Goal: Task Accomplishment & Management: Use online tool/utility

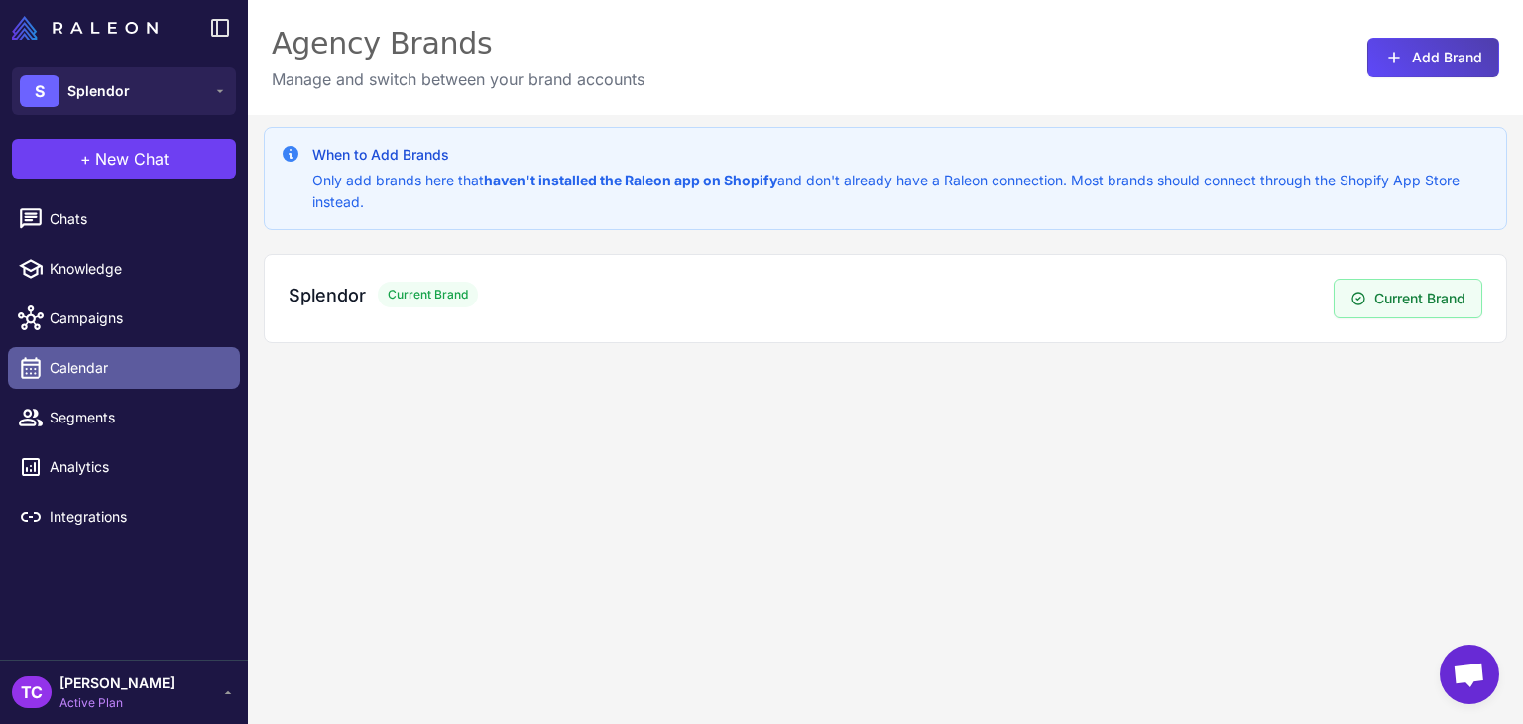
drag, startPoint x: 91, startPoint y: 359, endPoint x: 204, endPoint y: 371, distance: 113.7
click at [91, 359] on span "Calendar" at bounding box center [137, 368] width 175 height 22
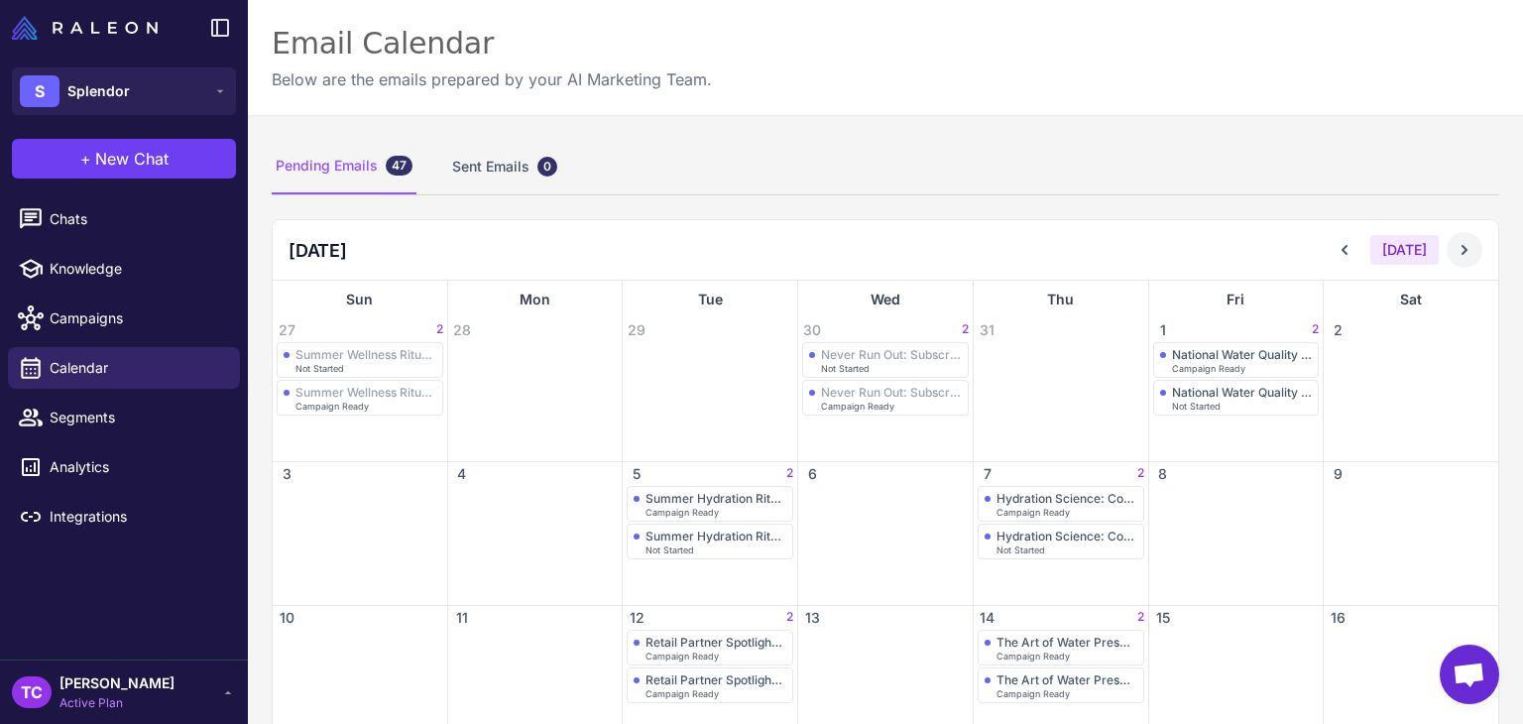
click at [1457, 256] on icon at bounding box center [1465, 250] width 20 height 20
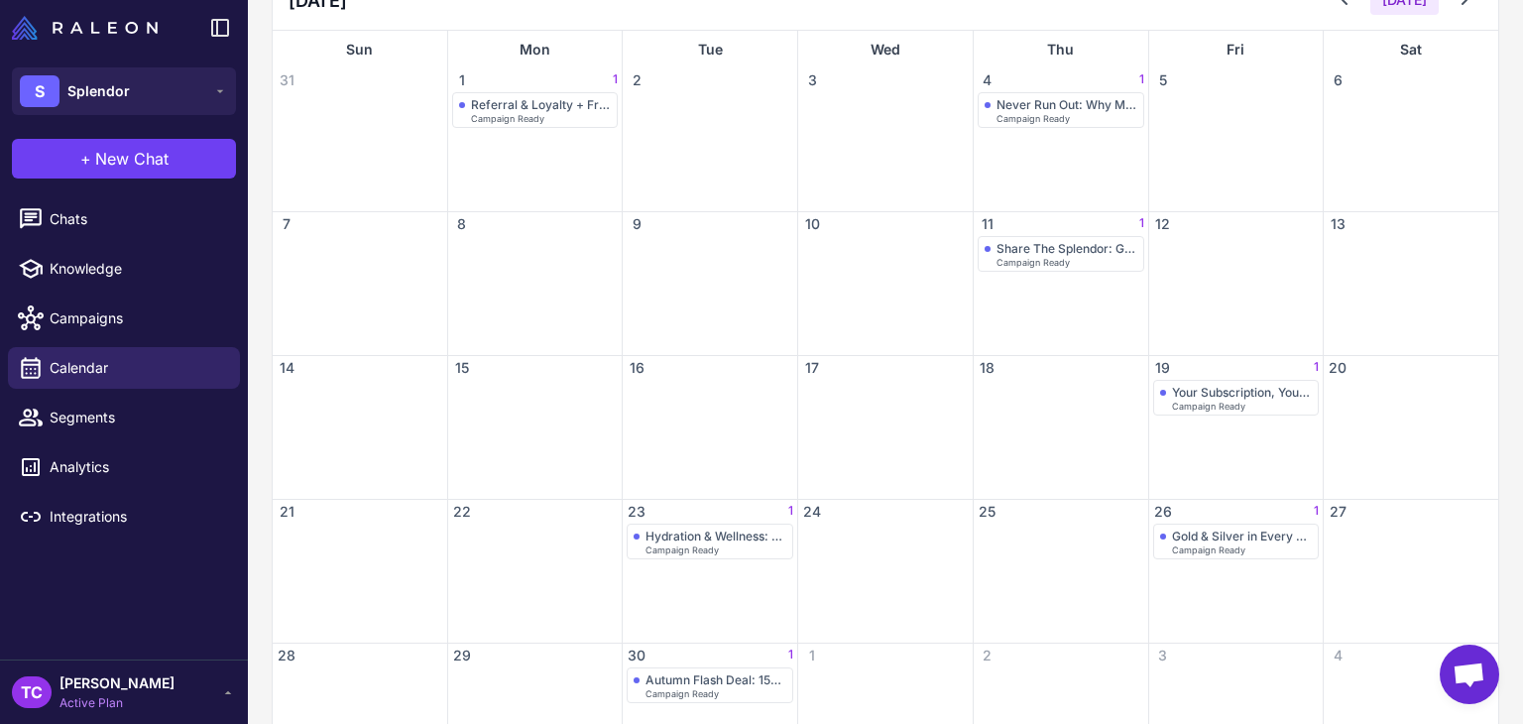
scroll to position [297, 0]
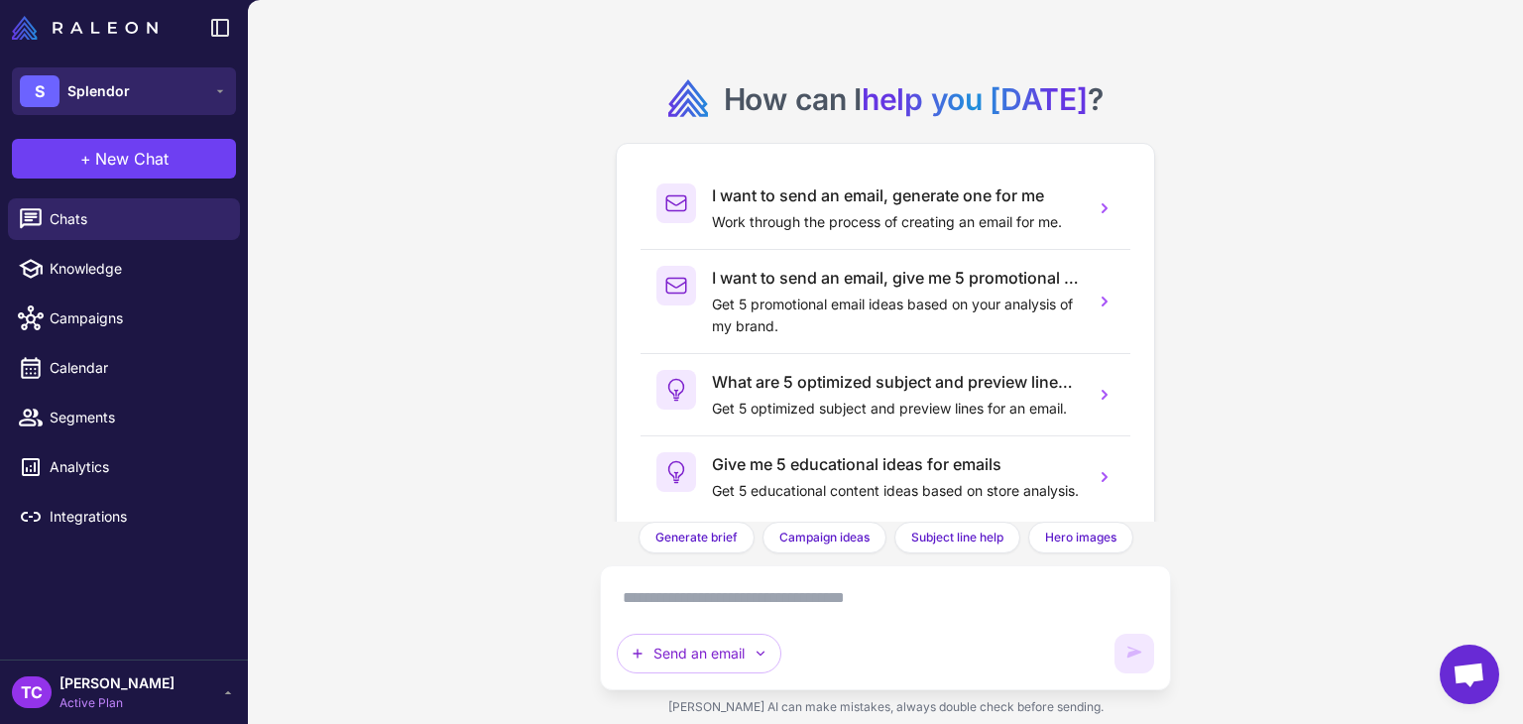
click at [150, 96] on button "S Splendor" at bounding box center [124, 91] width 224 height 48
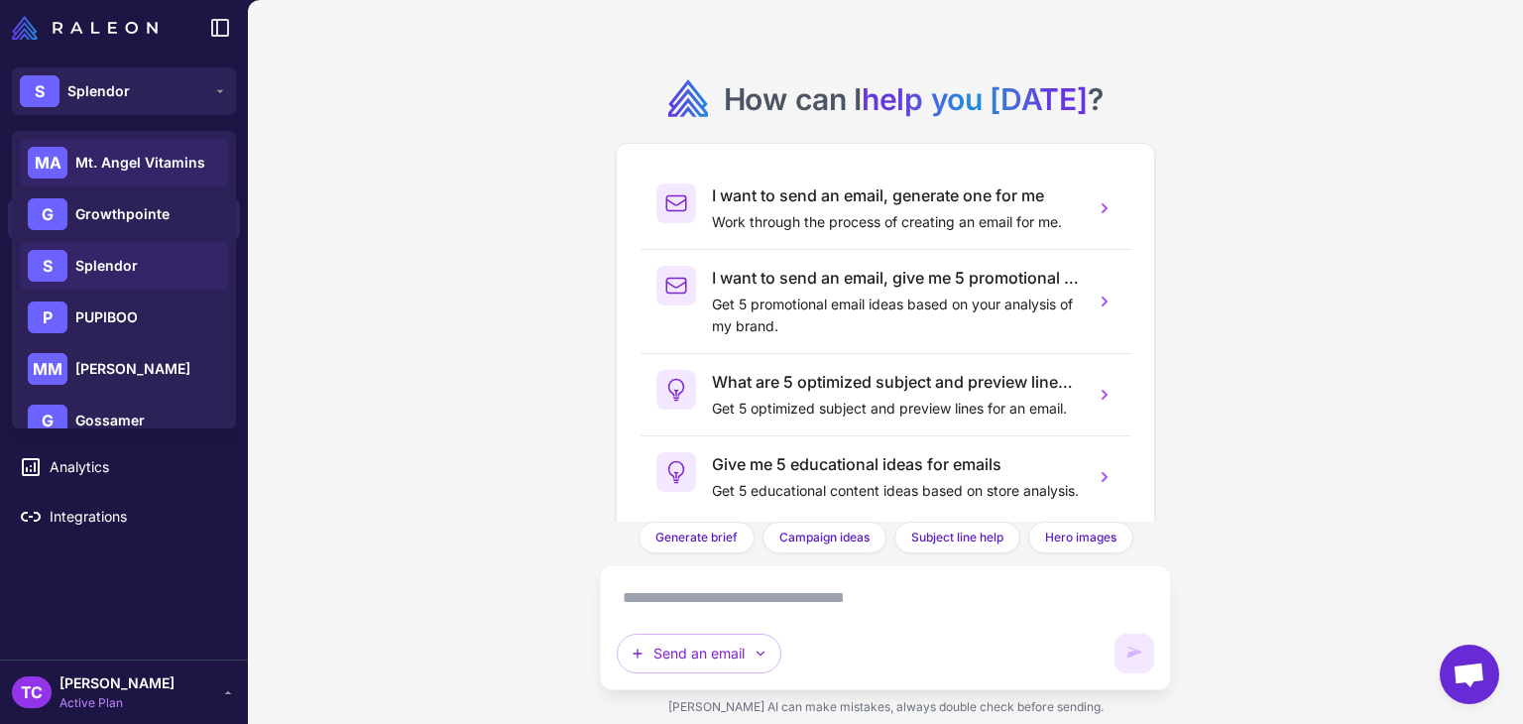
click at [172, 162] on span "Mt. Angel Vitamins" at bounding box center [140, 163] width 130 height 22
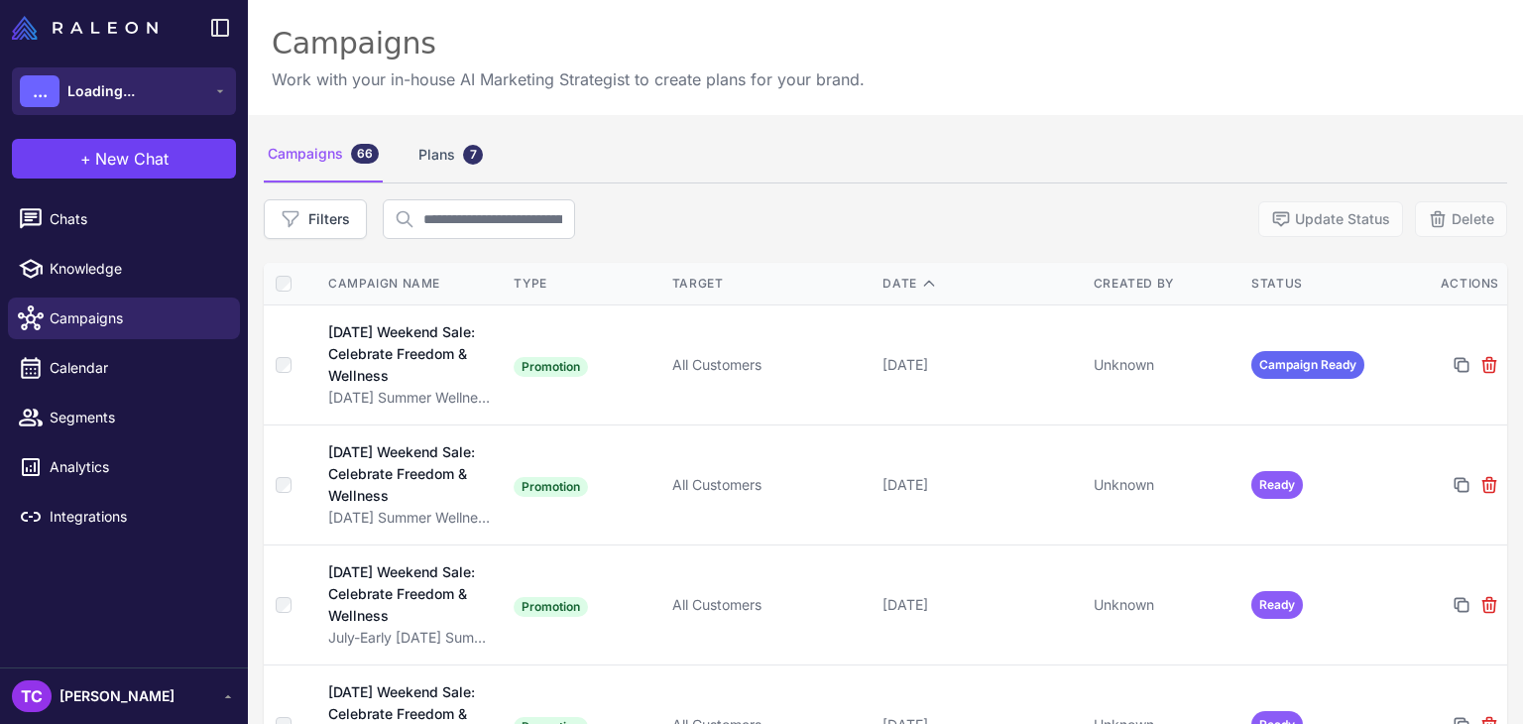
click at [198, 100] on button "... Loading..." at bounding box center [124, 91] width 224 height 48
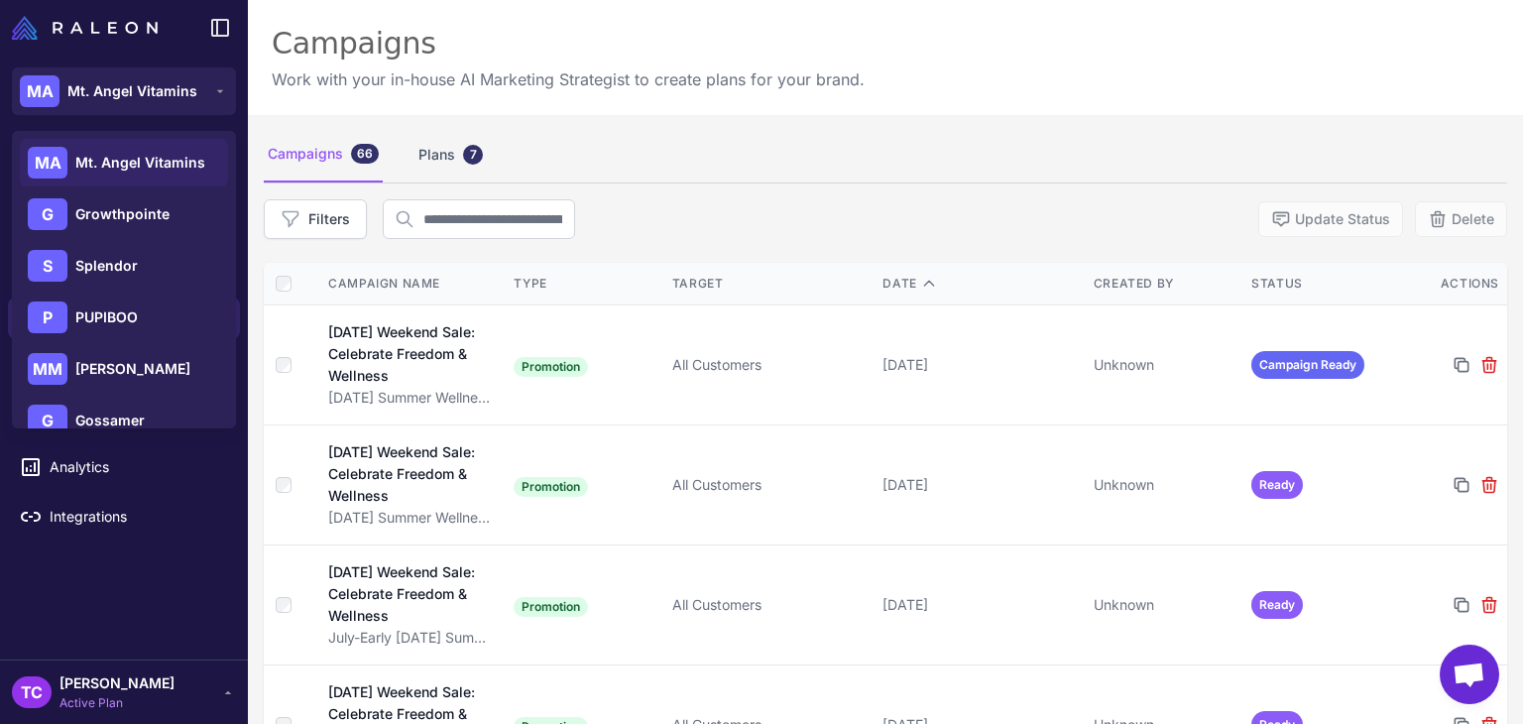
click at [530, 102] on div "Campaigns Work with your in-house AI Marketing Strategist to create plans for y…" at bounding box center [885, 57] width 1275 height 115
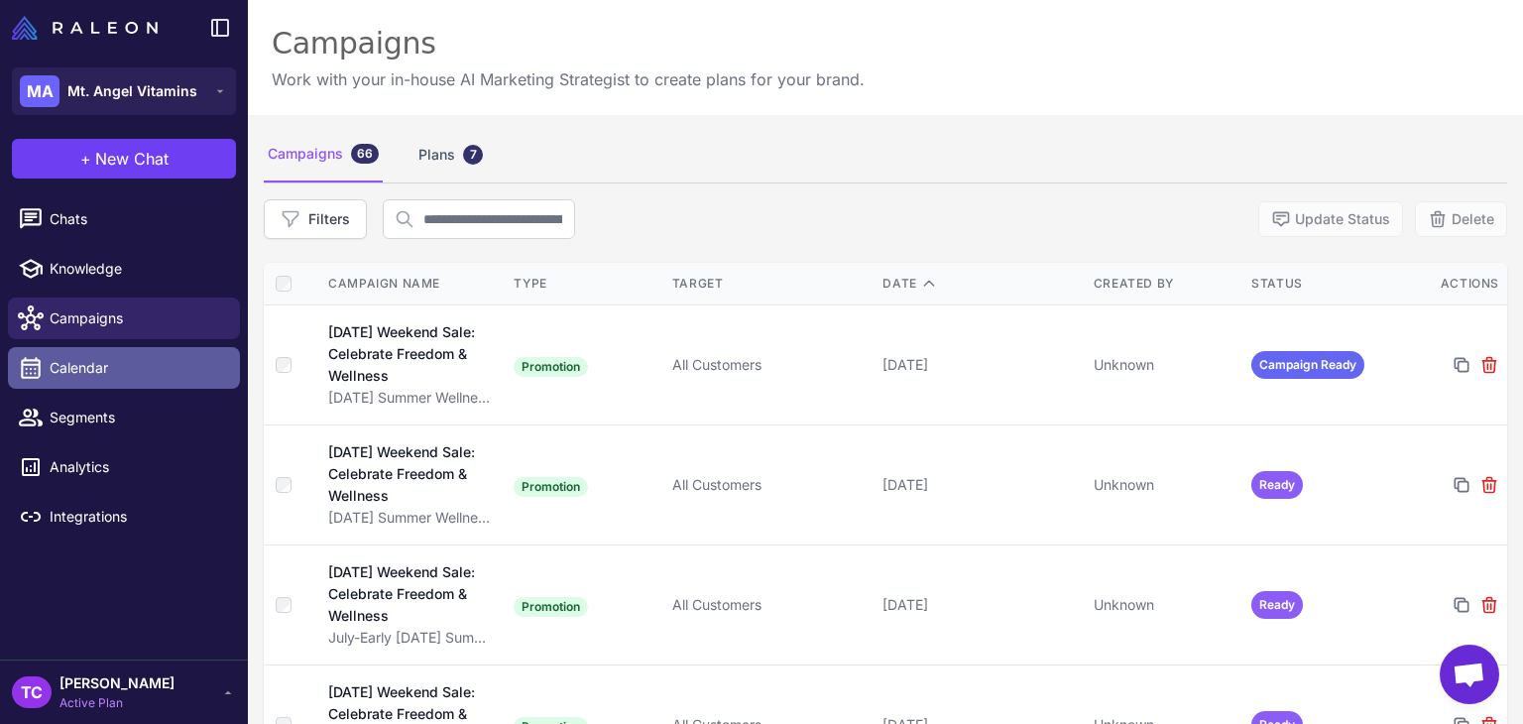
click at [57, 369] on span "Calendar" at bounding box center [137, 368] width 175 height 22
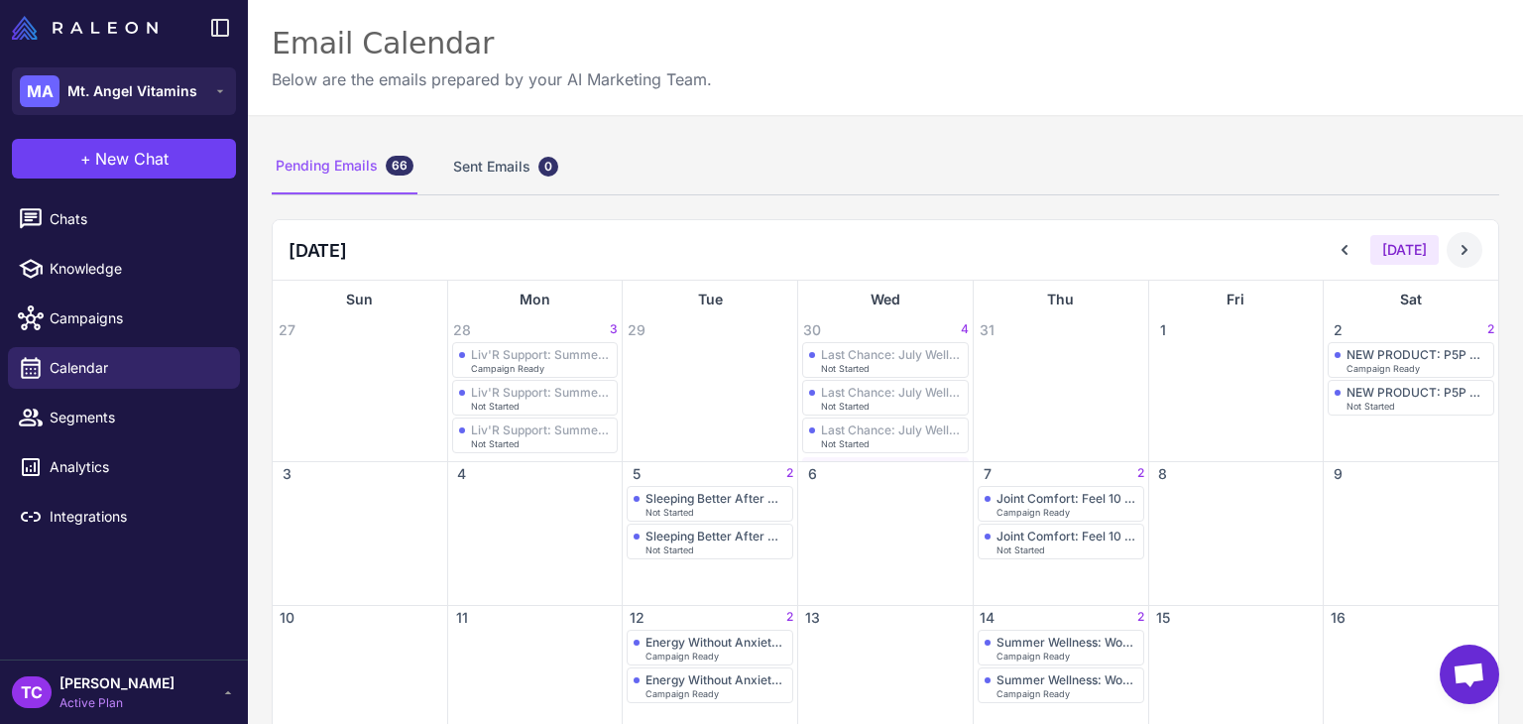
click at [1465, 255] on button at bounding box center [1465, 250] width 36 height 36
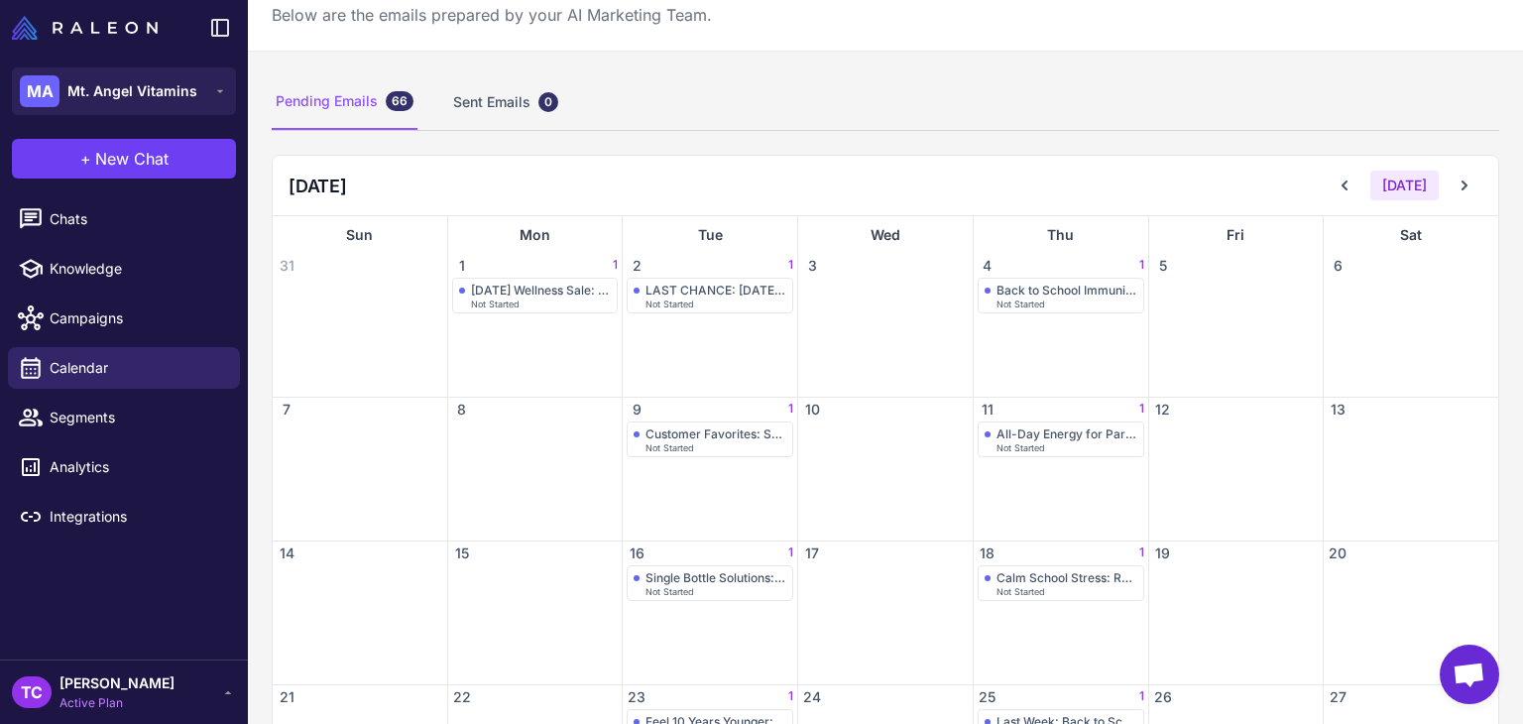
scroll to position [99, 0]
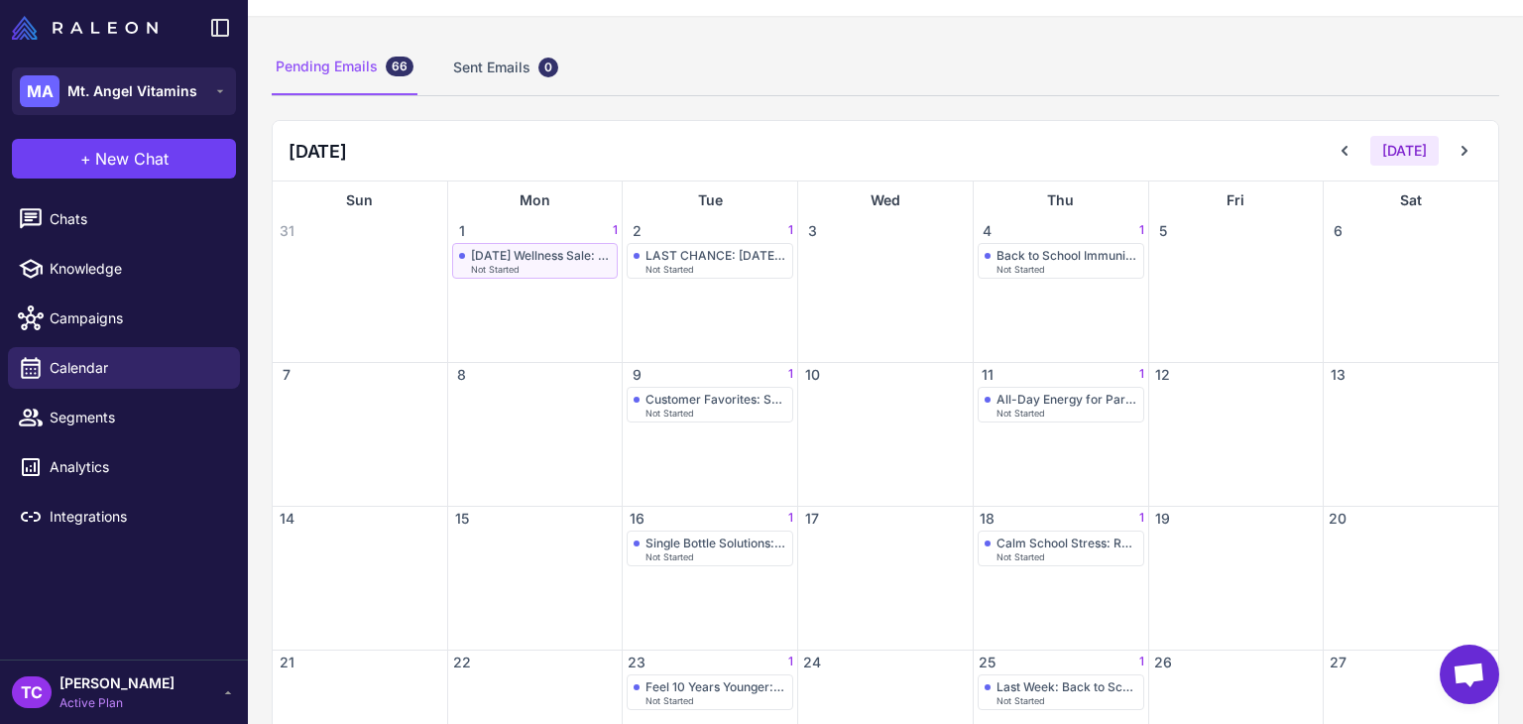
click at [459, 262] on div "Labor Day Wellness Sale: 20% Off Sitewide Not Started" at bounding box center [535, 261] width 153 height 26
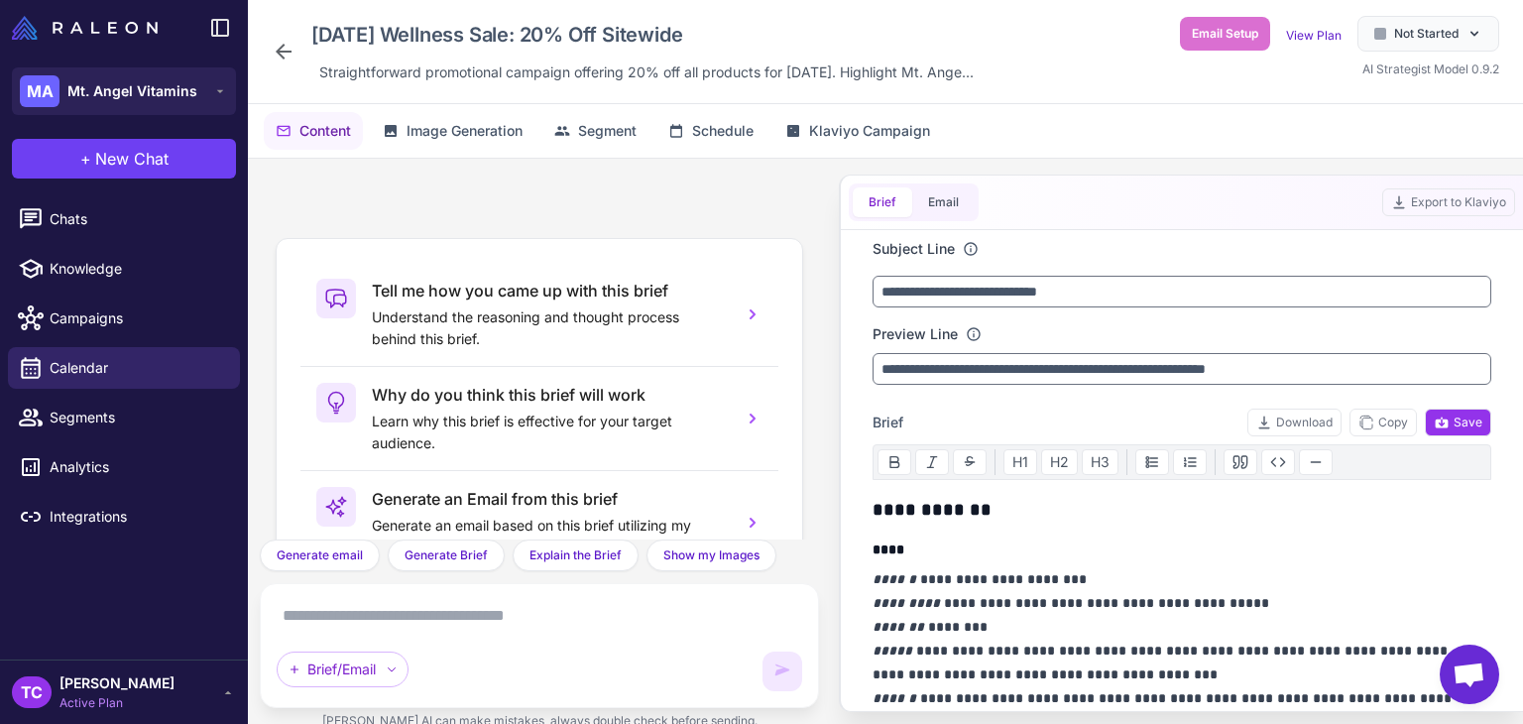
scroll to position [185, 0]
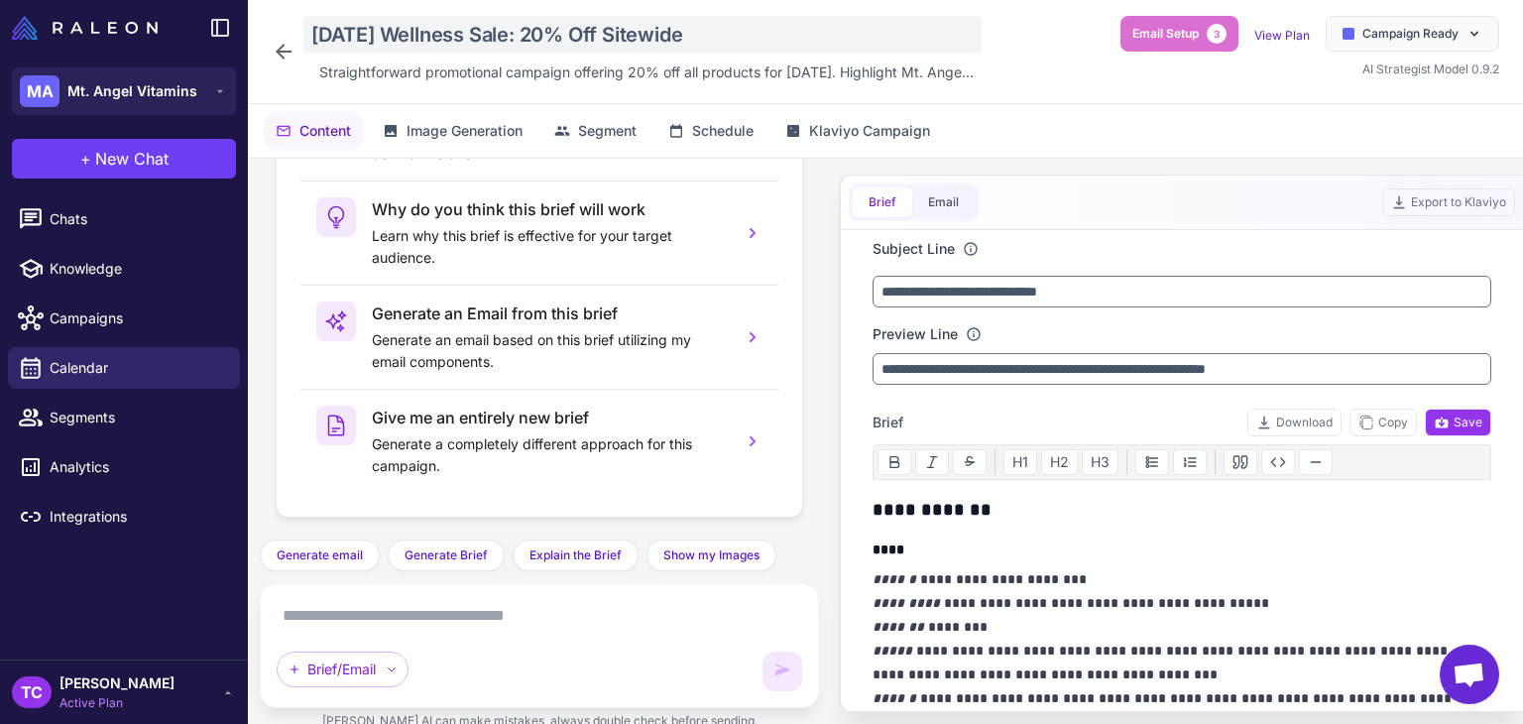
click at [469, 22] on div "Labor Day Wellness Sale: 20% Off Sitewide" at bounding box center [642, 35] width 678 height 38
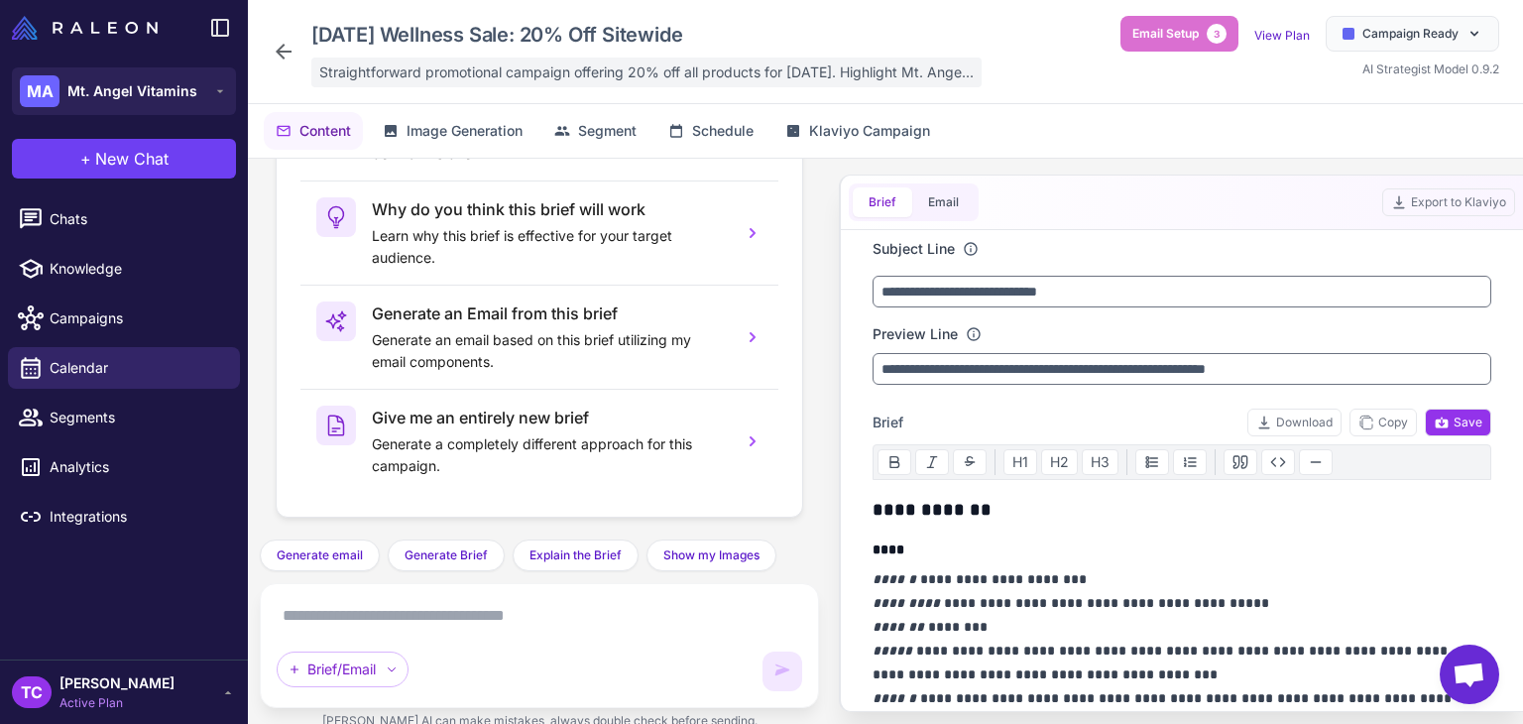
click at [393, 65] on span "Straightforward promotional campaign offering 20% off all products for Labor Da…" at bounding box center [646, 72] width 654 height 22
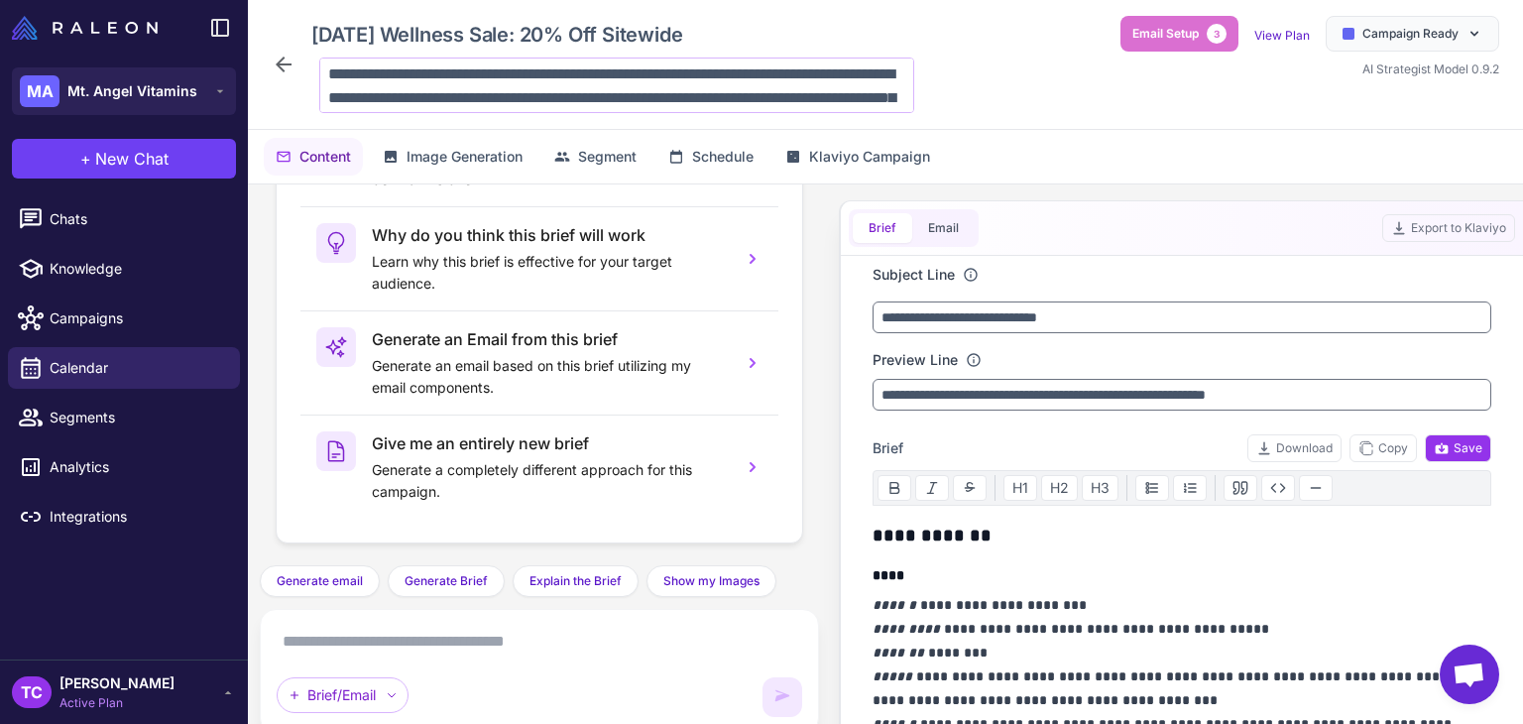
scroll to position [49, 0]
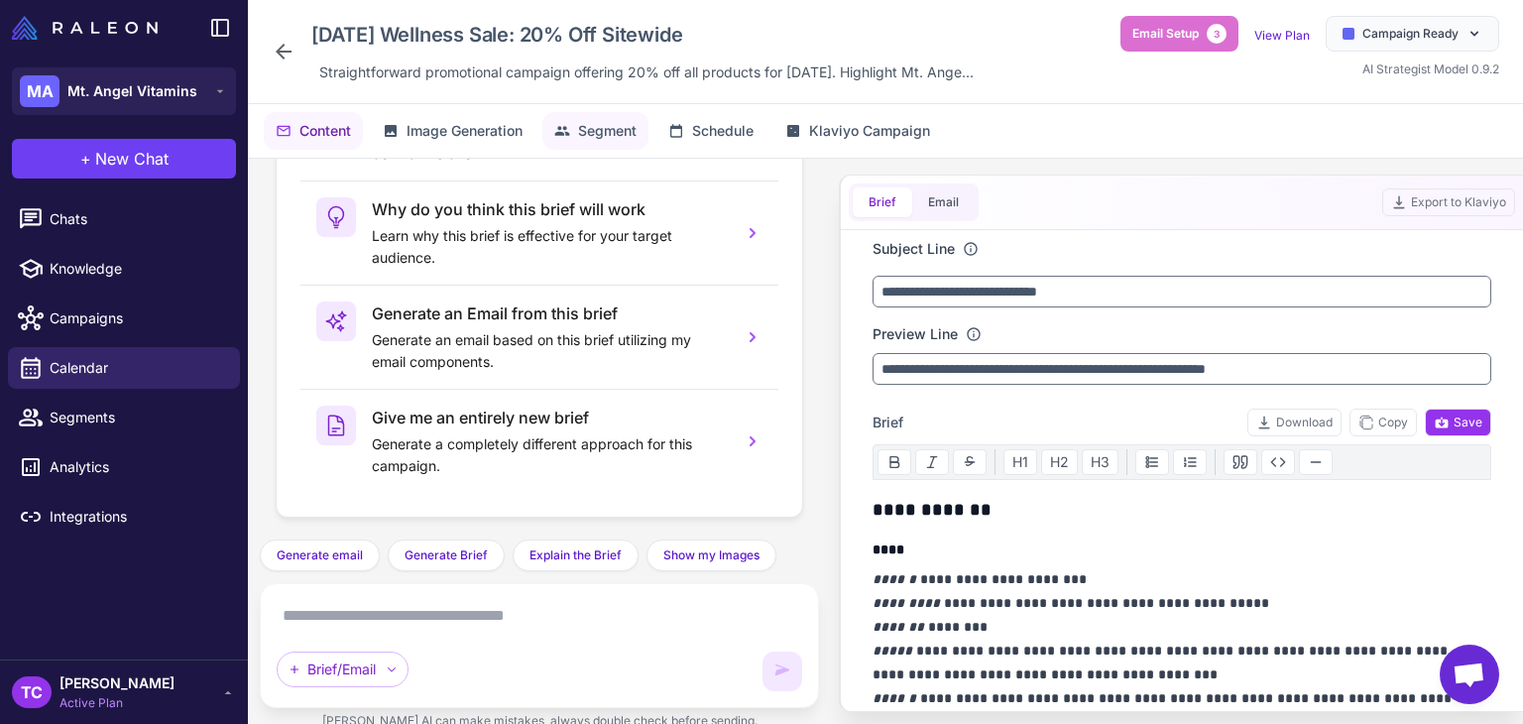
click at [595, 114] on button "Segment" at bounding box center [595, 131] width 106 height 38
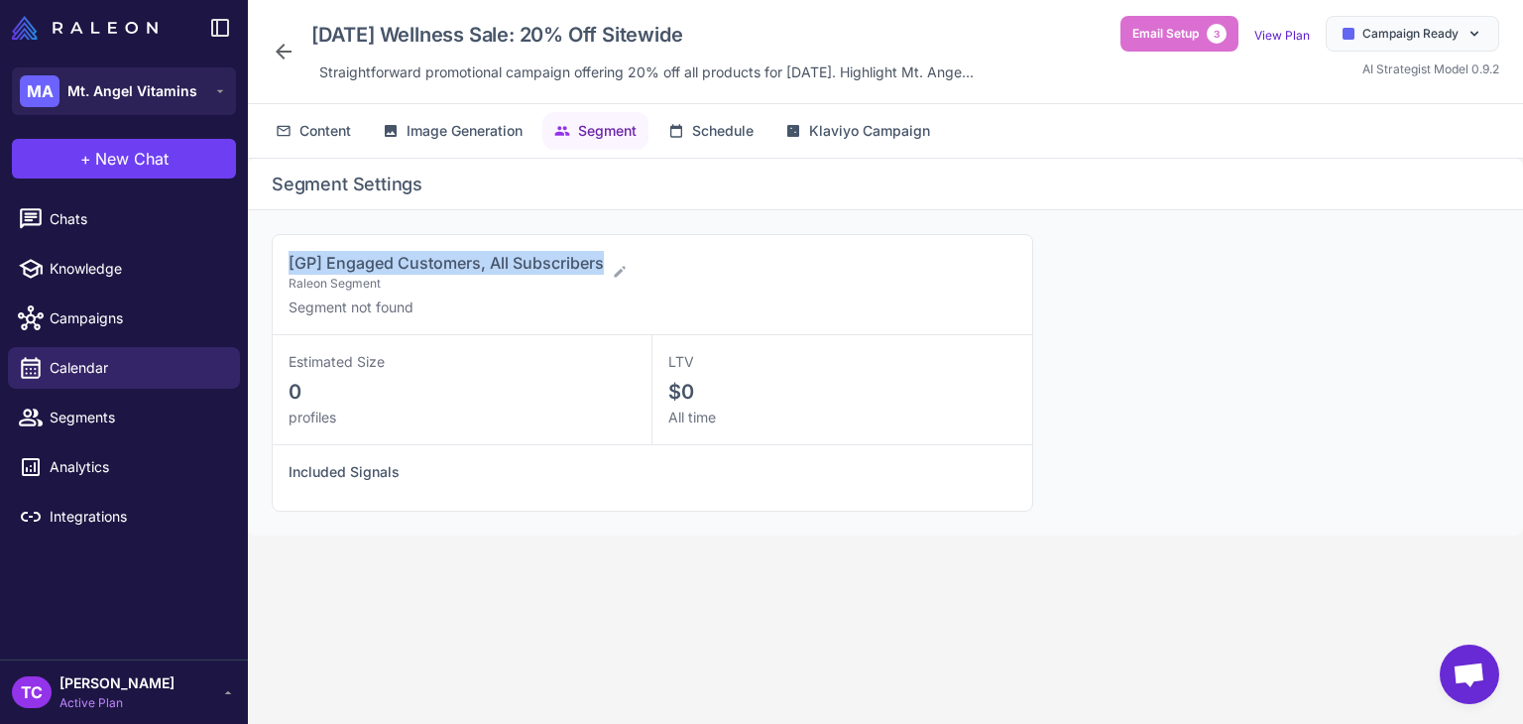
drag, startPoint x: 289, startPoint y: 265, endPoint x: 602, endPoint y: 262, distance: 313.3
click at [602, 262] on span "[GP] Engaged Customers, All Subscribers" at bounding box center [446, 263] width 315 height 20
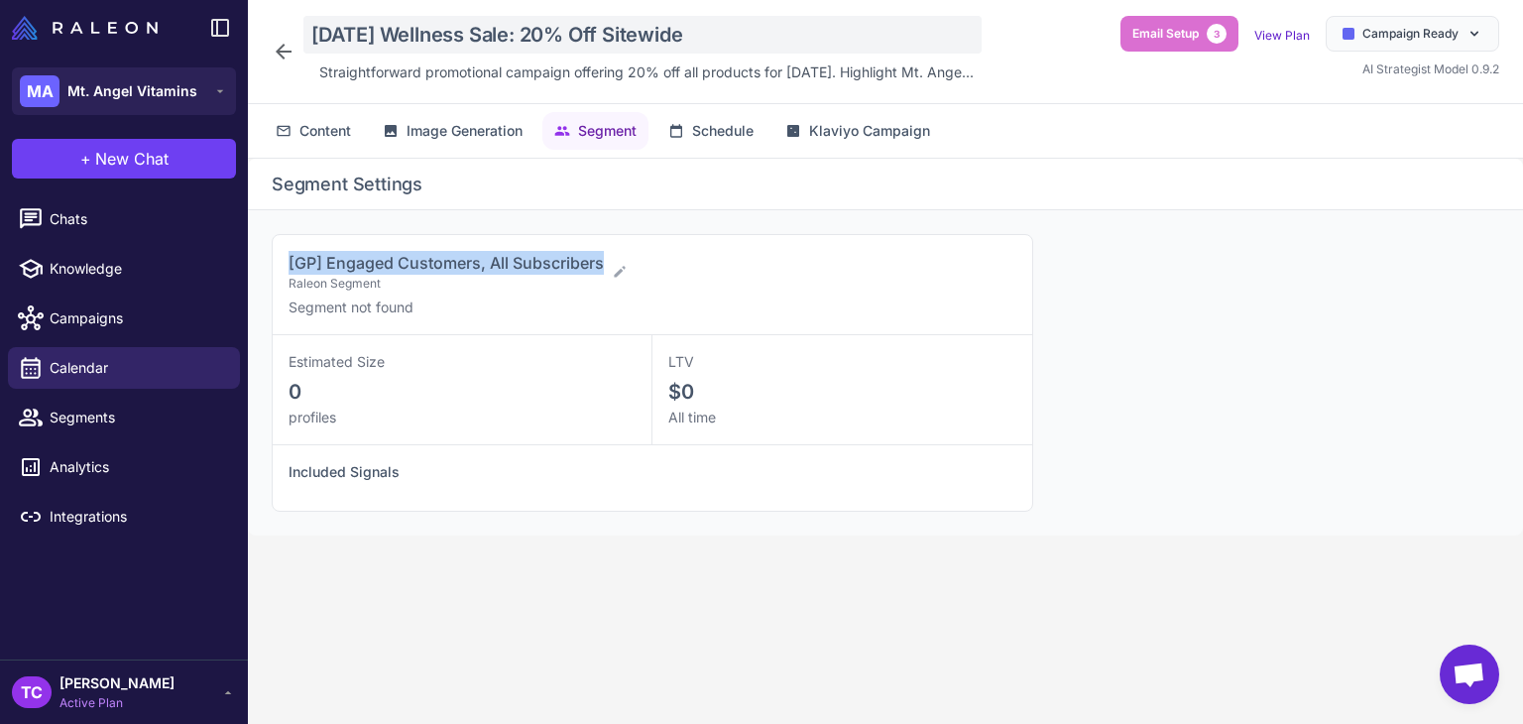
copy span "[GP] Engaged Customers, All Subscribers"
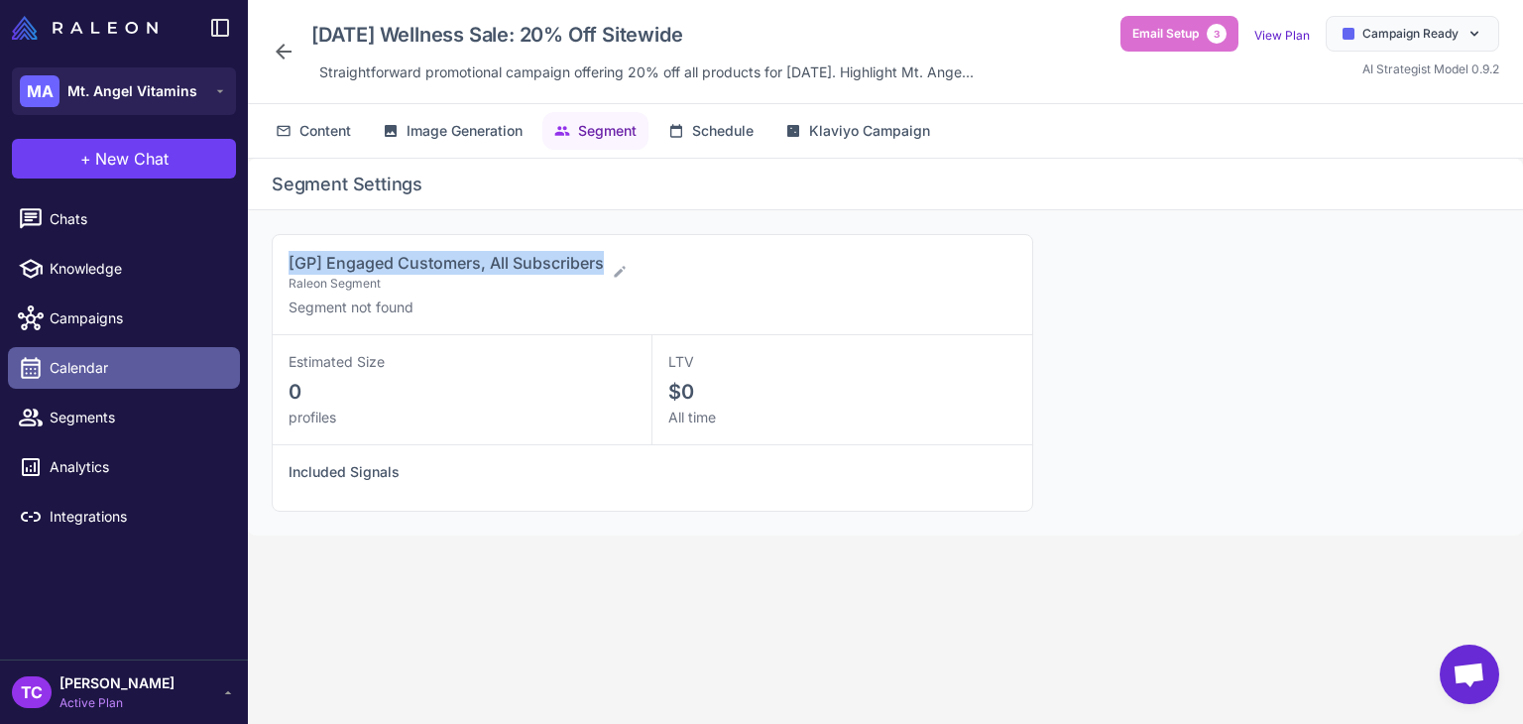
click at [149, 385] on link "Calendar" at bounding box center [124, 368] width 232 height 42
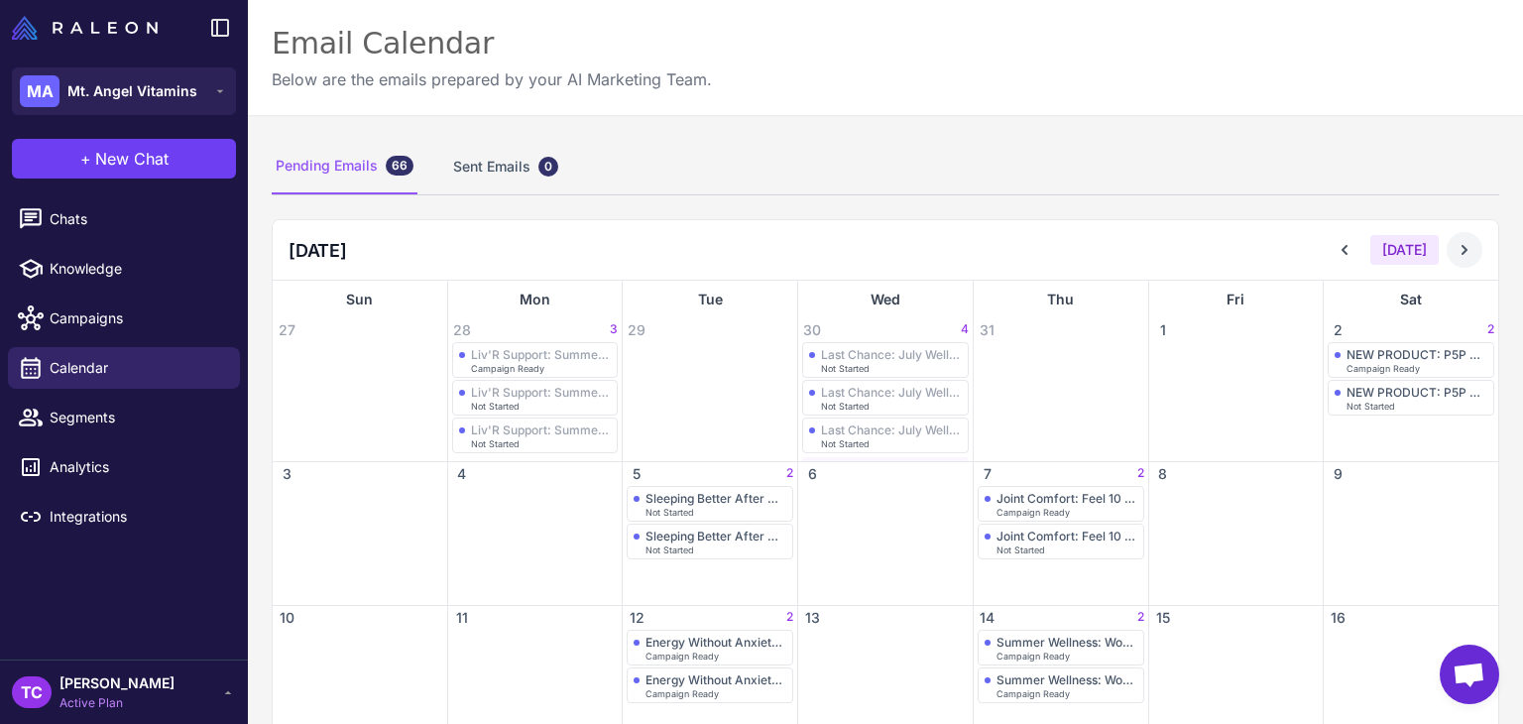
click at [1456, 240] on icon at bounding box center [1465, 250] width 20 height 20
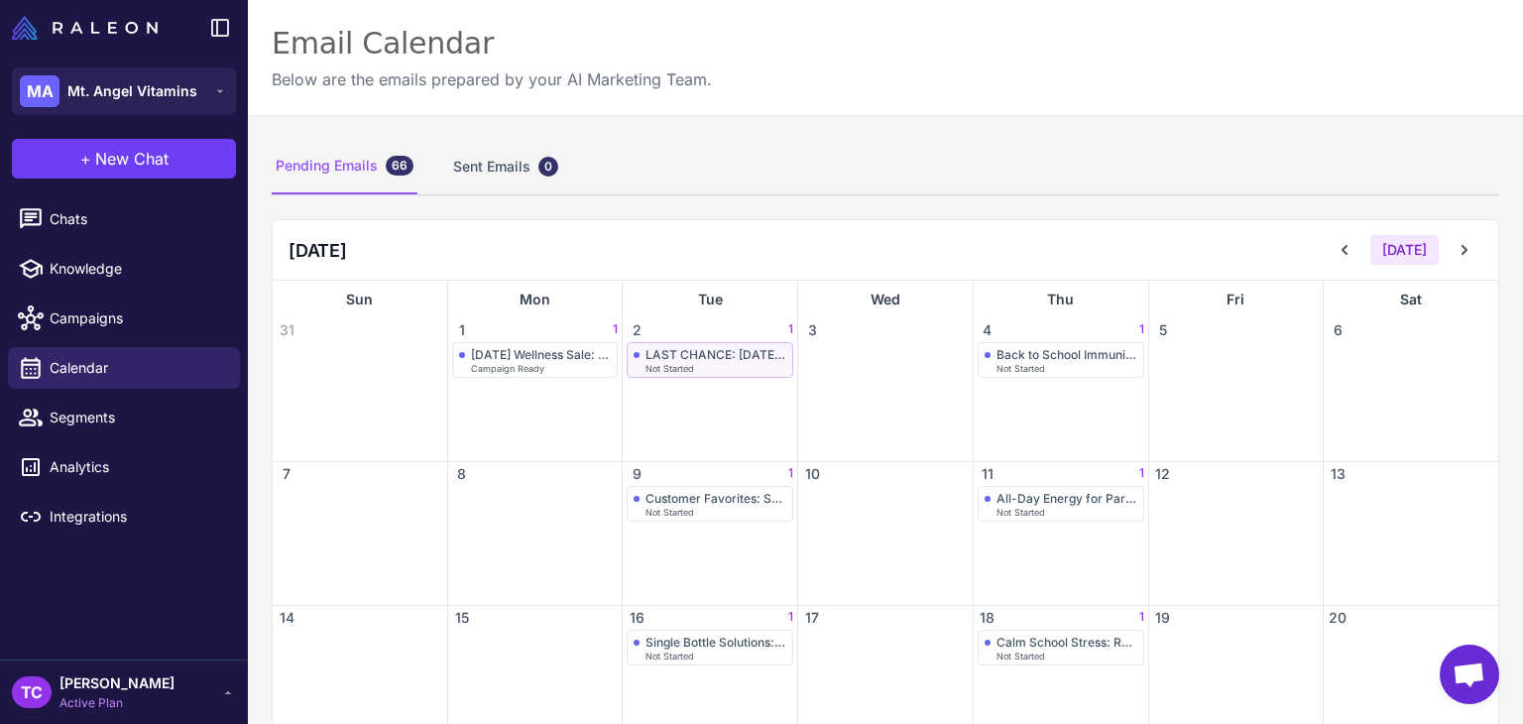
click at [682, 367] on span "Not Started" at bounding box center [670, 368] width 49 height 9
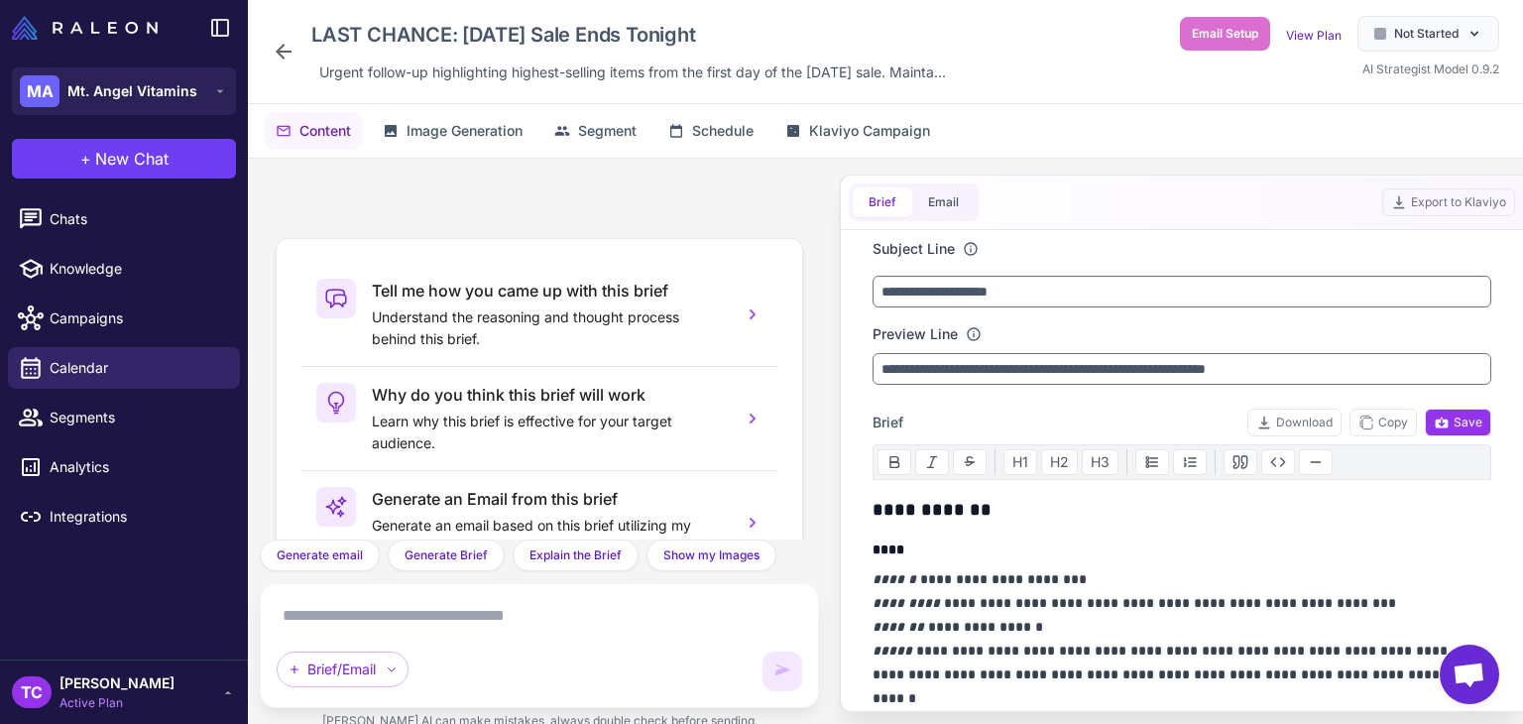
scroll to position [185, 0]
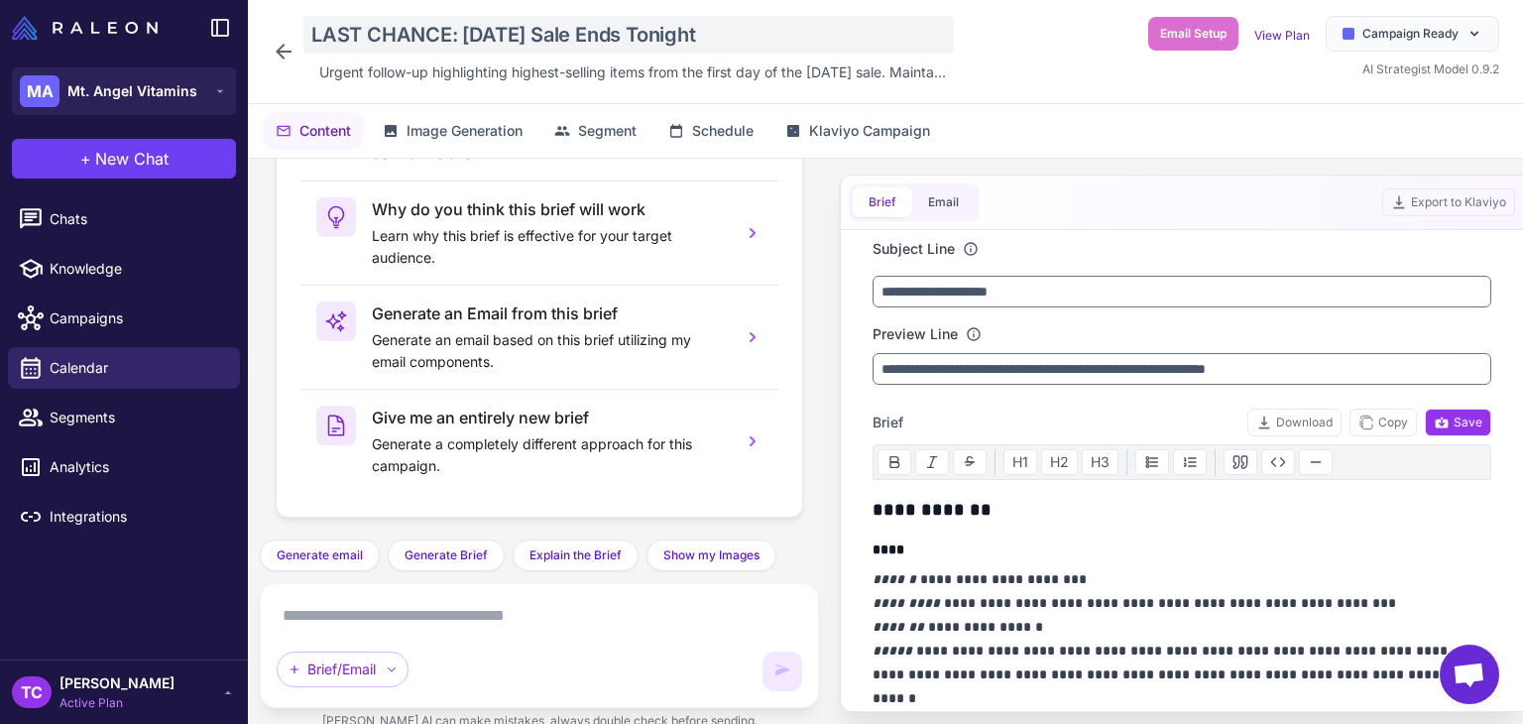
click at [351, 40] on div "LAST CHANCE: Labor Day Sale Ends Tonight" at bounding box center [628, 35] width 650 height 38
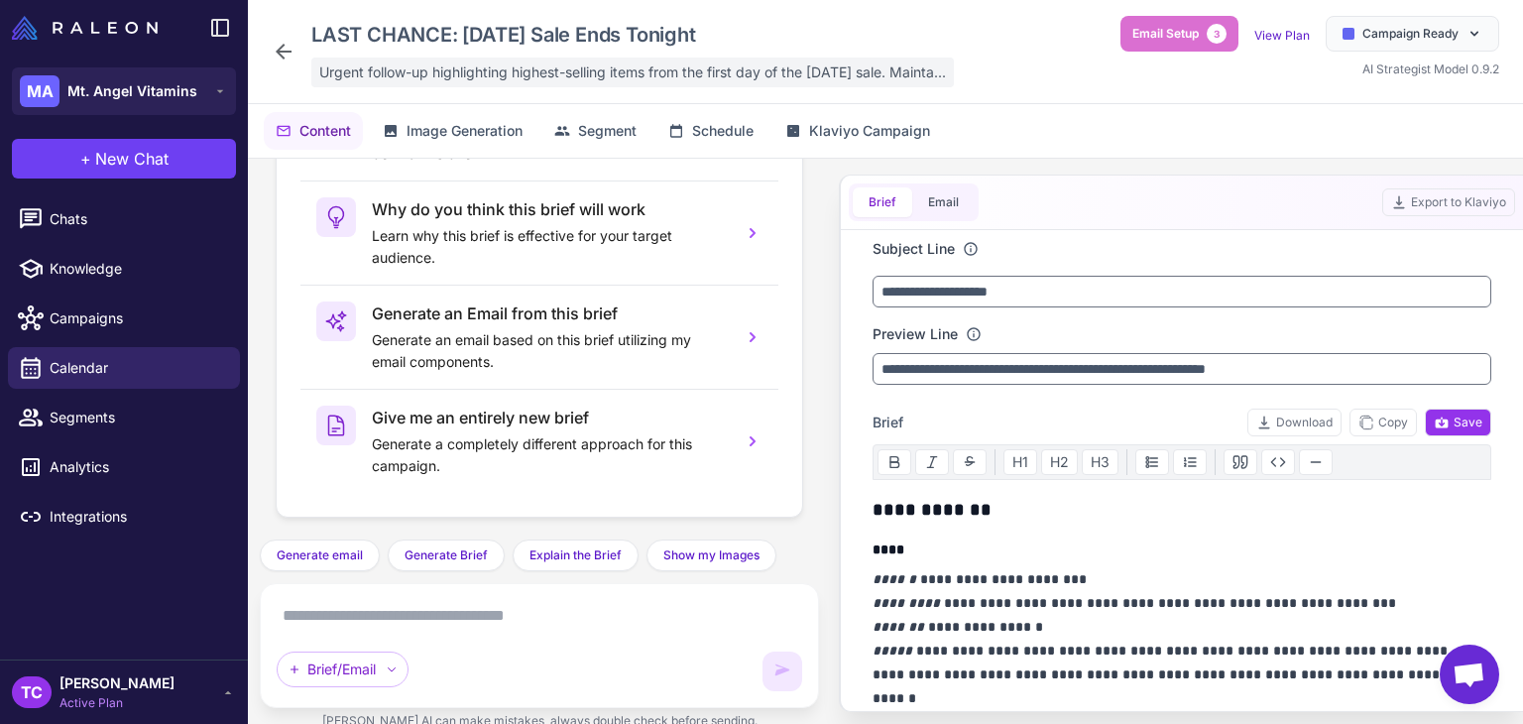
click at [415, 74] on span "Urgent follow-up highlighting highest-selling items from the first day of the L…" at bounding box center [632, 72] width 627 height 22
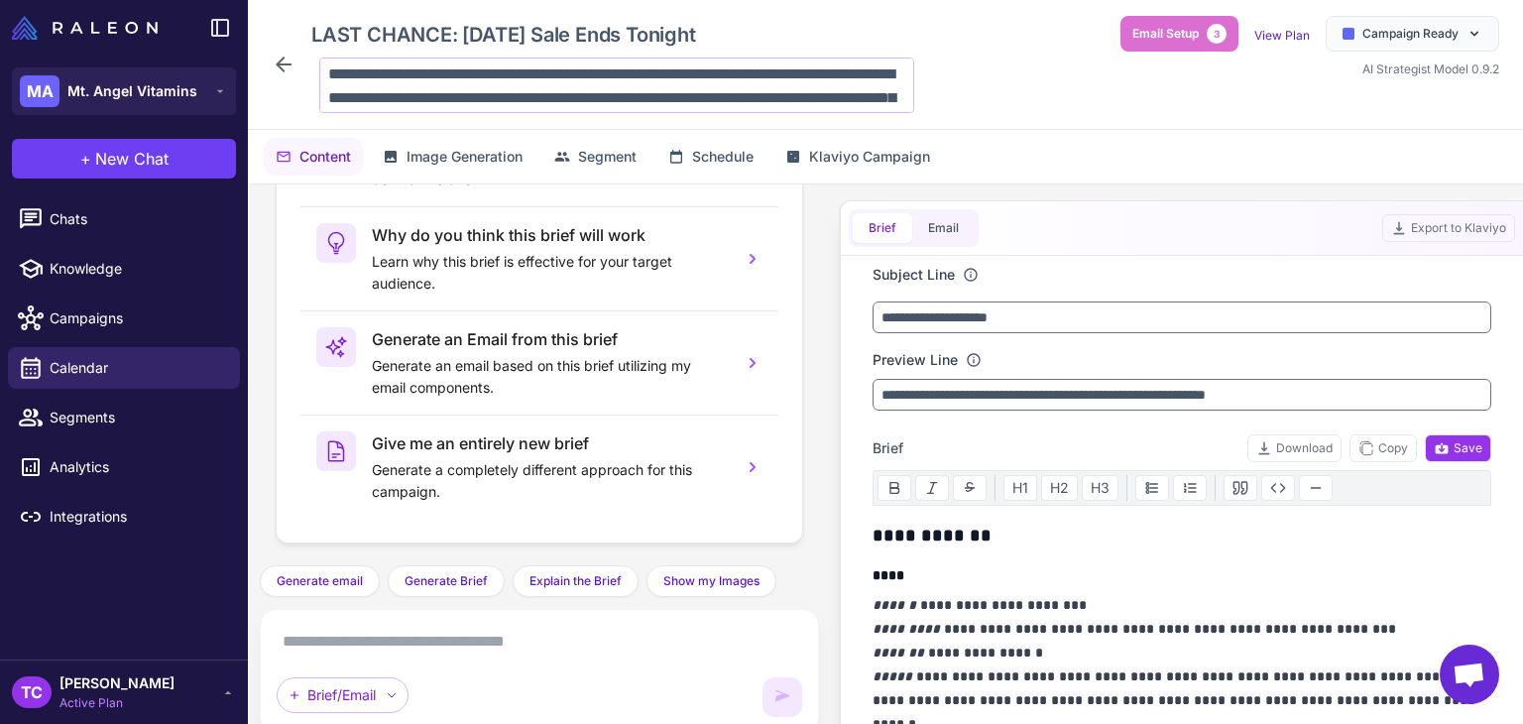
scroll to position [49, 0]
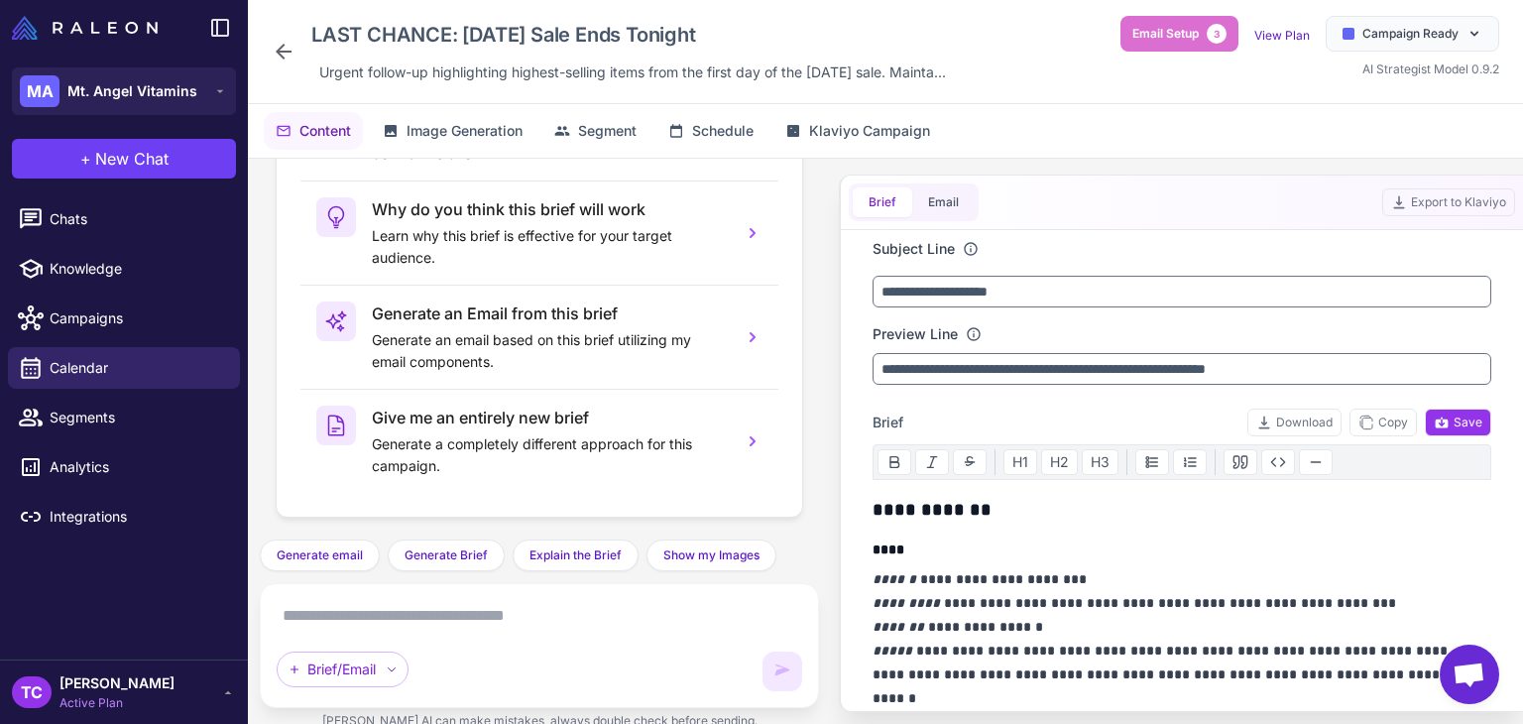
click at [589, 150] on div "Content Image Generation Segment Schedule Klaviyo Campaign" at bounding box center [885, 131] width 1275 height 54
click at [583, 132] on span "Segment" at bounding box center [607, 131] width 59 height 22
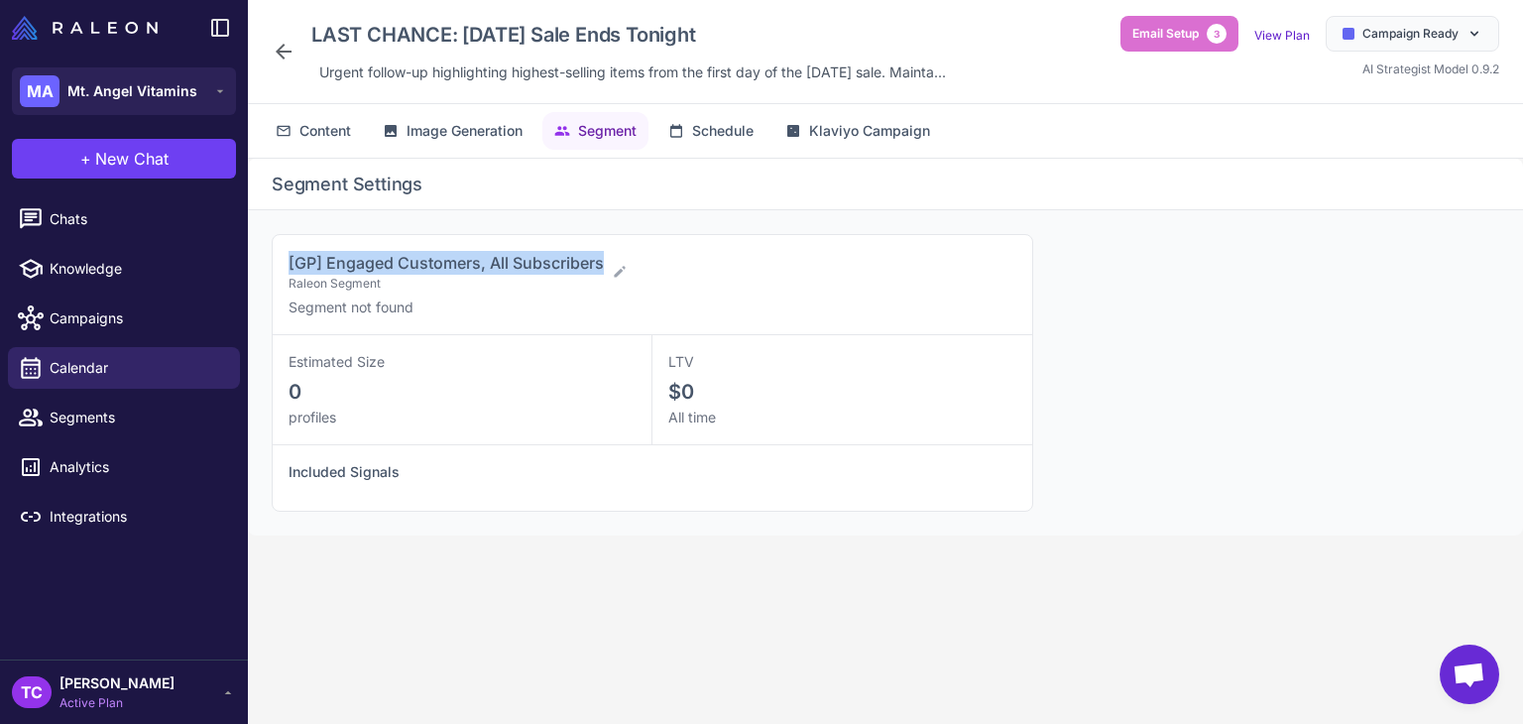
drag, startPoint x: 290, startPoint y: 252, endPoint x: 603, endPoint y: 249, distance: 313.3
click at [603, 249] on div "[GP] Engaged Customers, All Subscribers Raleon Segment Segment not found" at bounding box center [653, 285] width 760 height 100
copy span "[GP] Engaged Customers, All Subscribers"
click at [153, 369] on span "Calendar" at bounding box center [137, 368] width 175 height 22
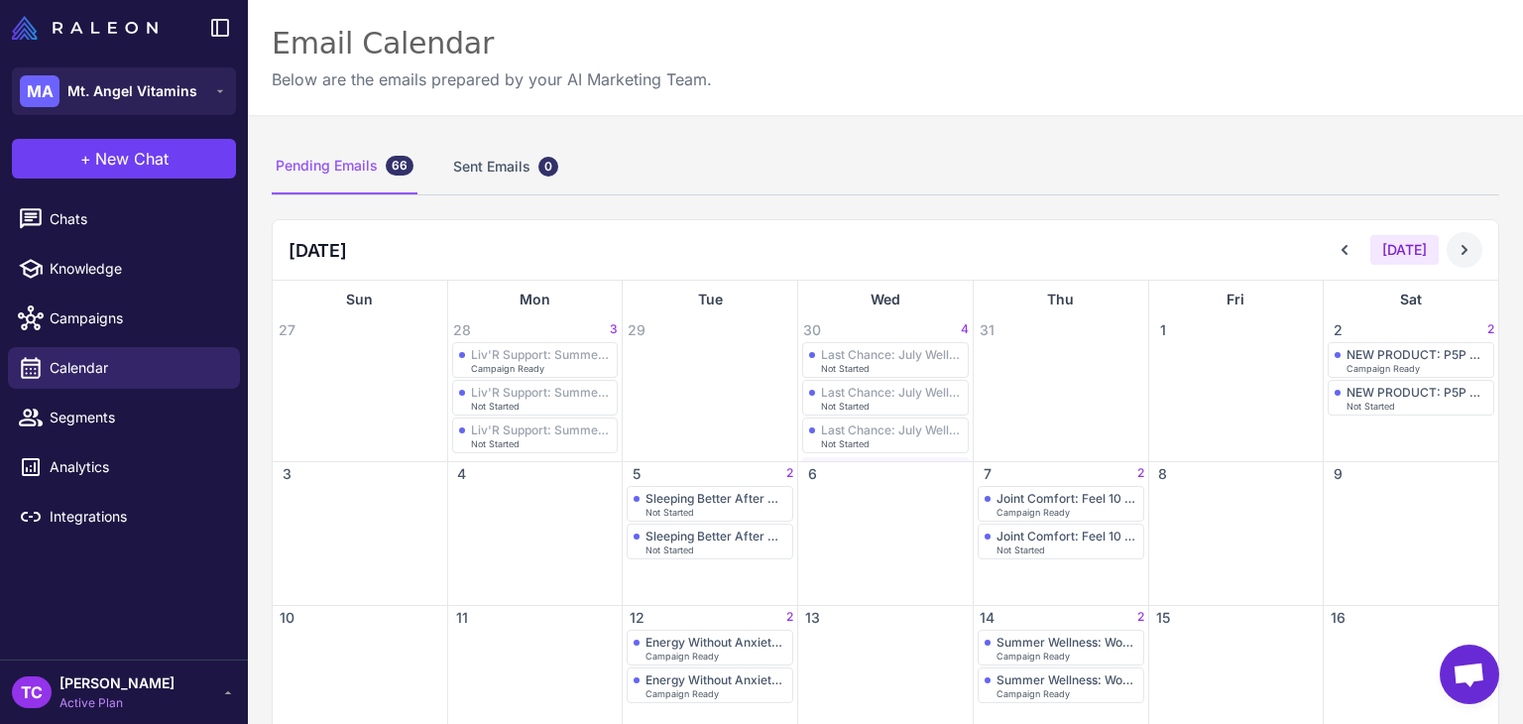
click at [1455, 242] on icon at bounding box center [1465, 250] width 20 height 20
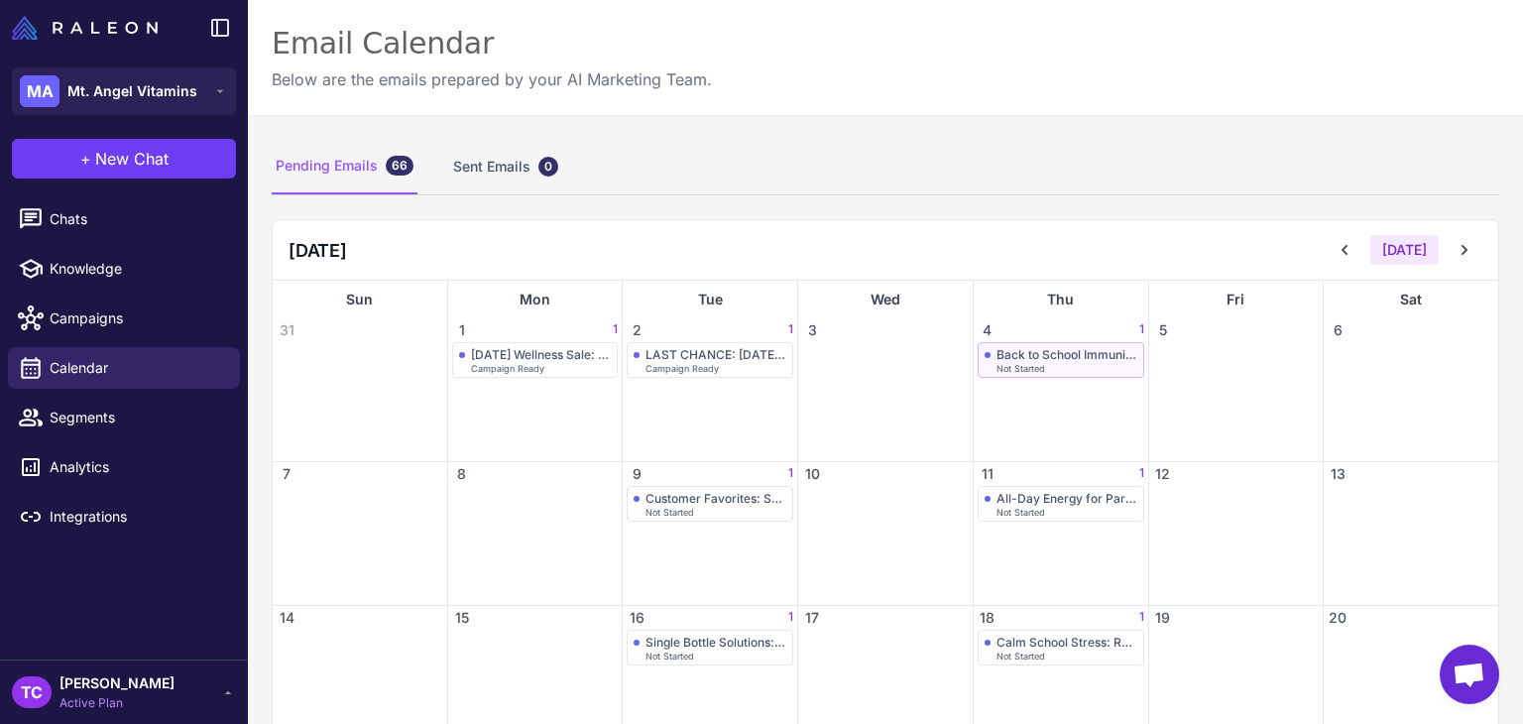
click at [1057, 364] on div "Not Started" at bounding box center [1067, 368] width 141 height 9
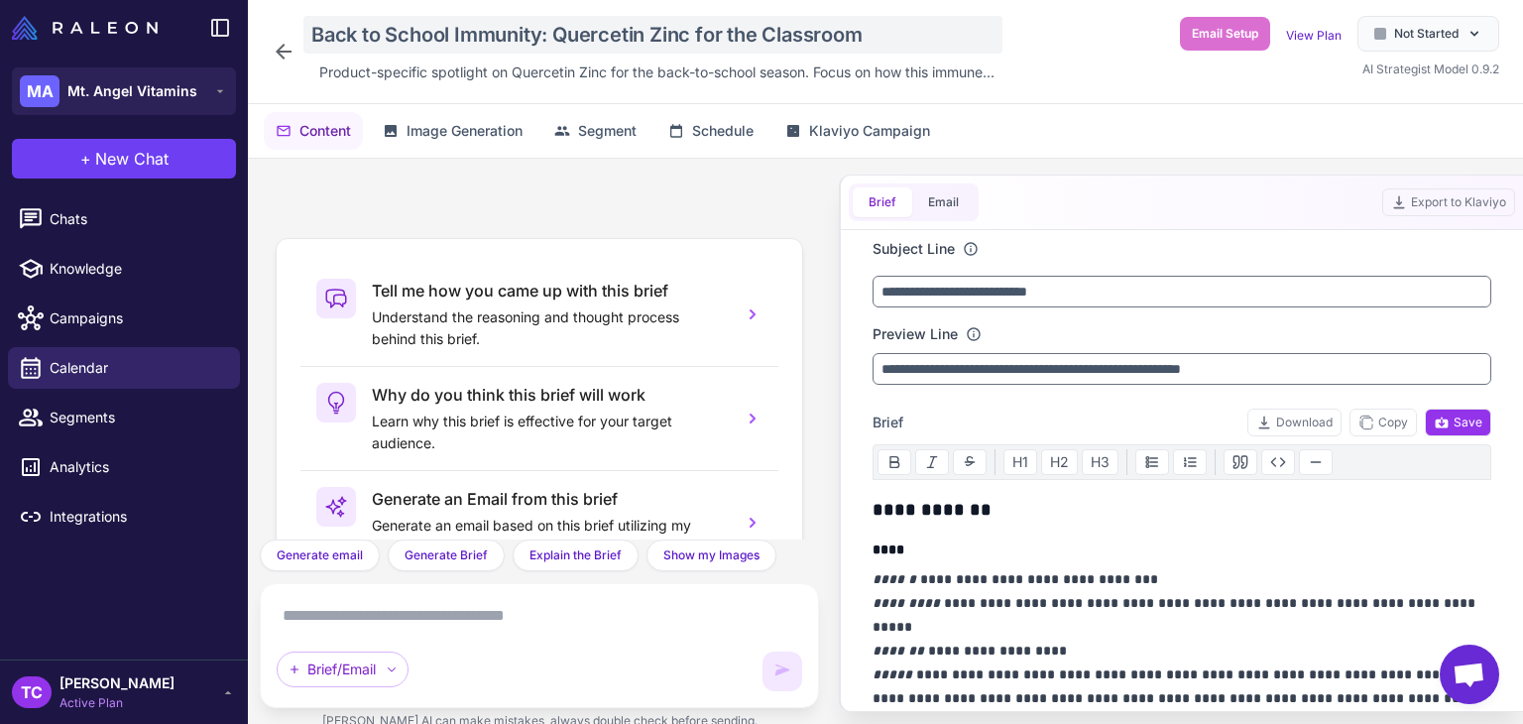
scroll to position [185, 0]
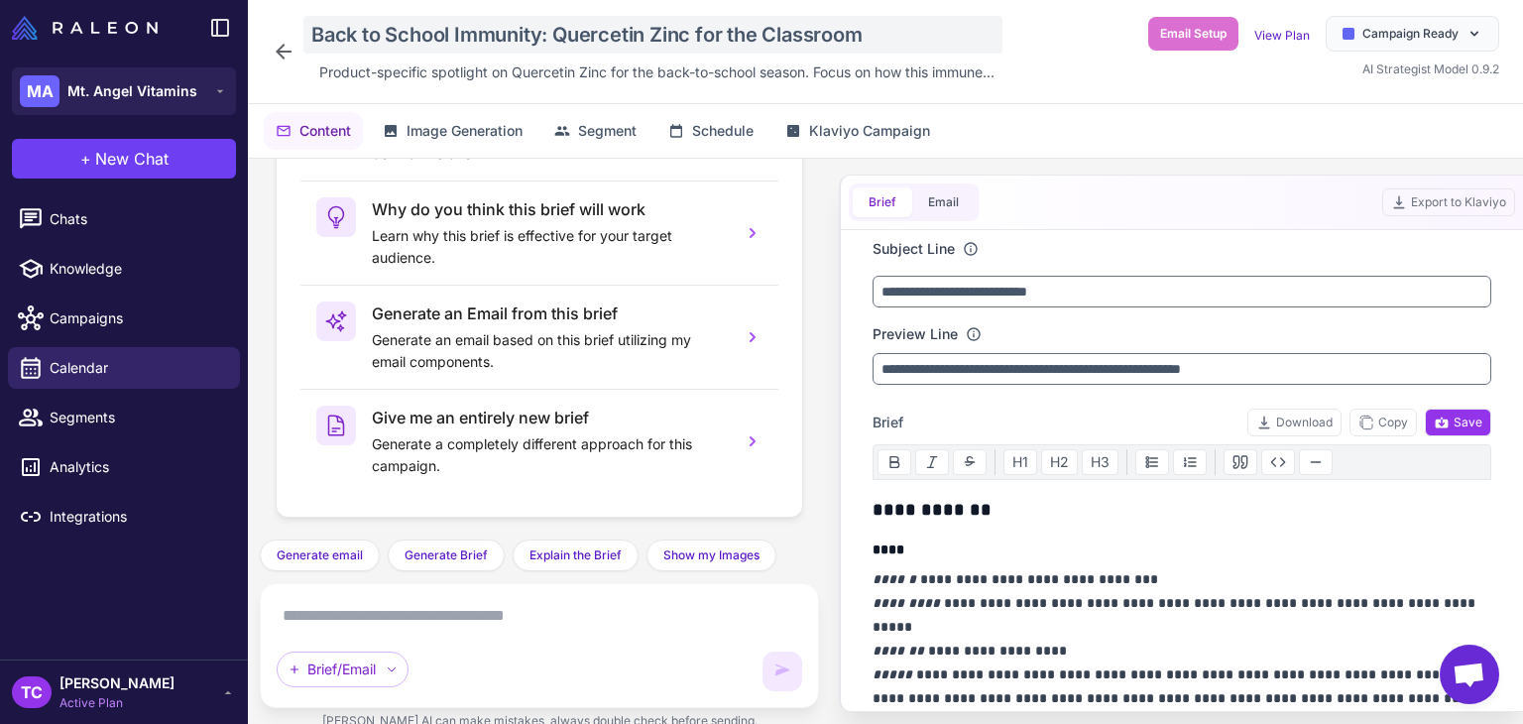
click at [432, 36] on div "Back to School Immunity: Quercetin Zinc for the Classroom" at bounding box center [652, 35] width 699 height 38
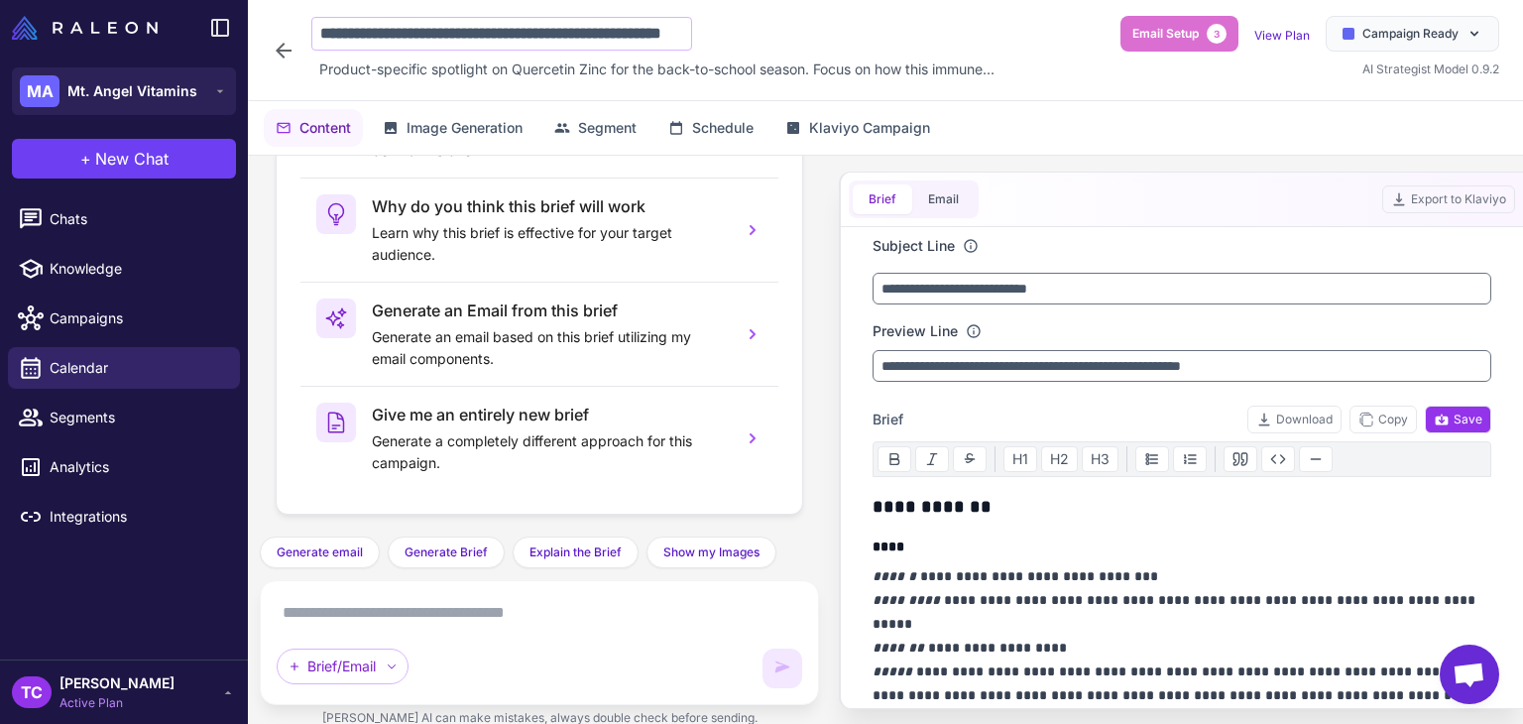
scroll to position [0, 88]
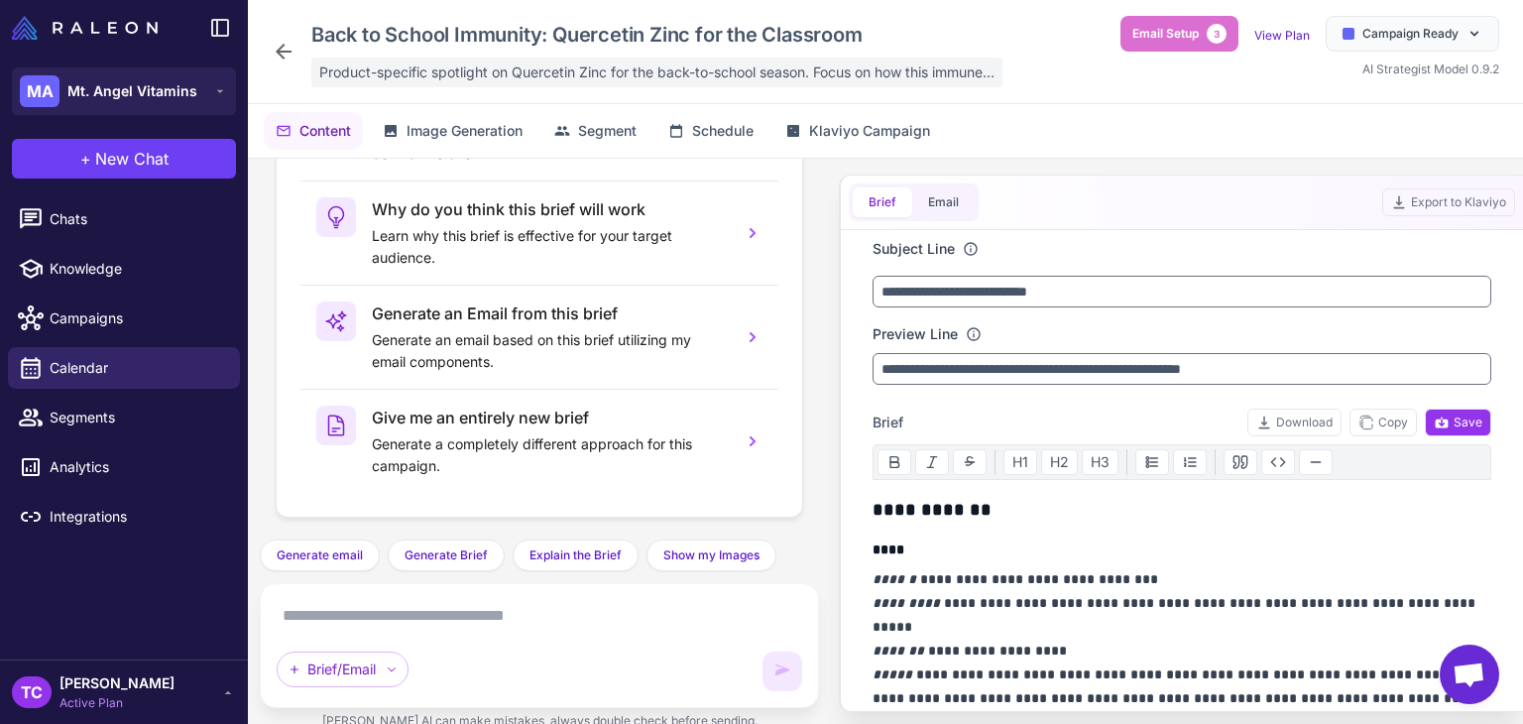
click at [520, 68] on span "Product-specific spotlight on Quercetin Zinc for the back-to-school season. Foc…" at bounding box center [656, 72] width 675 height 22
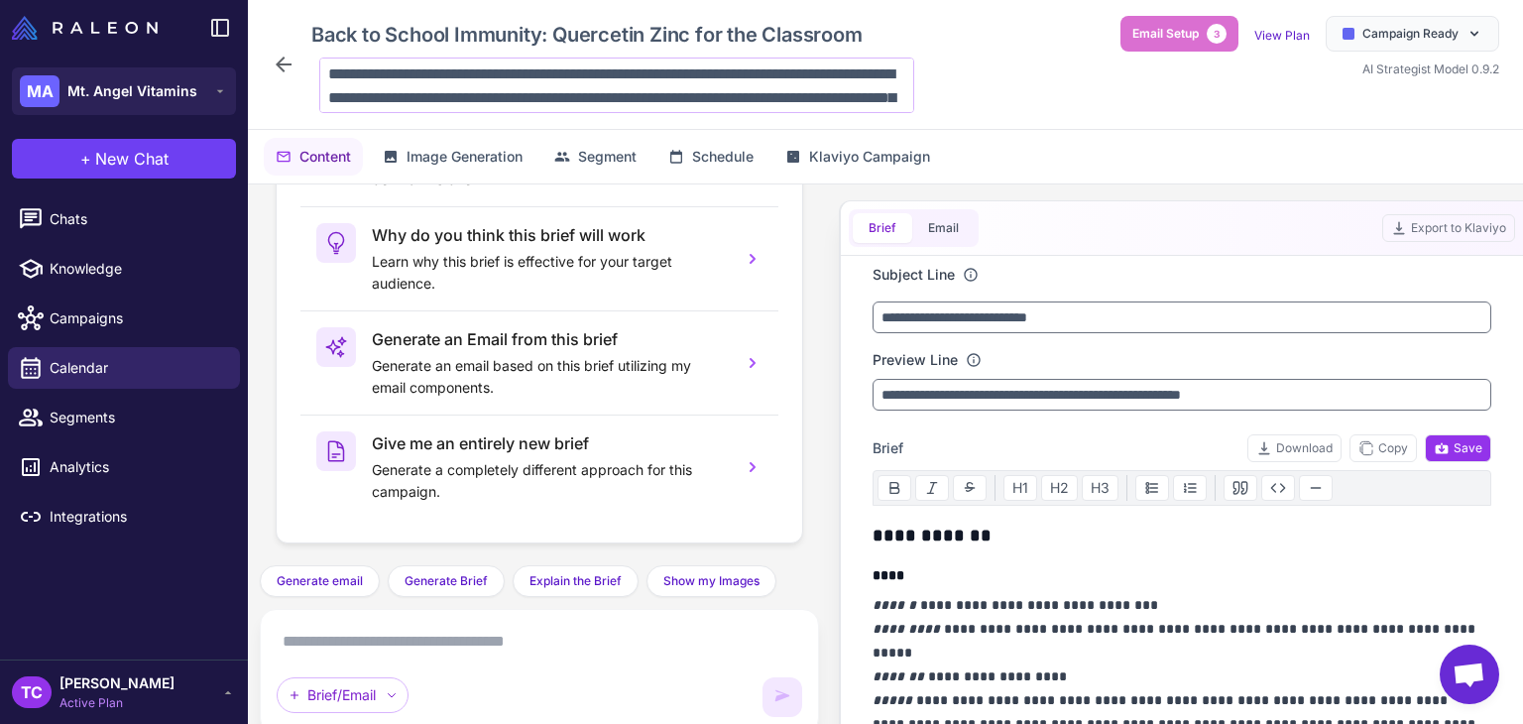
scroll to position [49, 0]
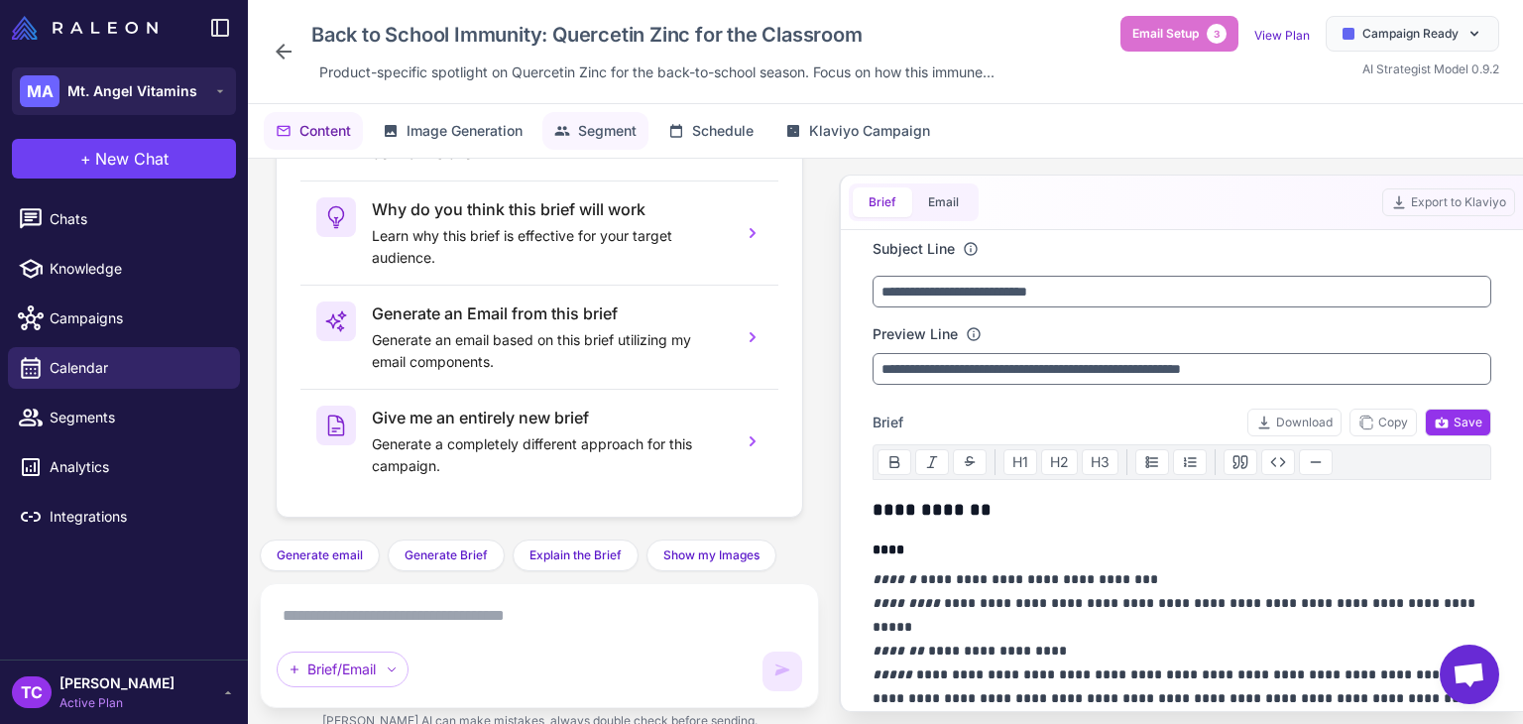
click at [605, 116] on button "Segment" at bounding box center [595, 131] width 106 height 38
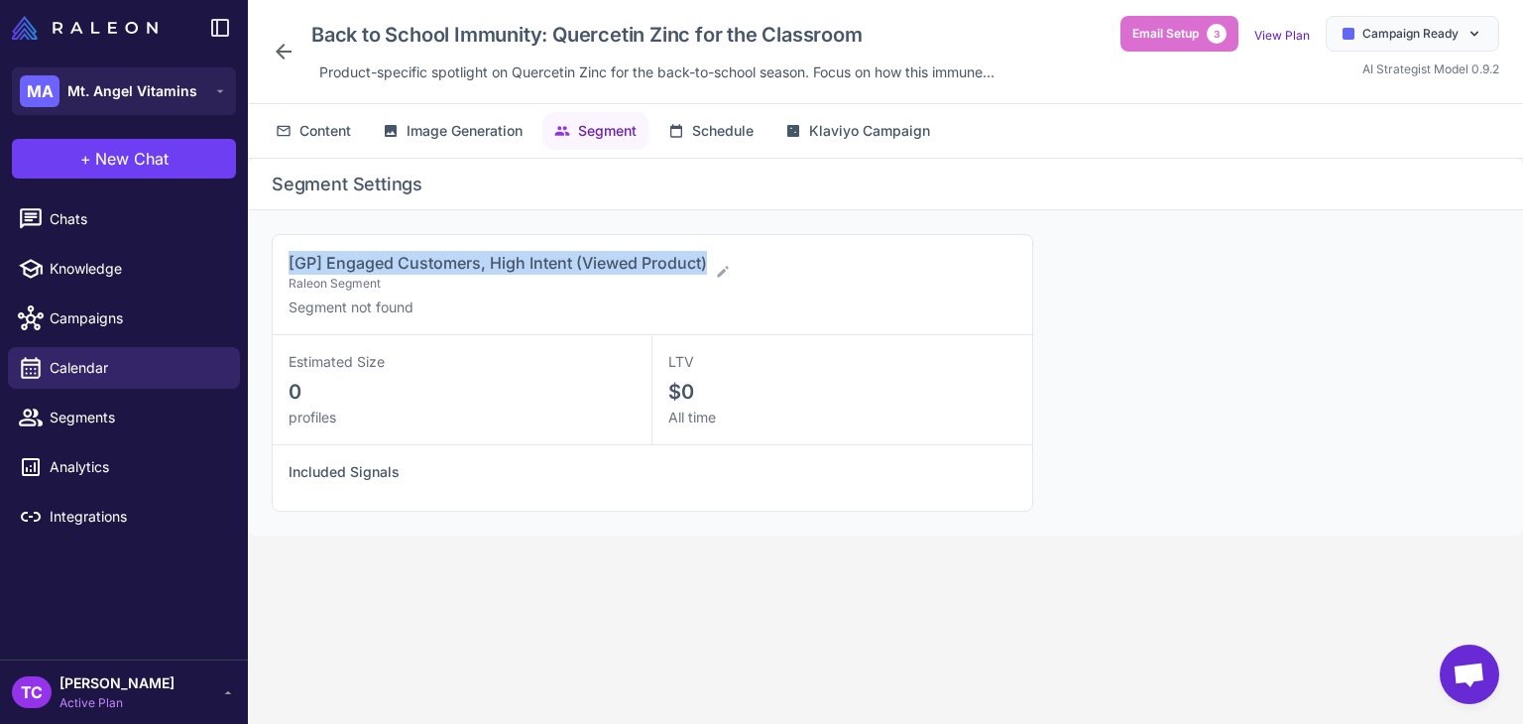
drag, startPoint x: 276, startPoint y: 258, endPoint x: 706, endPoint y: 247, distance: 430.5
click at [706, 247] on div "[GP] Engaged Customers, High Intent (Viewed Product) Raleon Segment Segment not…" at bounding box center [653, 285] width 760 height 100
copy span "[GP] Engaged Customers, High Intent (Viewed Product)"
click at [96, 367] on span "Calendar" at bounding box center [137, 368] width 175 height 22
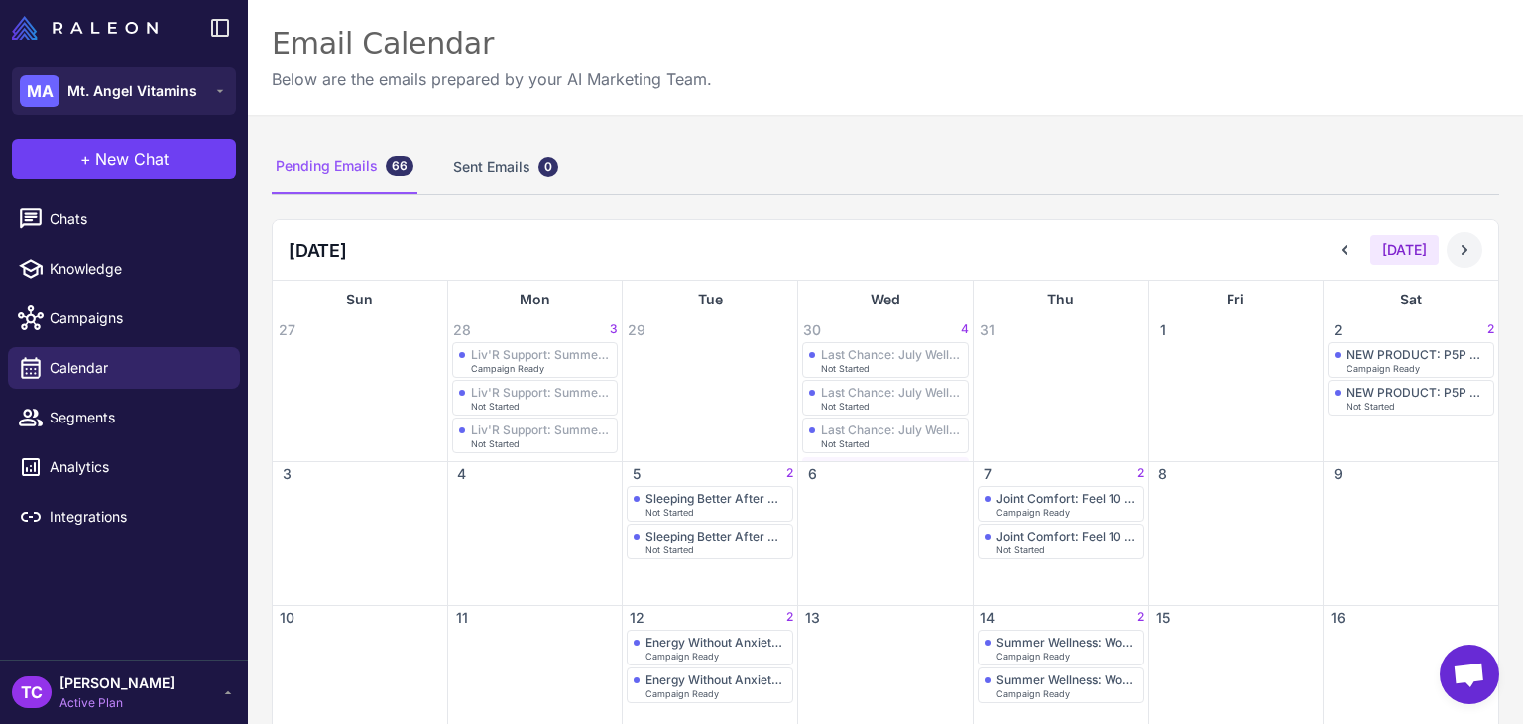
click at [1467, 243] on button at bounding box center [1465, 250] width 36 height 36
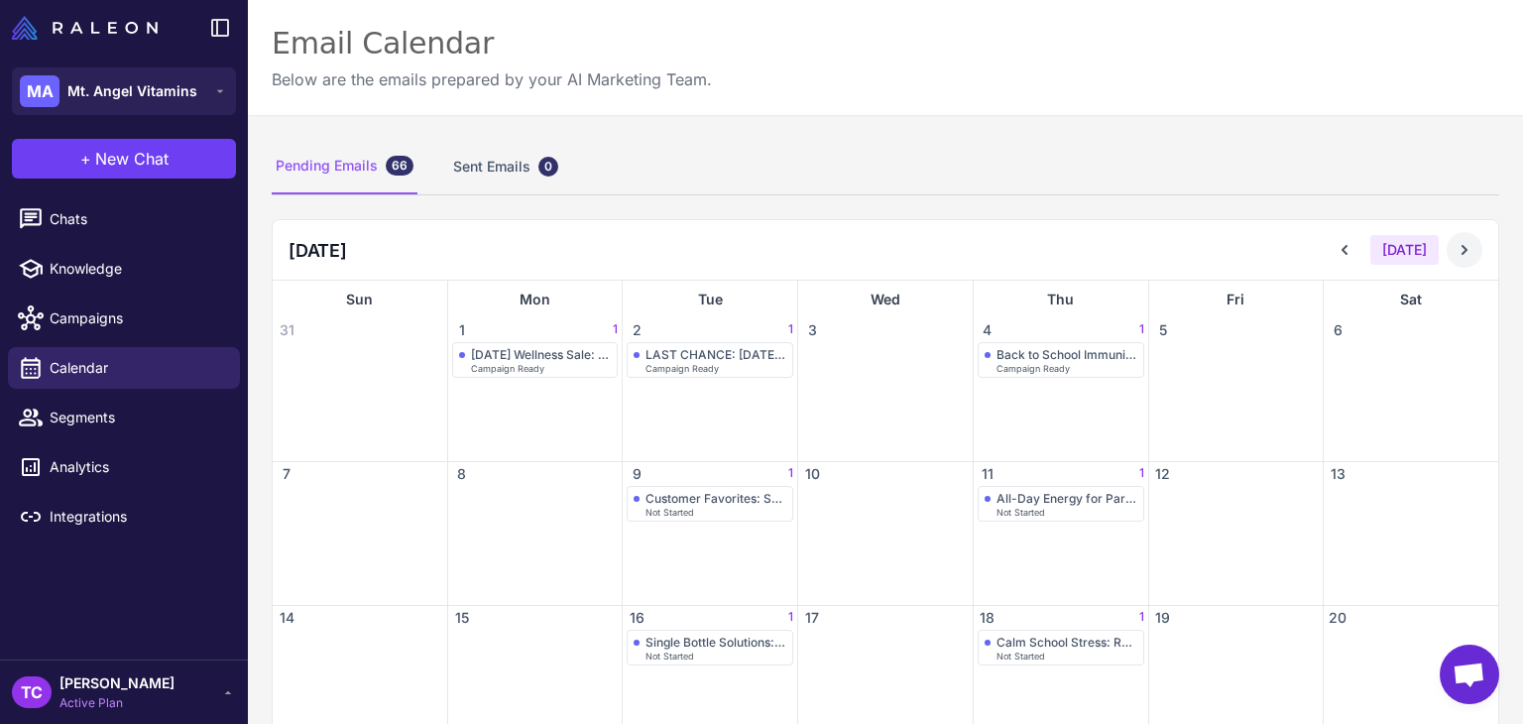
scroll to position [198, 0]
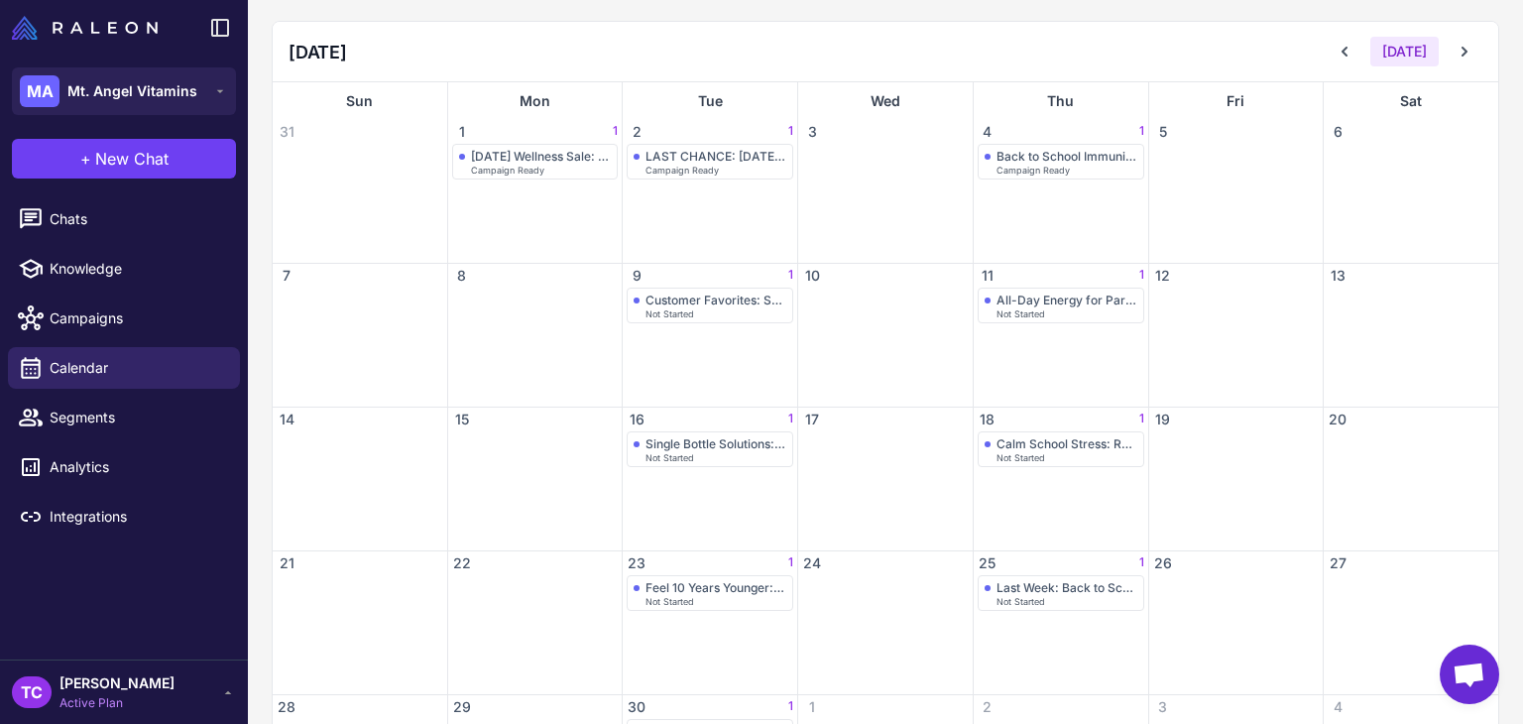
click at [663, 285] on div "9 1" at bounding box center [710, 276] width 175 height 24
click at [653, 298] on div "Customer Favorites: Supplements Our Customers Swear By" at bounding box center [716, 300] width 141 height 15
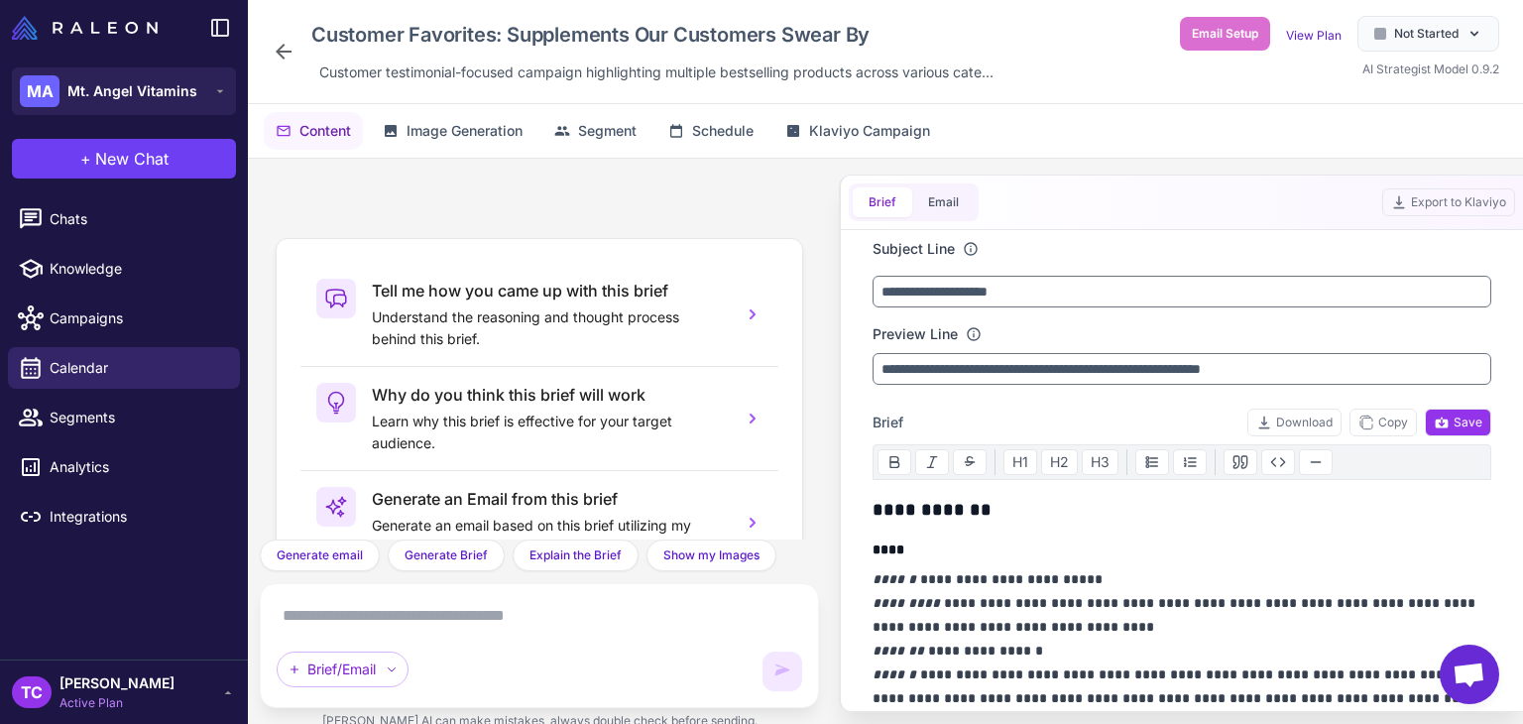
scroll to position [185, 0]
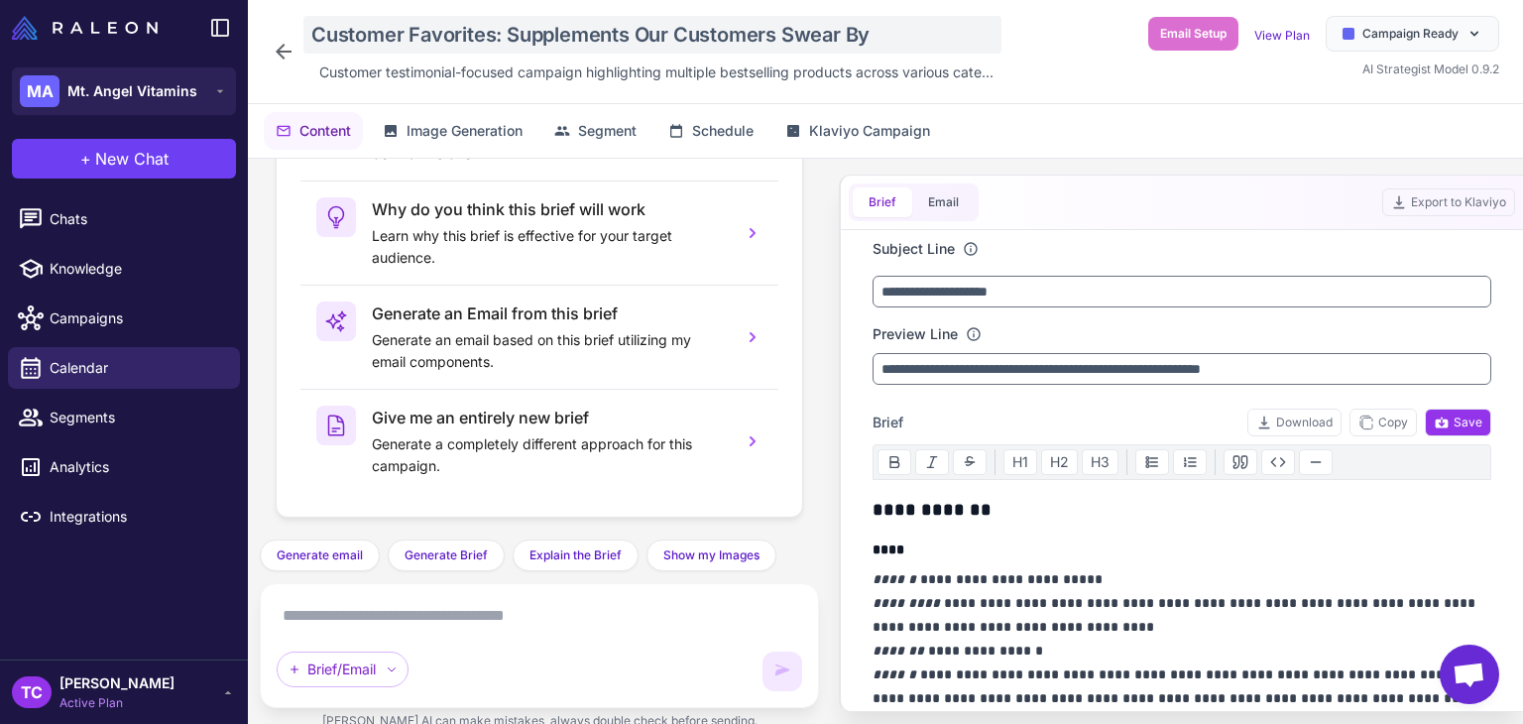
click at [445, 45] on div "Customer Favorites: Supplements Our Customers Swear By" at bounding box center [652, 35] width 698 height 38
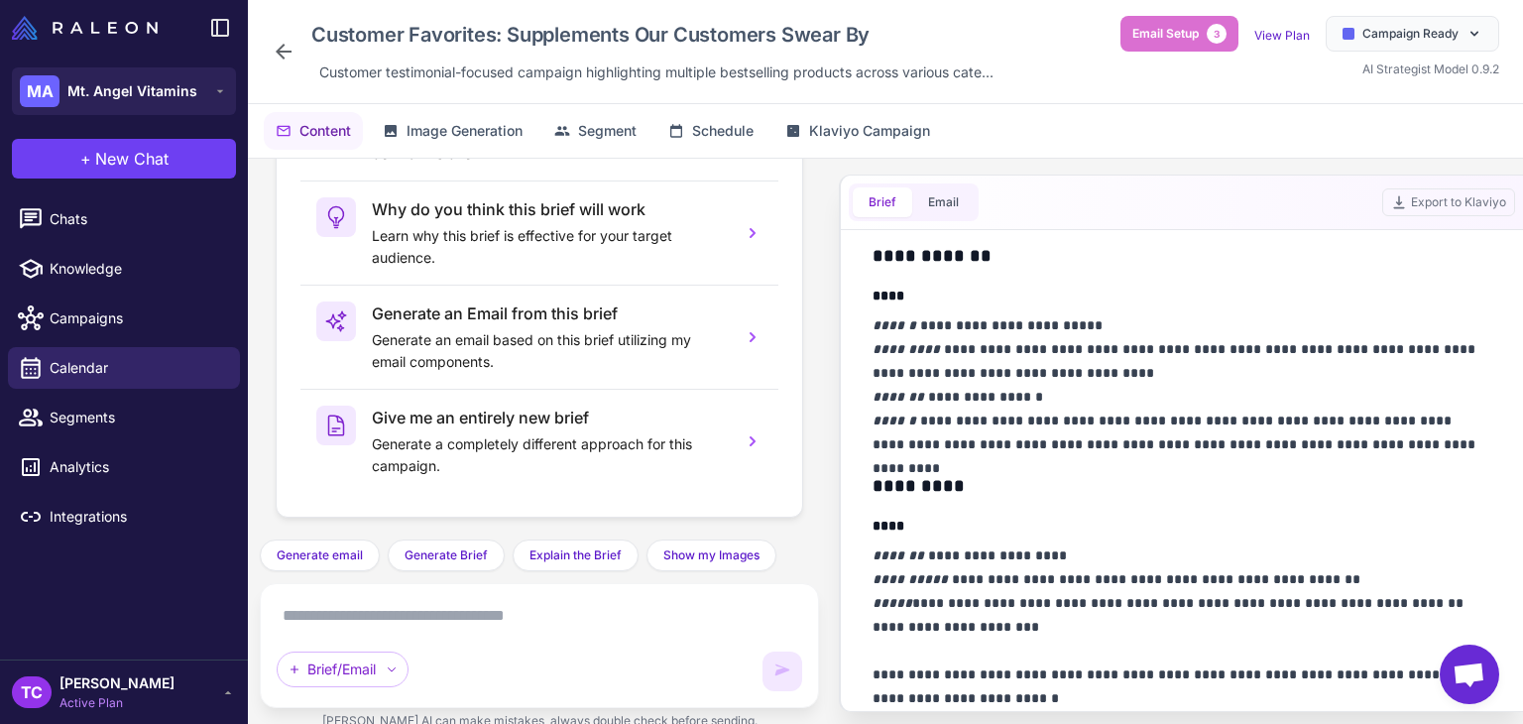
scroll to position [0, 0]
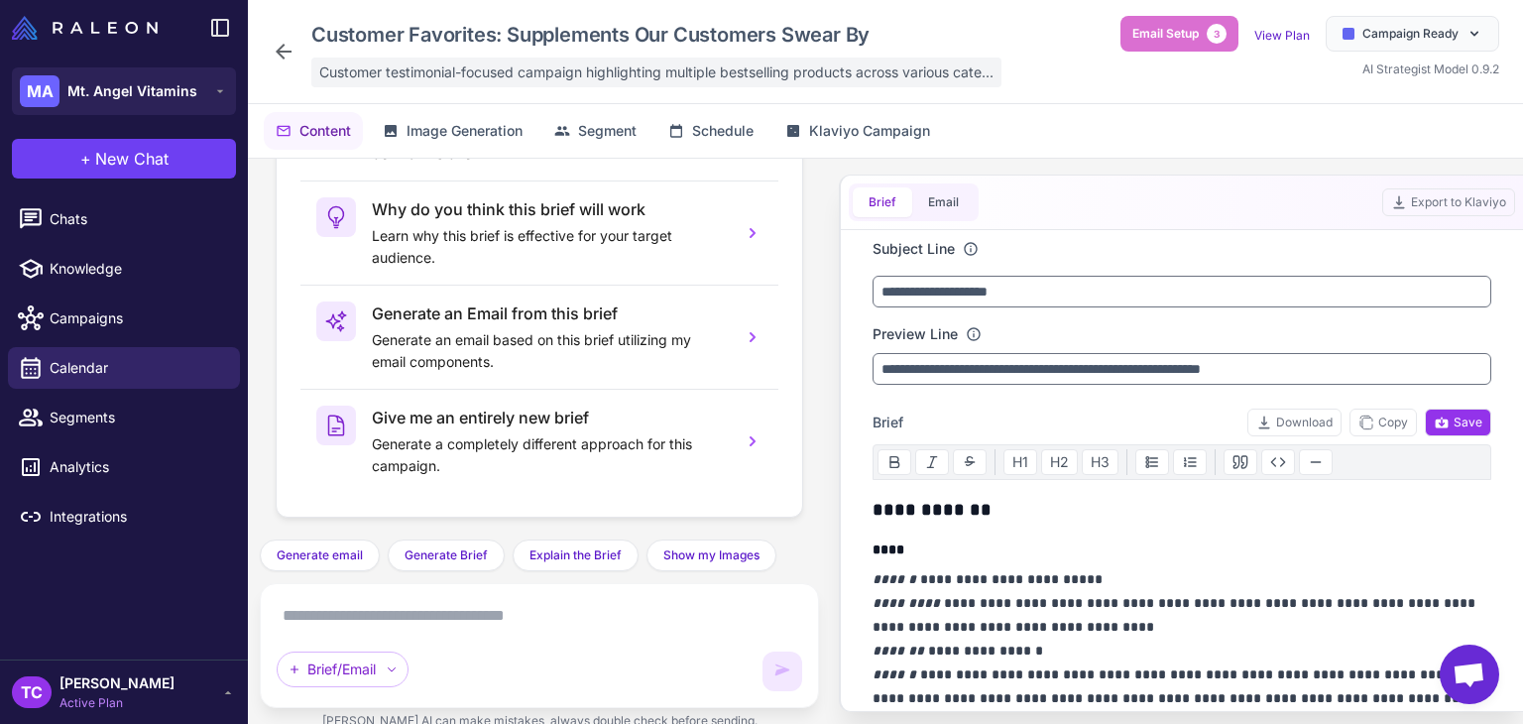
click at [535, 65] on span "Customer testimonial-focused campaign highlighting multiple bestselling product…" at bounding box center [656, 72] width 674 height 22
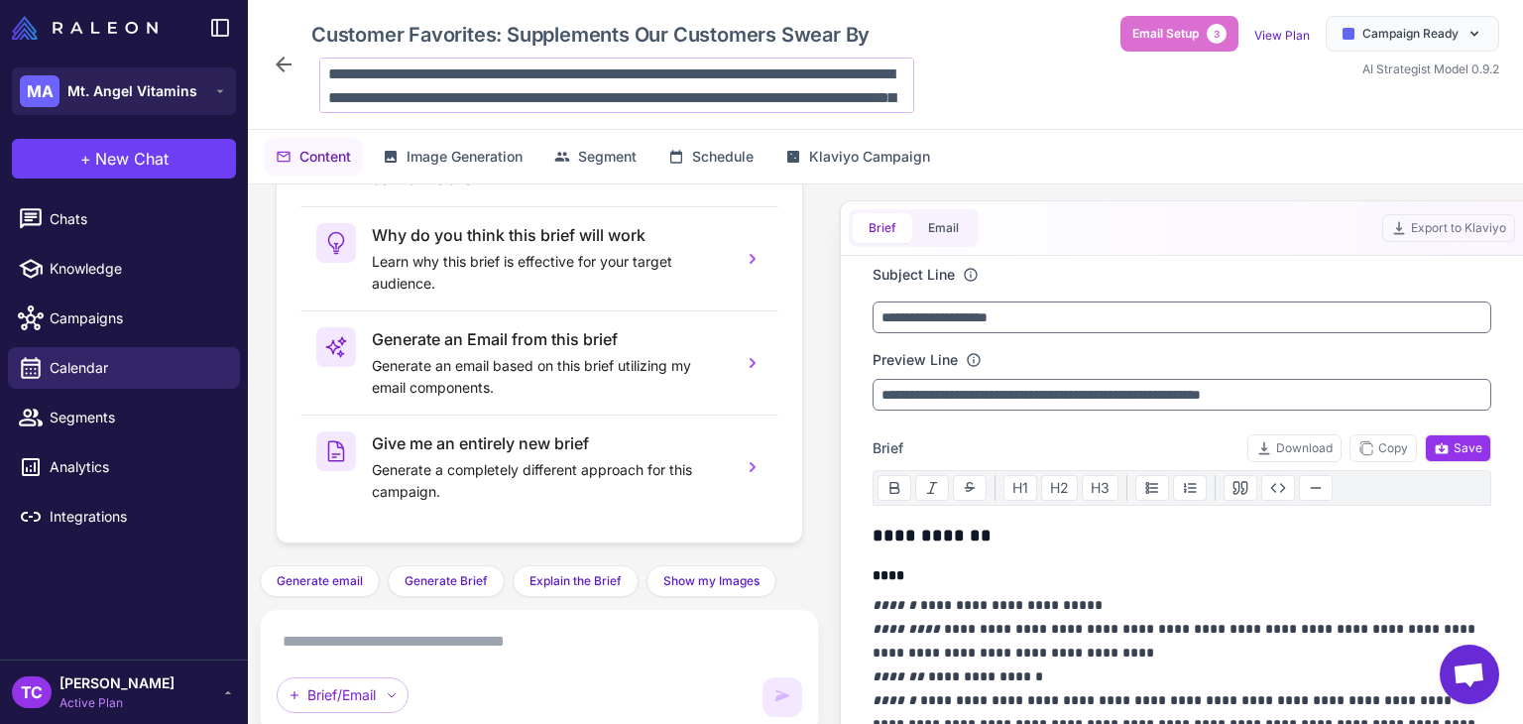
scroll to position [49, 0]
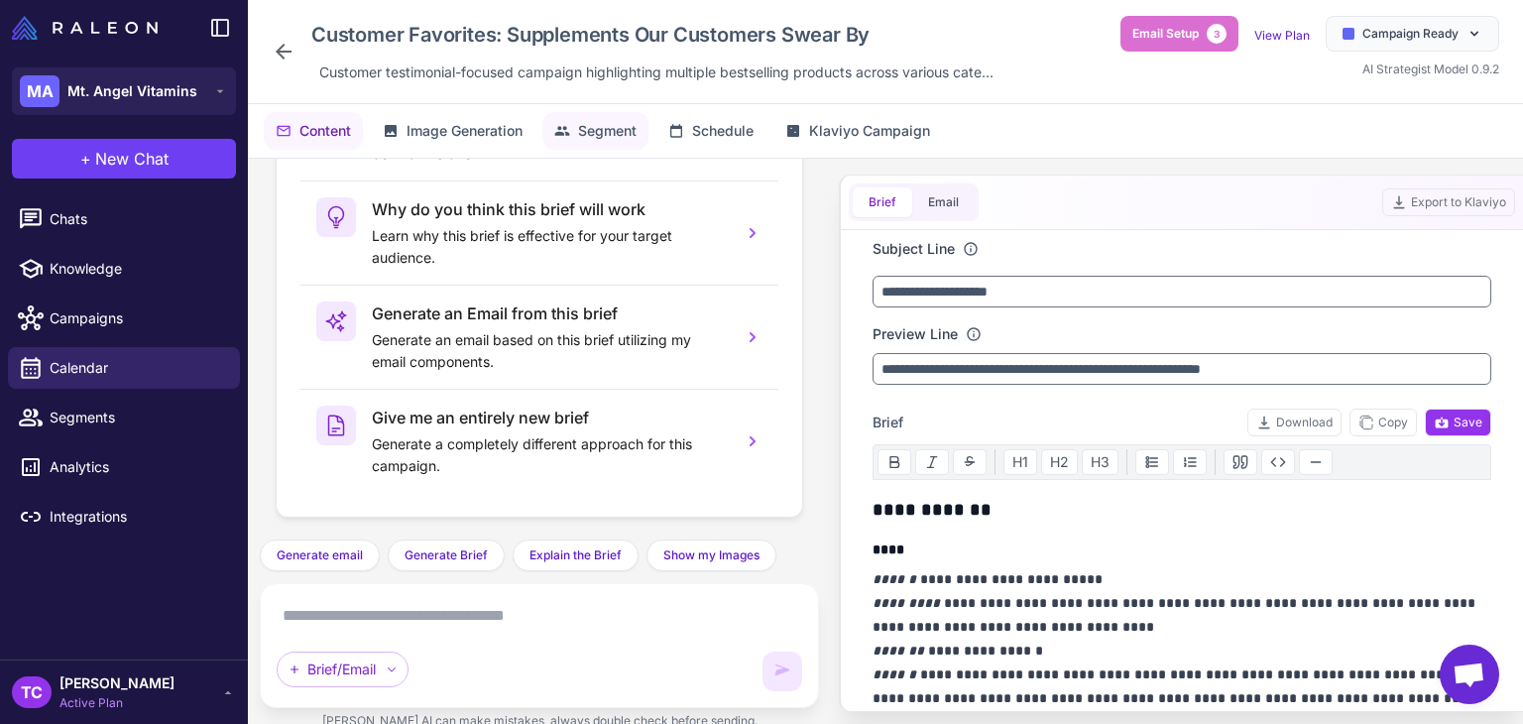
click at [595, 112] on button "Segment" at bounding box center [595, 131] width 106 height 38
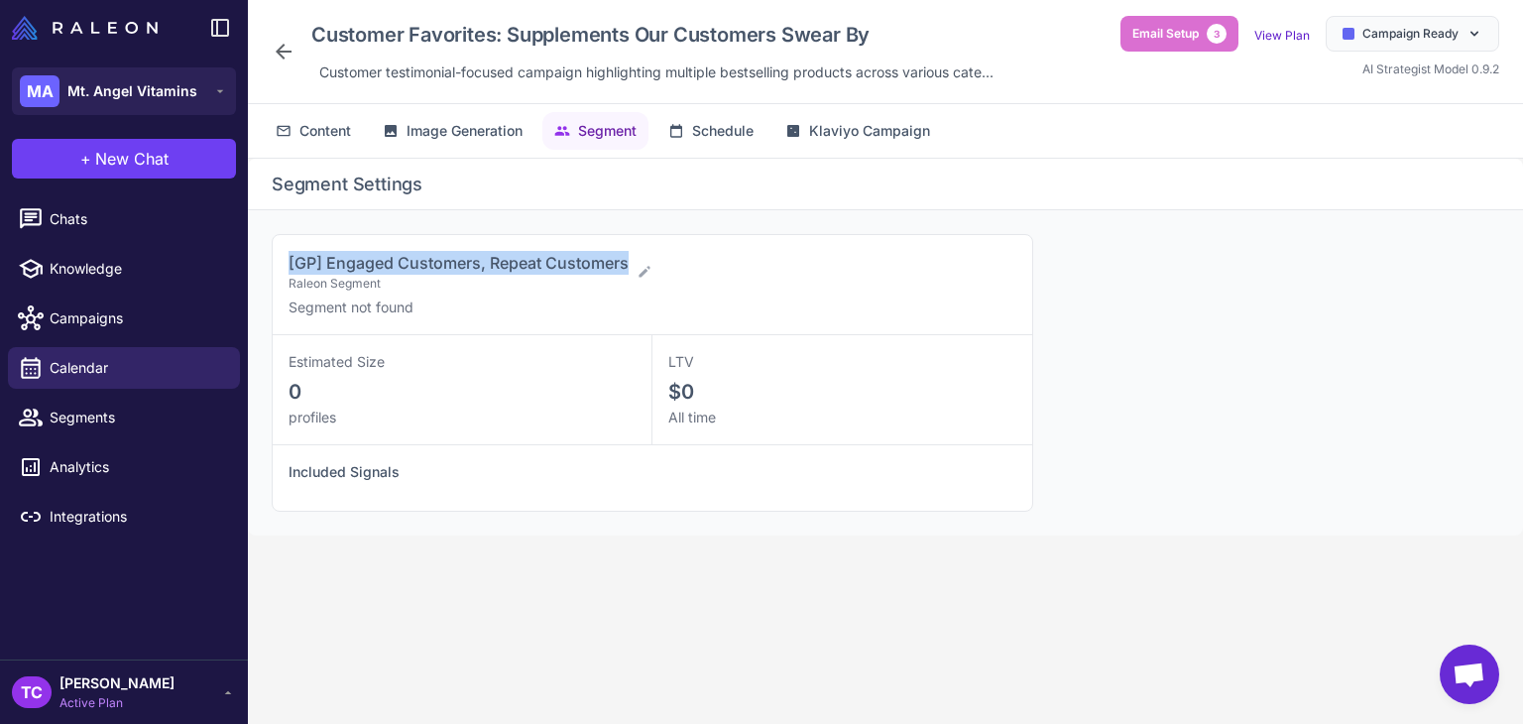
drag, startPoint x: 304, startPoint y: 252, endPoint x: 627, endPoint y: 219, distance: 323.9
click at [627, 219] on div "[GP] Engaged Customers, Repeat Customers Raleon Segment Segment not found Estim…" at bounding box center [885, 372] width 1275 height 325
copy span "[GP] Engaged Customers, Repeat Customers"
click at [97, 374] on span "Calendar" at bounding box center [137, 368] width 175 height 22
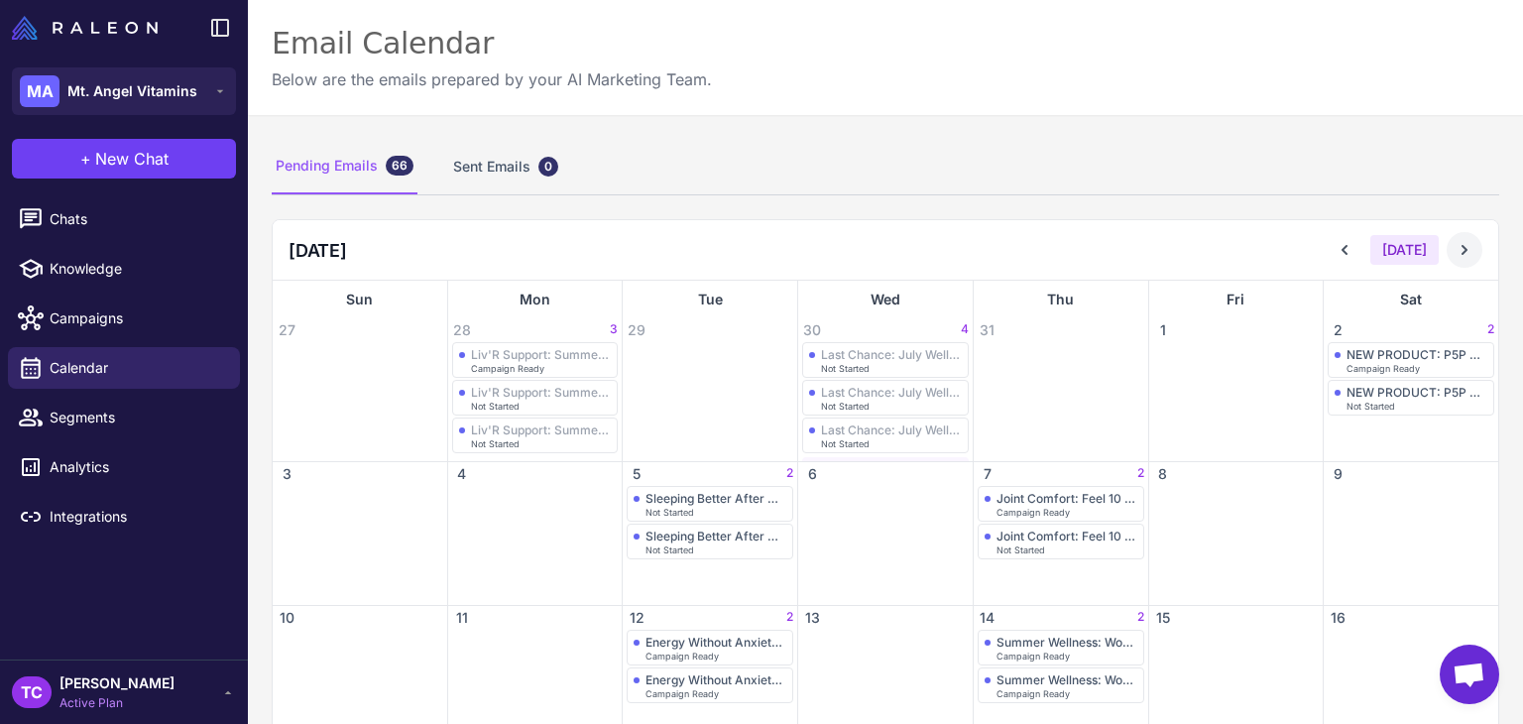
click at [1458, 260] on button at bounding box center [1465, 250] width 36 height 36
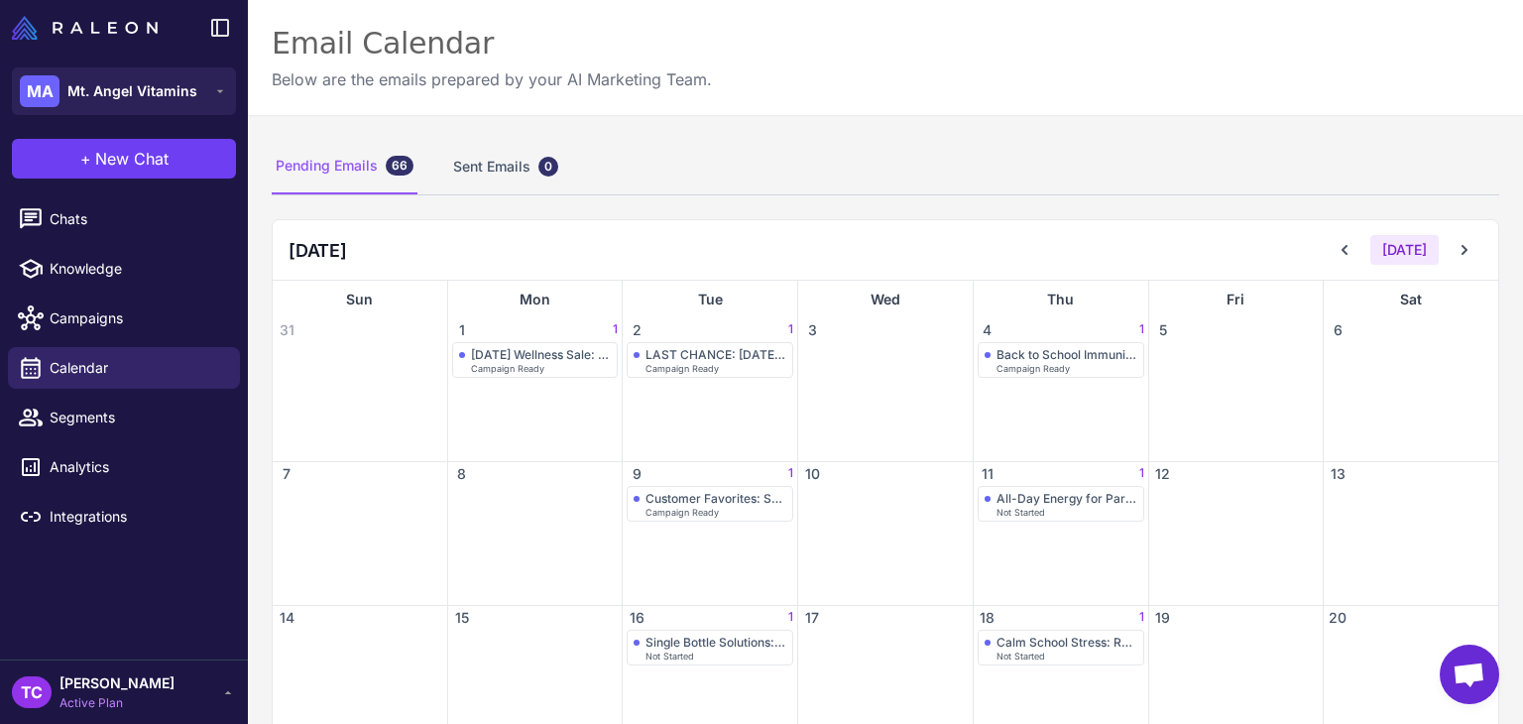
click at [1007, 479] on div "11 1" at bounding box center [1061, 474] width 175 height 24
click at [1025, 508] on span "Not Started" at bounding box center [1021, 512] width 49 height 9
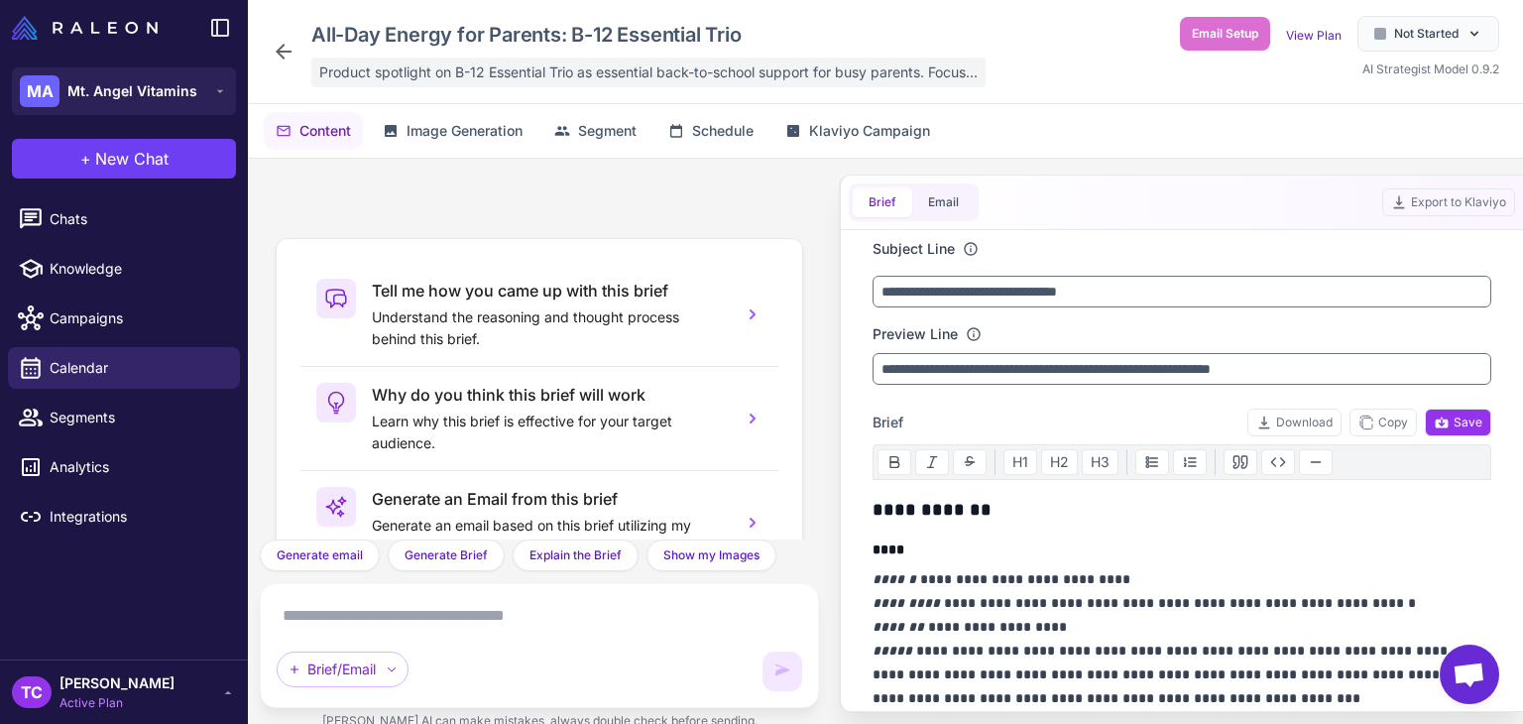
scroll to position [185, 0]
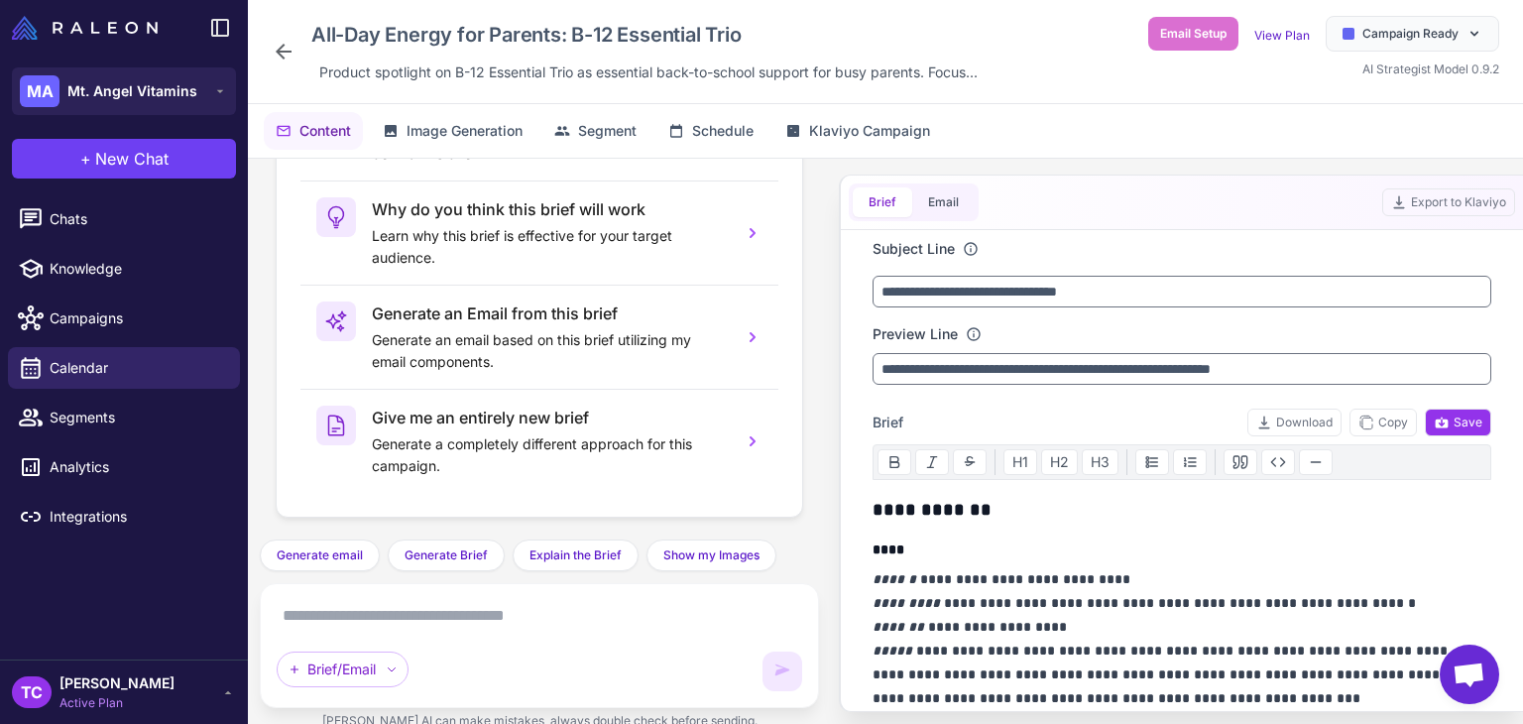
click at [466, 3] on div "All-Day Energy for Parents: B-12 Essential Trio Product spotlight on B-12 Essen…" at bounding box center [885, 52] width 1275 height 104
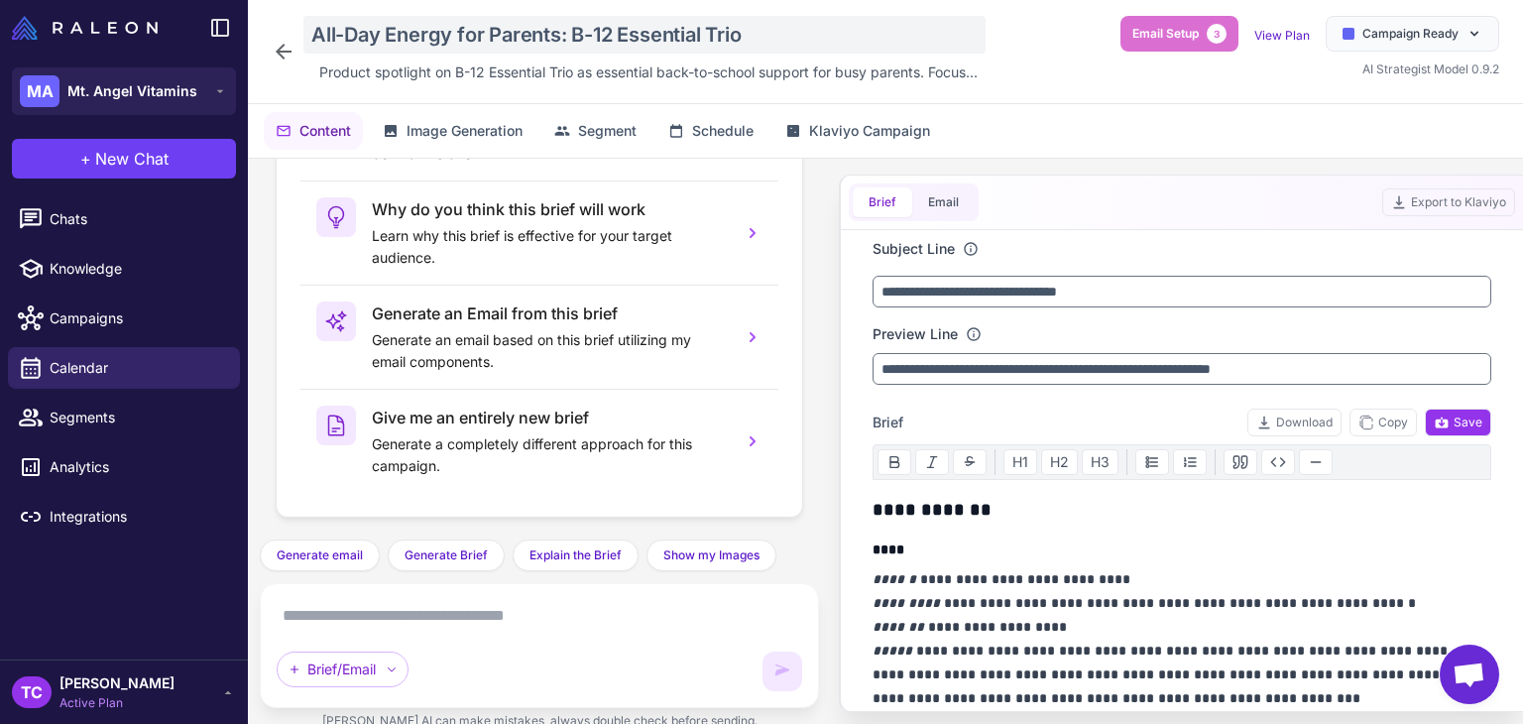
click at [422, 40] on div "All-Day Energy for Parents: B-12 Essential Trio" at bounding box center [644, 35] width 682 height 38
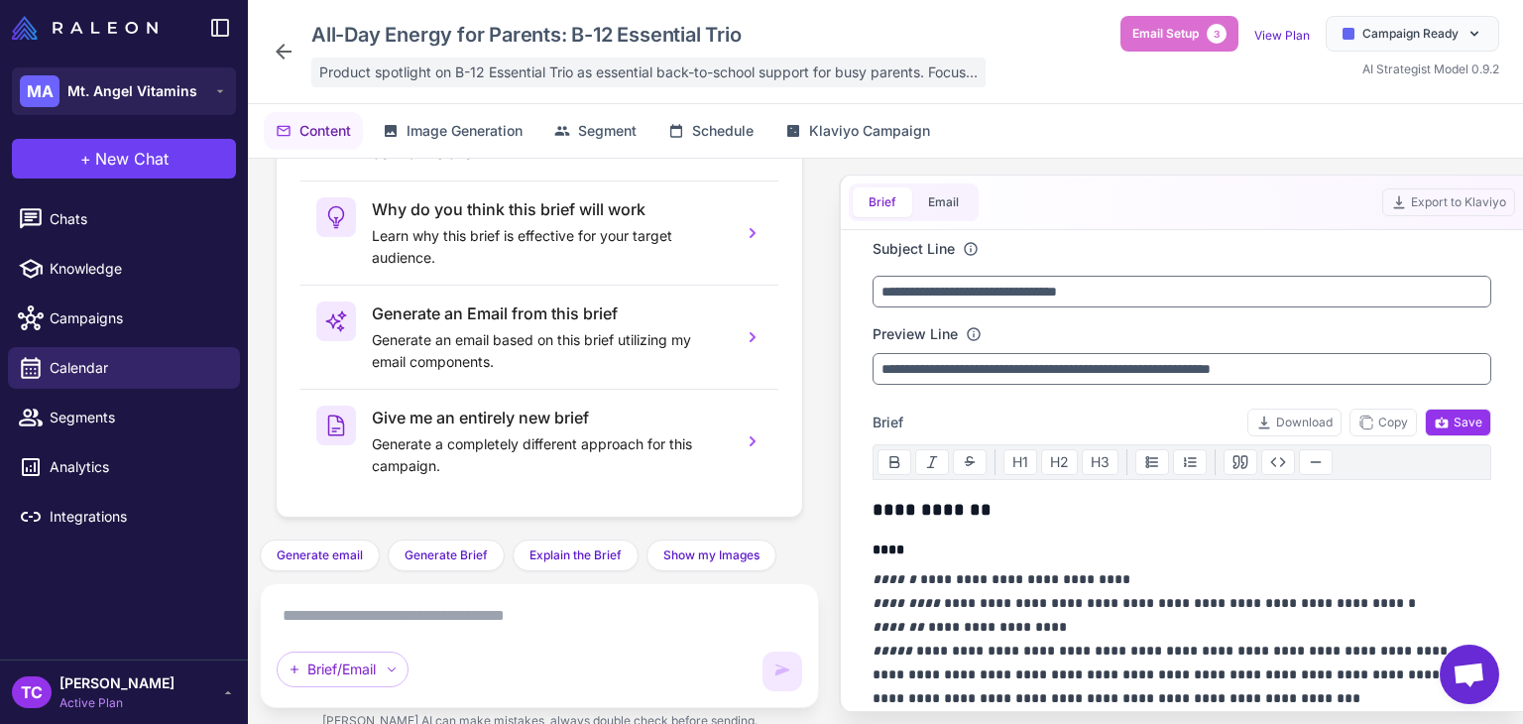
click at [353, 63] on span "Product spotlight on B-12 Essential Trio as essential back-to-school support fo…" at bounding box center [648, 72] width 658 height 22
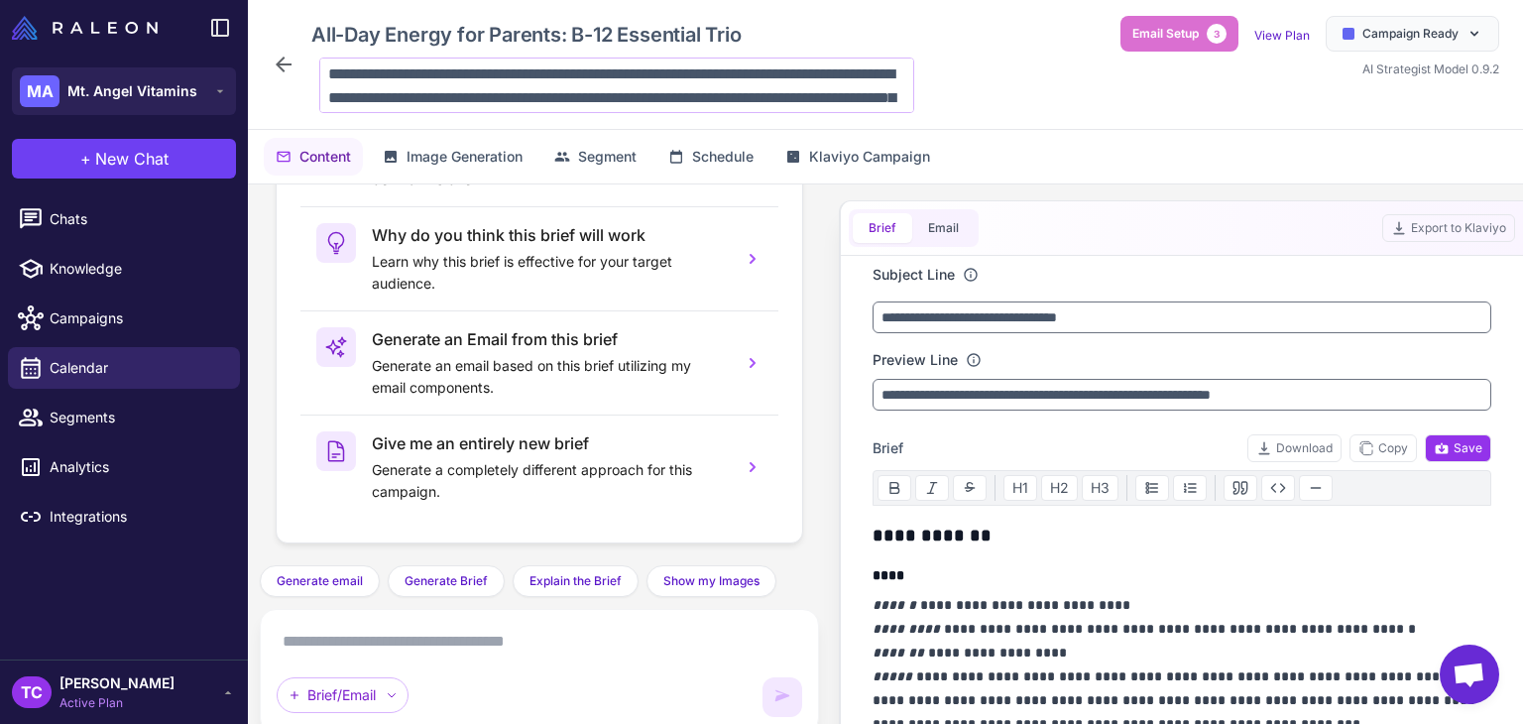
scroll to position [49, 0]
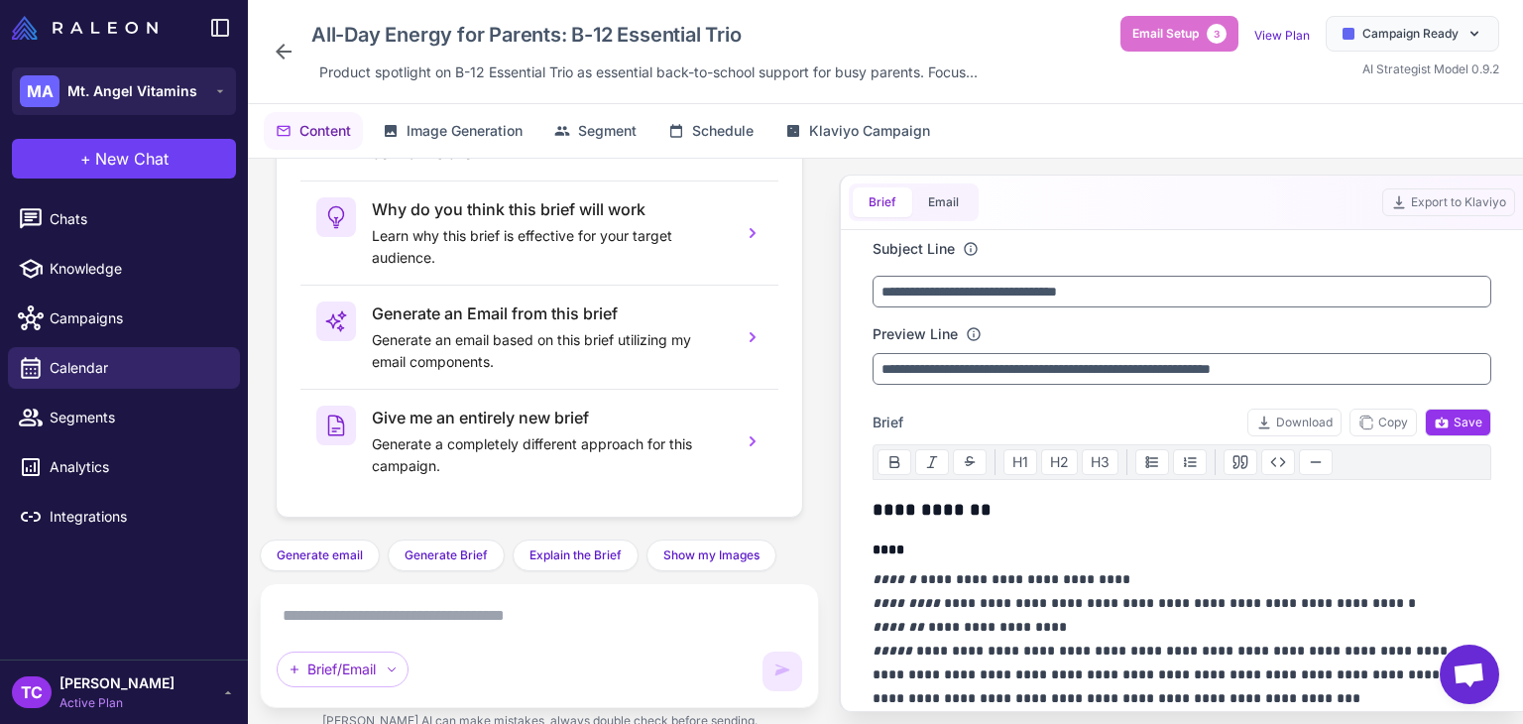
click at [563, 108] on div "Content Image Generation Segment Schedule Klaviyo Campaign" at bounding box center [885, 131] width 1275 height 54
click at [574, 122] on button "Segment" at bounding box center [595, 131] width 106 height 38
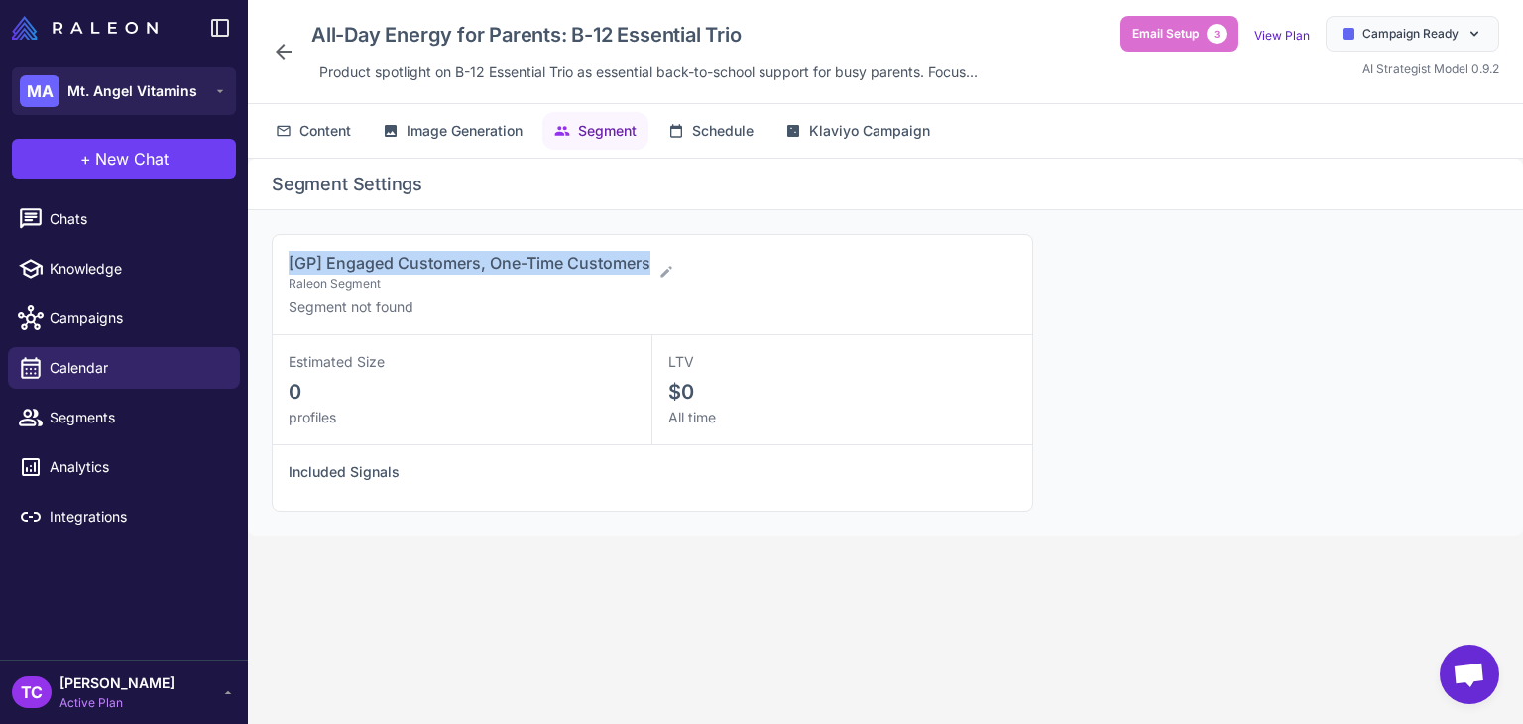
drag, startPoint x: 286, startPoint y: 252, endPoint x: 656, endPoint y: 239, distance: 371.1
click at [656, 239] on div "[GP] Engaged Customers, One-Time Customers Raleon Segment Segment not found" at bounding box center [653, 285] width 760 height 100
copy span "[GP] Engaged Customers, One-Time Customers"
click at [128, 375] on span "Calendar" at bounding box center [137, 368] width 175 height 22
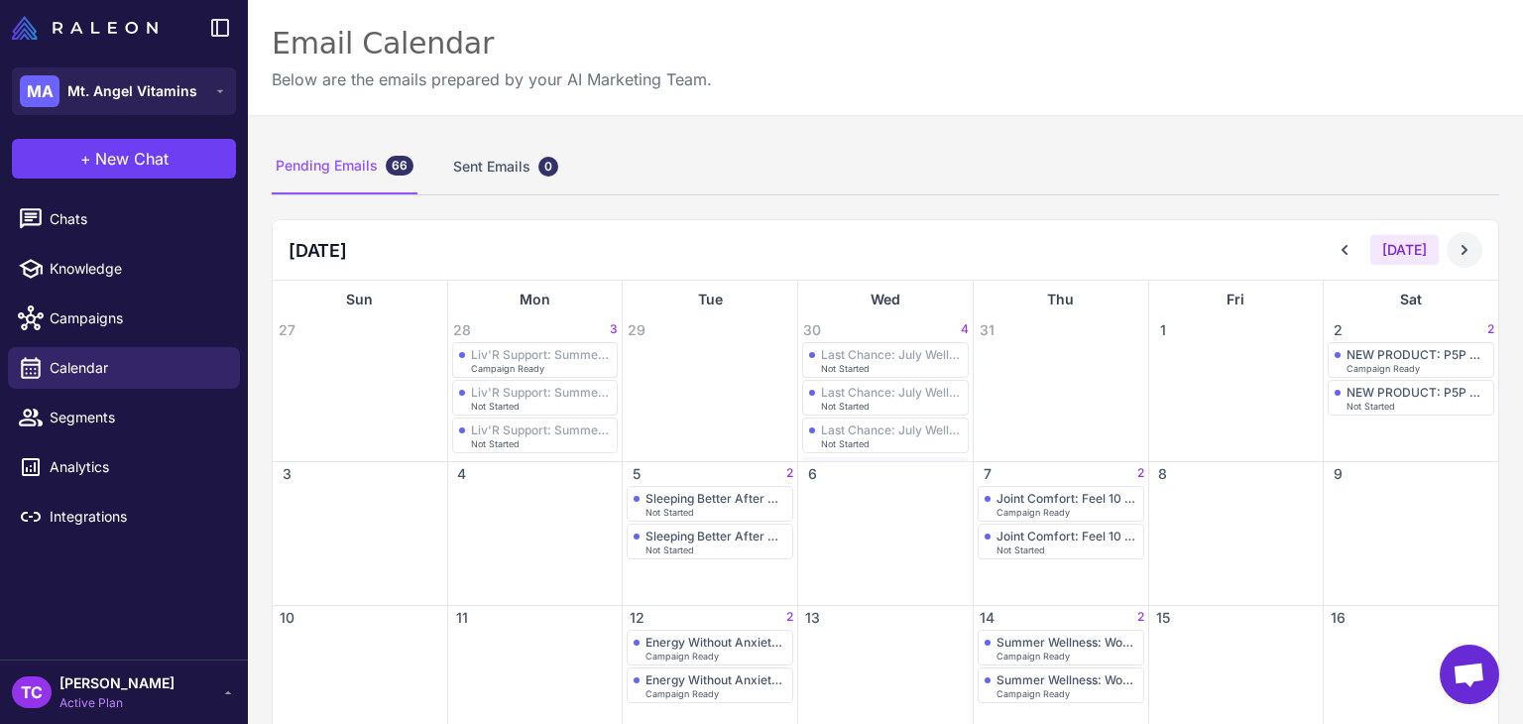
click at [1455, 252] on icon at bounding box center [1465, 250] width 20 height 20
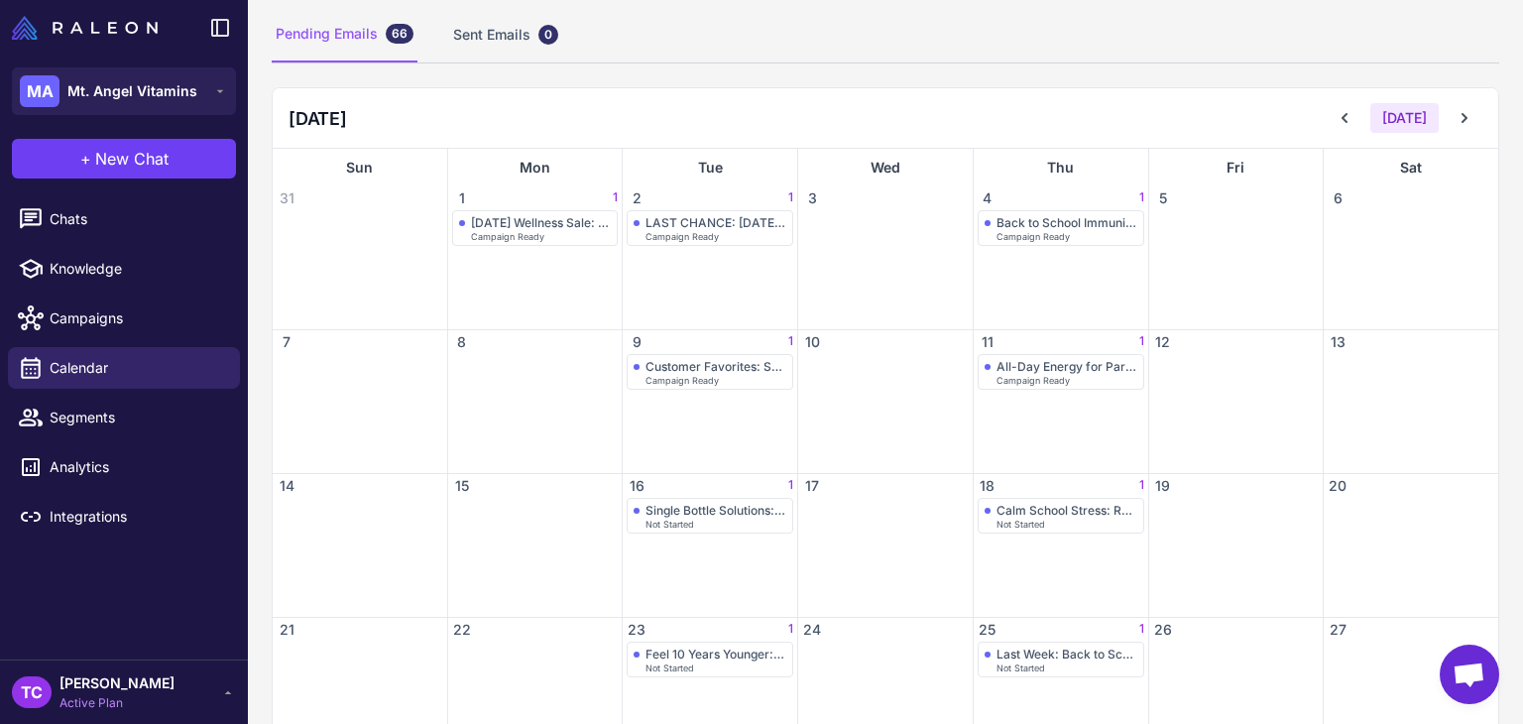
scroll to position [297, 0]
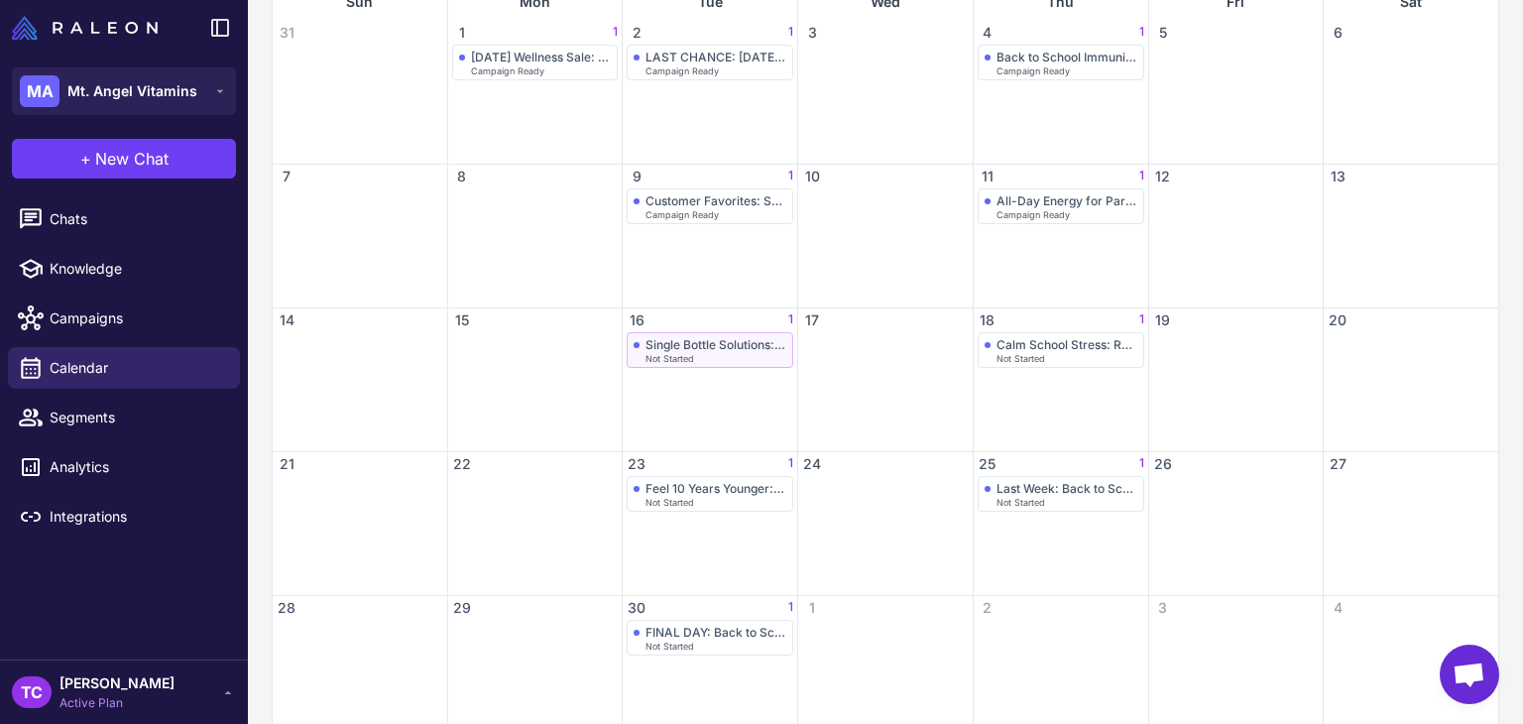
click at [649, 354] on span "Not Started" at bounding box center [670, 358] width 49 height 9
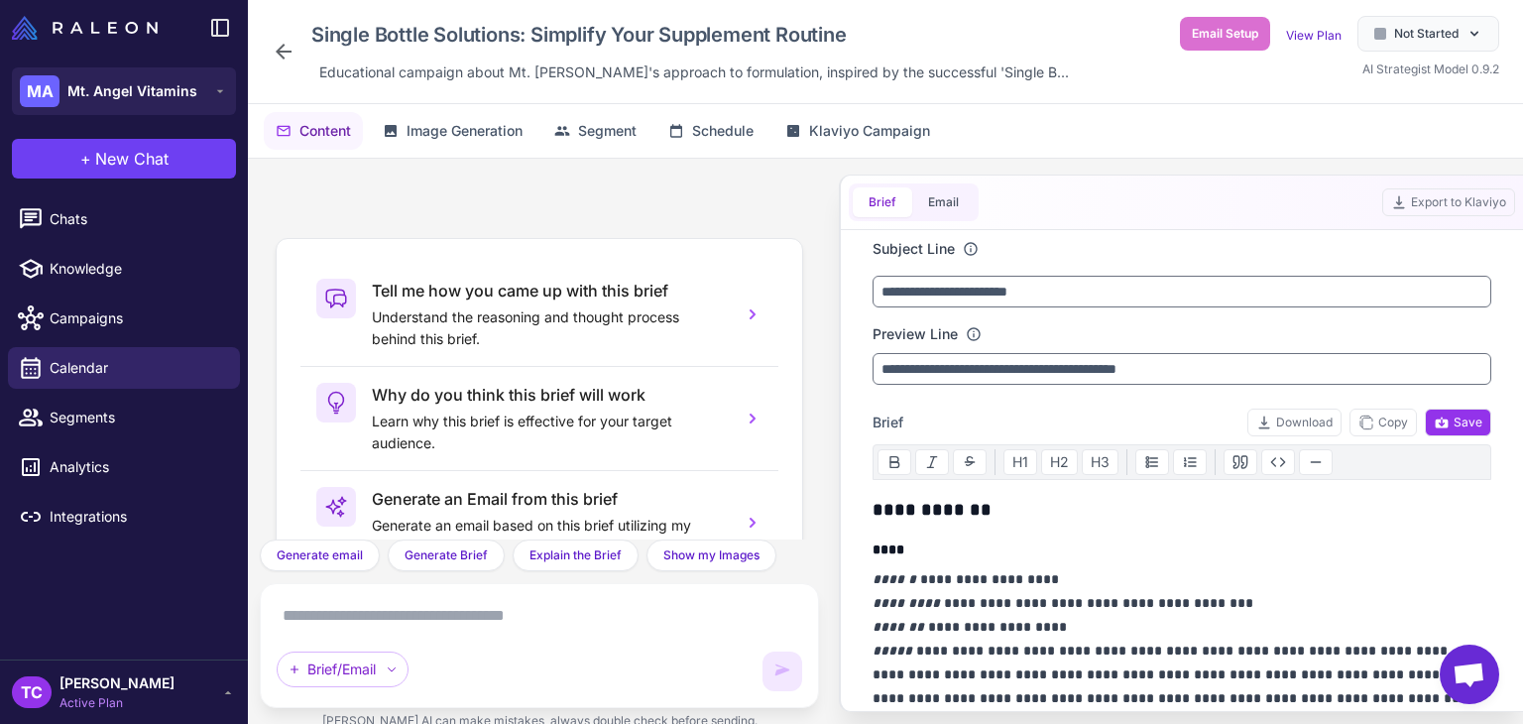
scroll to position [185, 0]
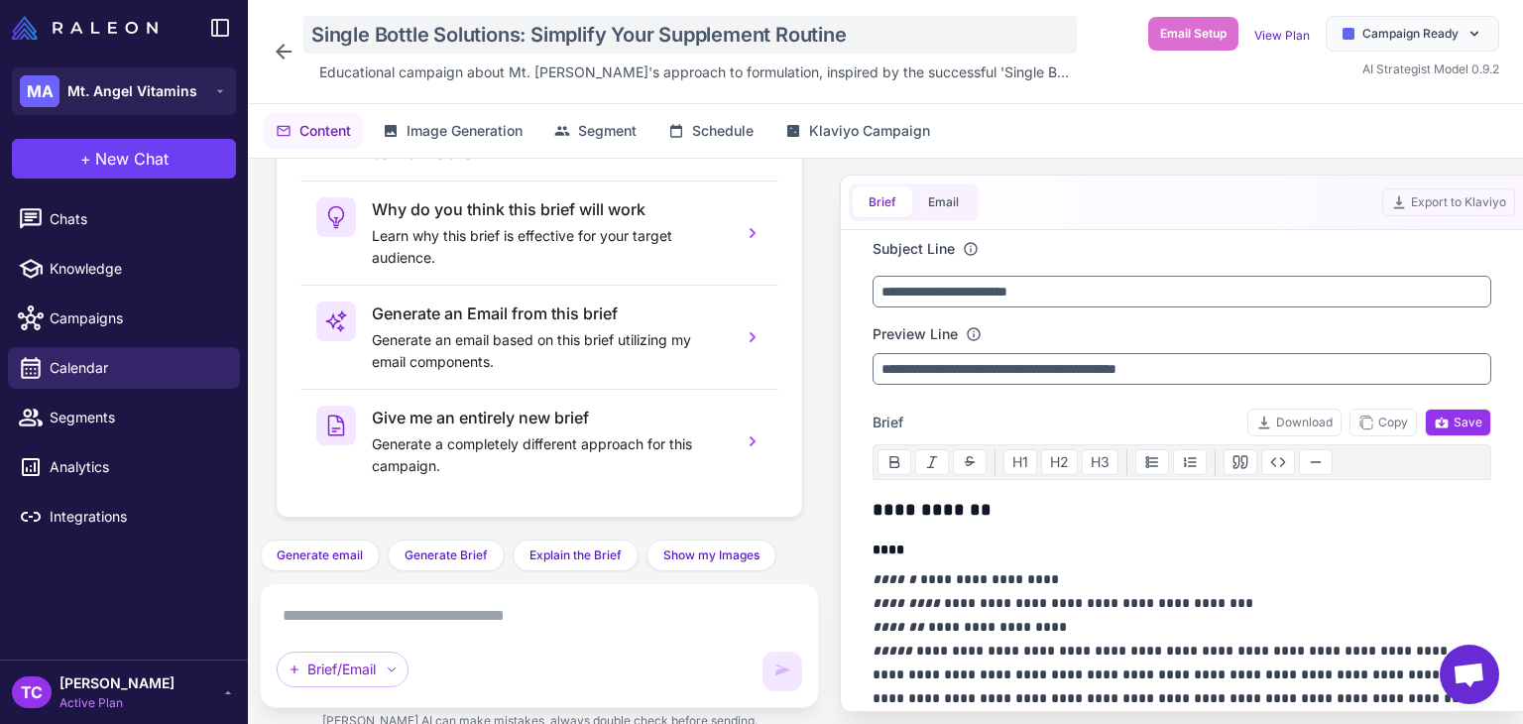
click at [389, 36] on div "Single Bottle Solutions: Simplify Your Supplement Routine" at bounding box center [689, 35] width 773 height 38
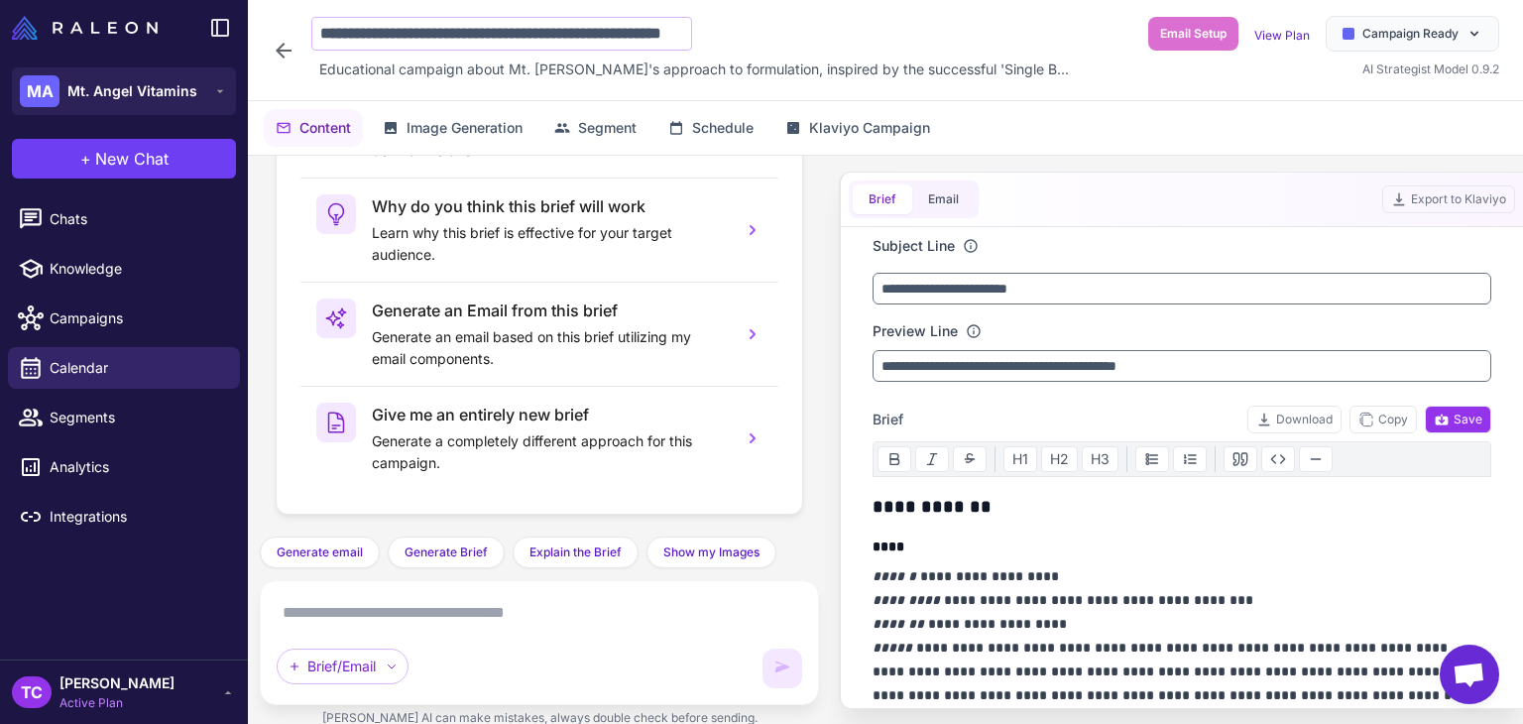
scroll to position [0, 78]
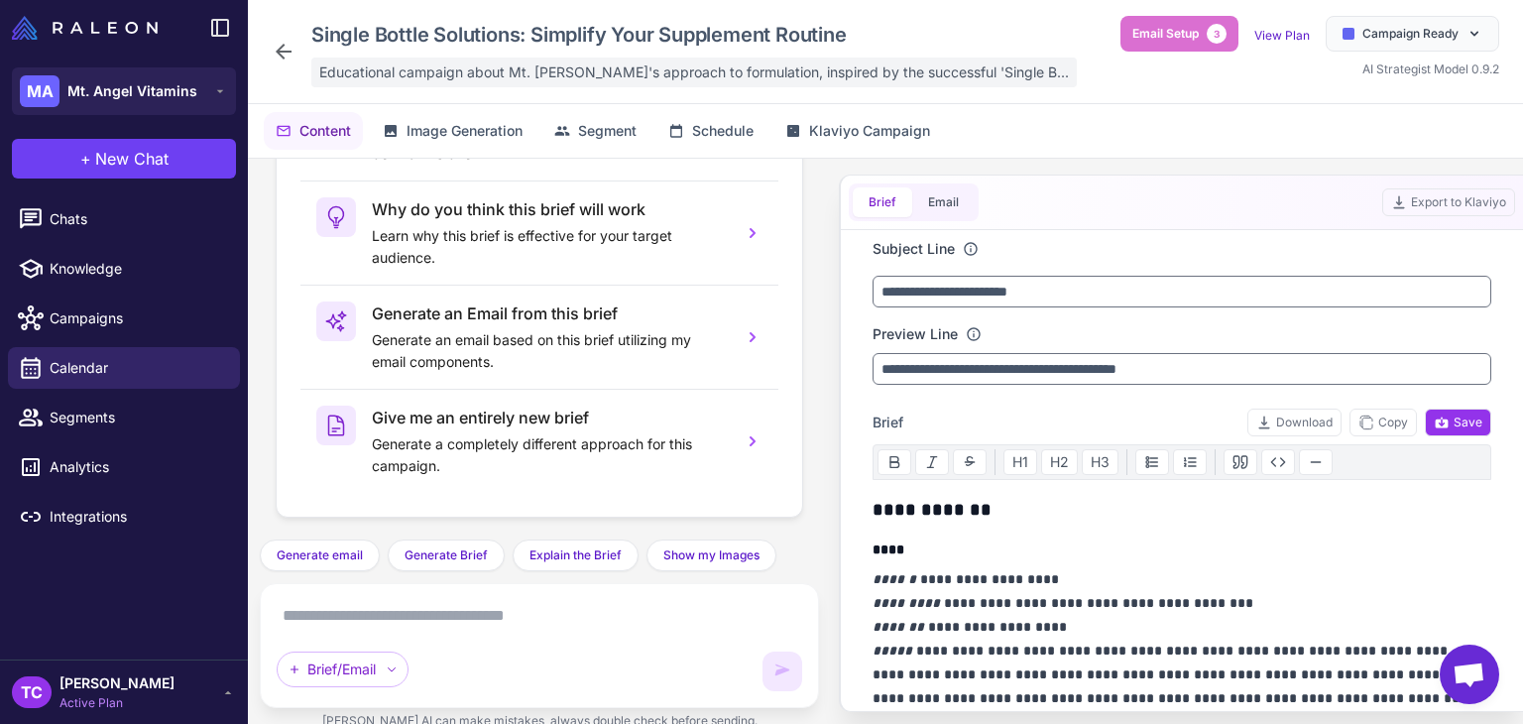
click at [522, 59] on div "Educational campaign about Mt. Angel's approach to formulation, inspired by the…" at bounding box center [693, 73] width 765 height 30
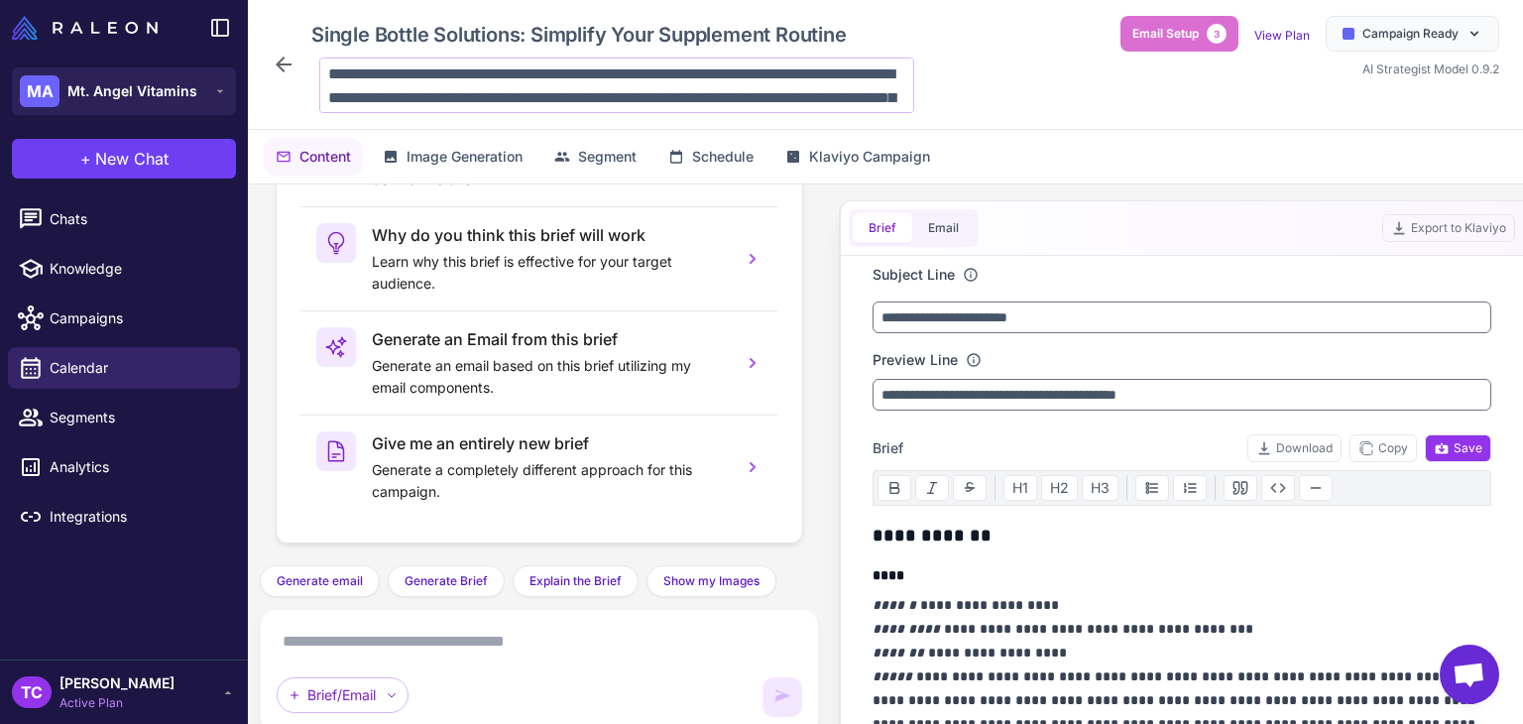
scroll to position [72, 0]
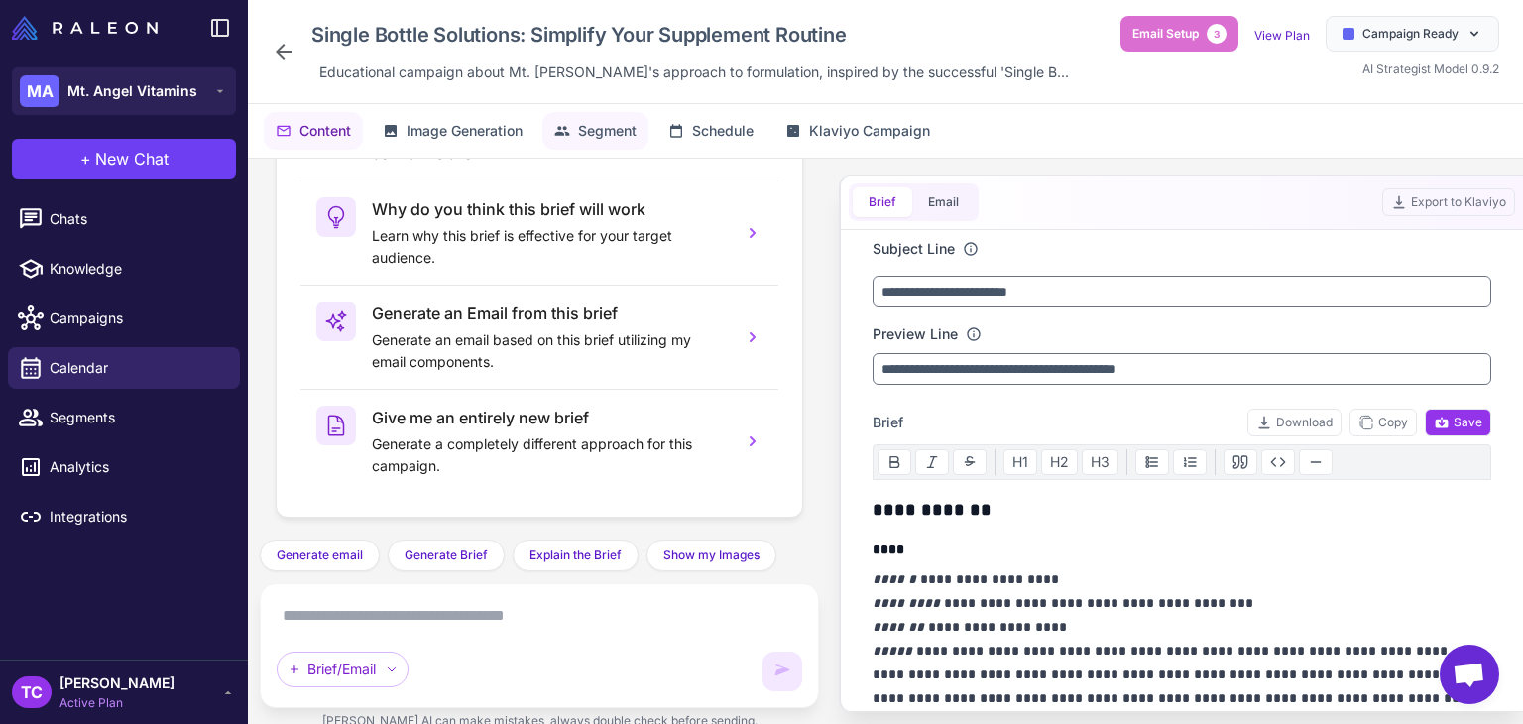
click at [581, 120] on span "Segment" at bounding box center [607, 131] width 59 height 22
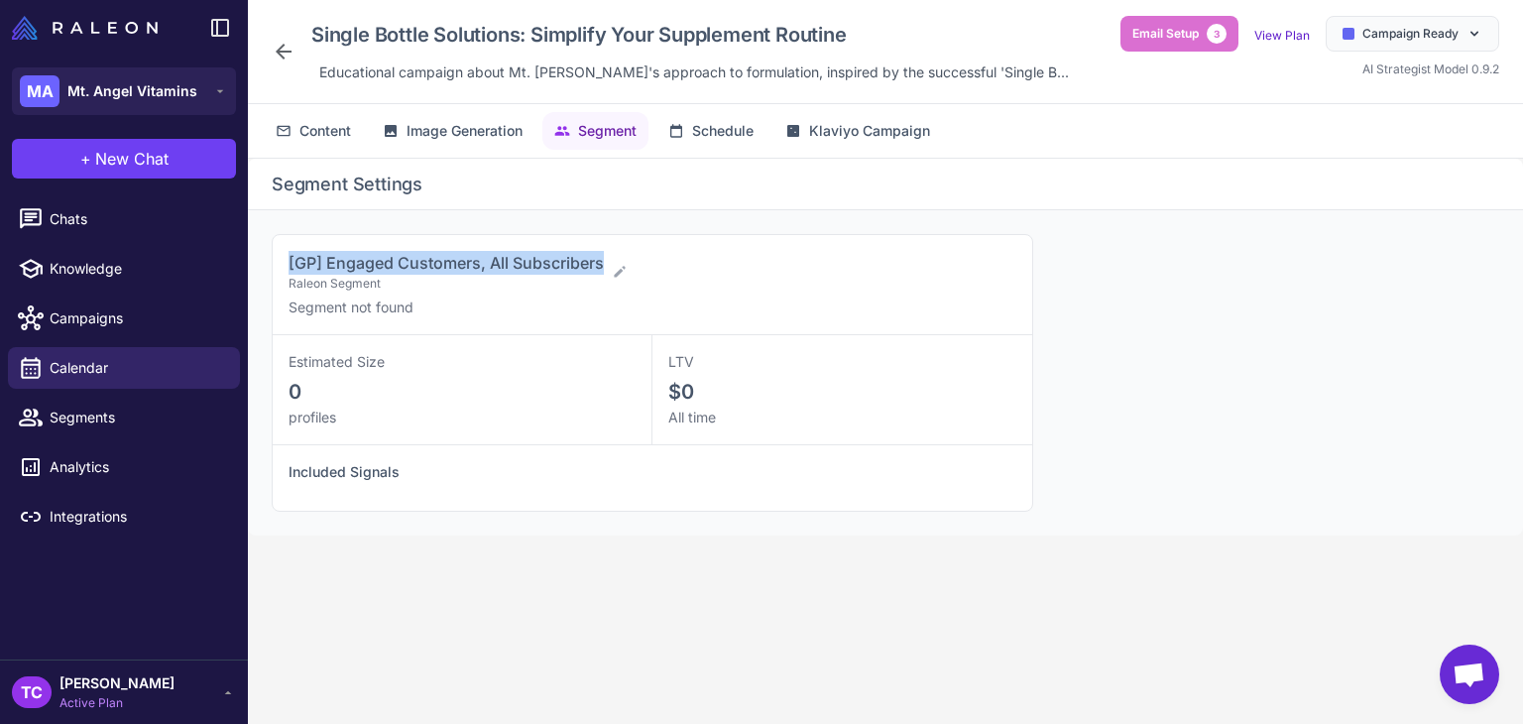
drag, startPoint x: 289, startPoint y: 269, endPoint x: 602, endPoint y: 237, distance: 314.9
click at [602, 237] on div "[GP] Engaged Customers, All Subscribers Raleon Segment Segment not found" at bounding box center [653, 285] width 760 height 100
copy span "[GP] Engaged Customers, All Subscribers"
click at [155, 378] on span "Calendar" at bounding box center [137, 368] width 175 height 22
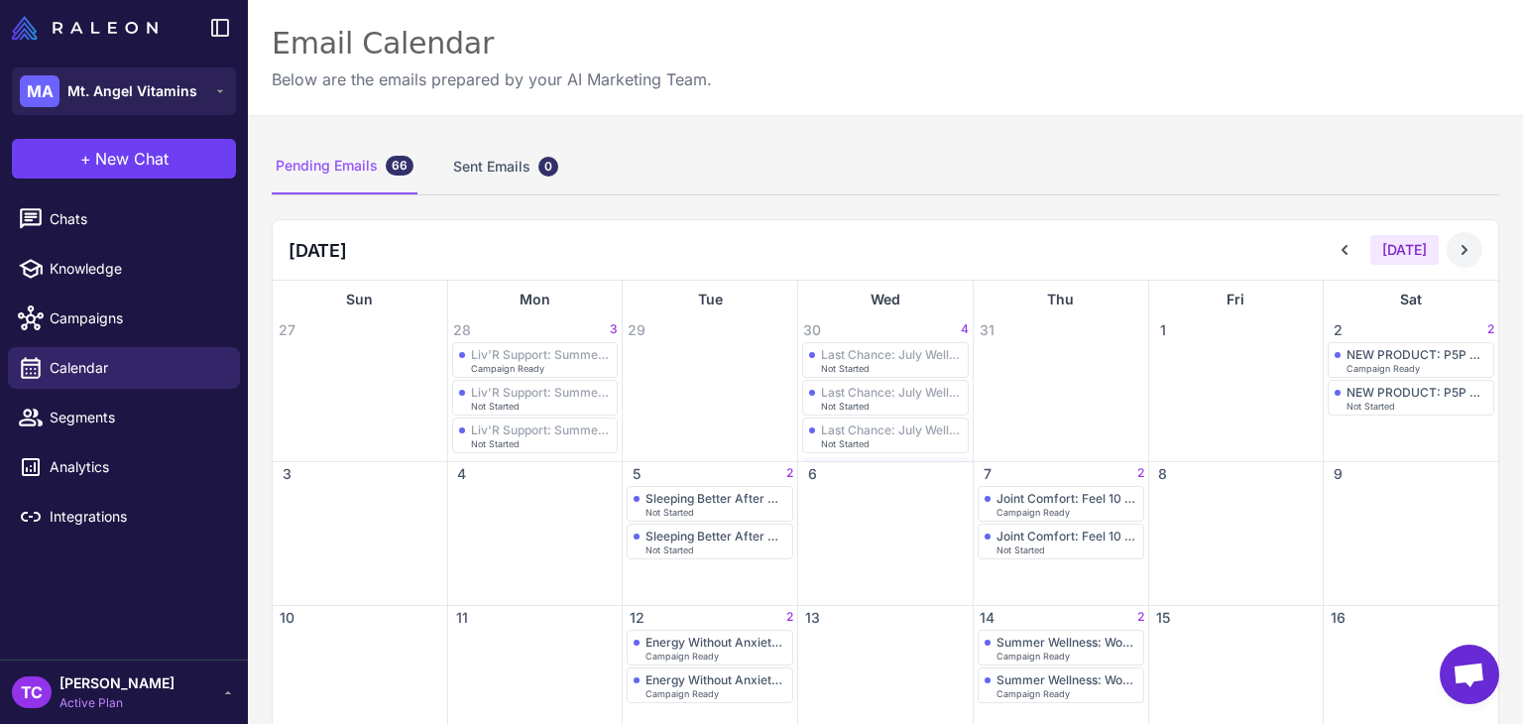
click at [1455, 241] on icon at bounding box center [1465, 250] width 20 height 20
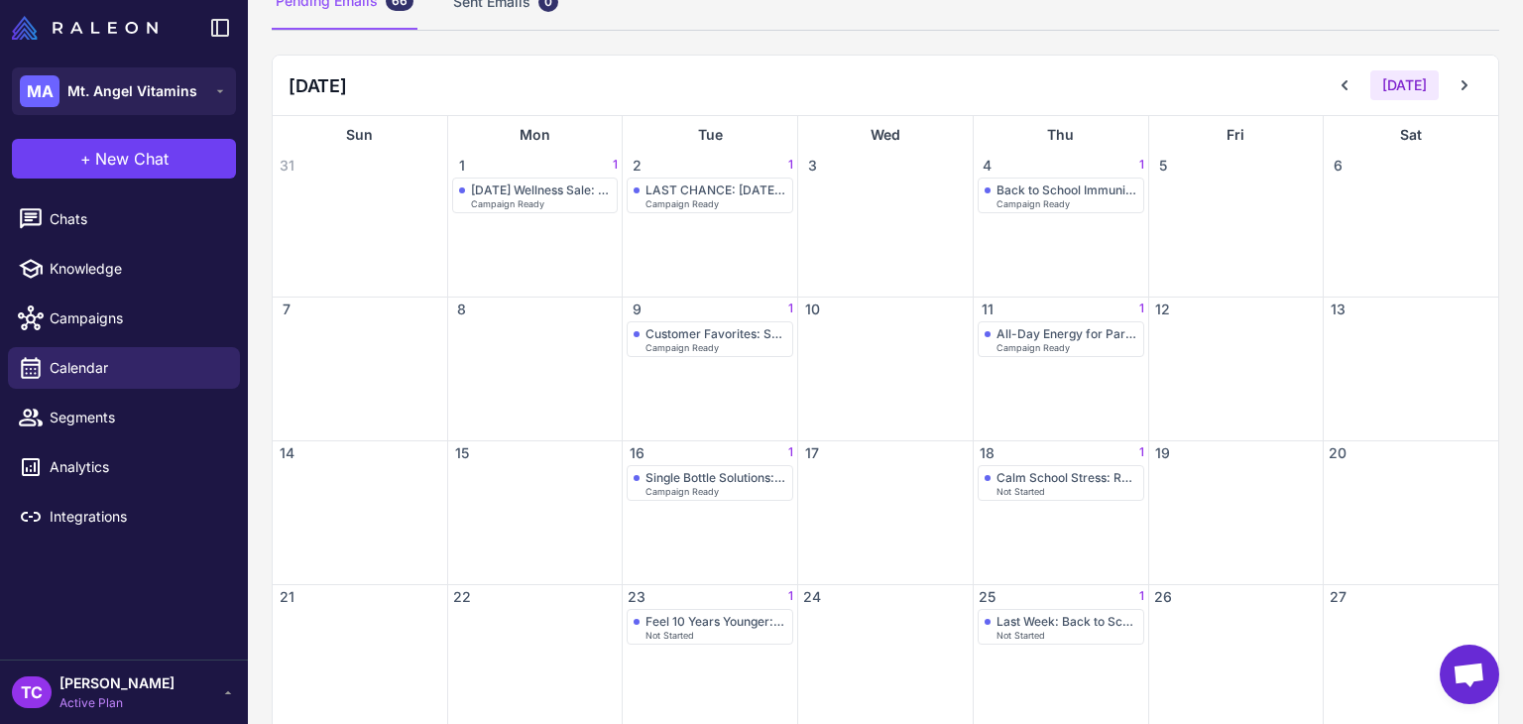
scroll to position [336, 0]
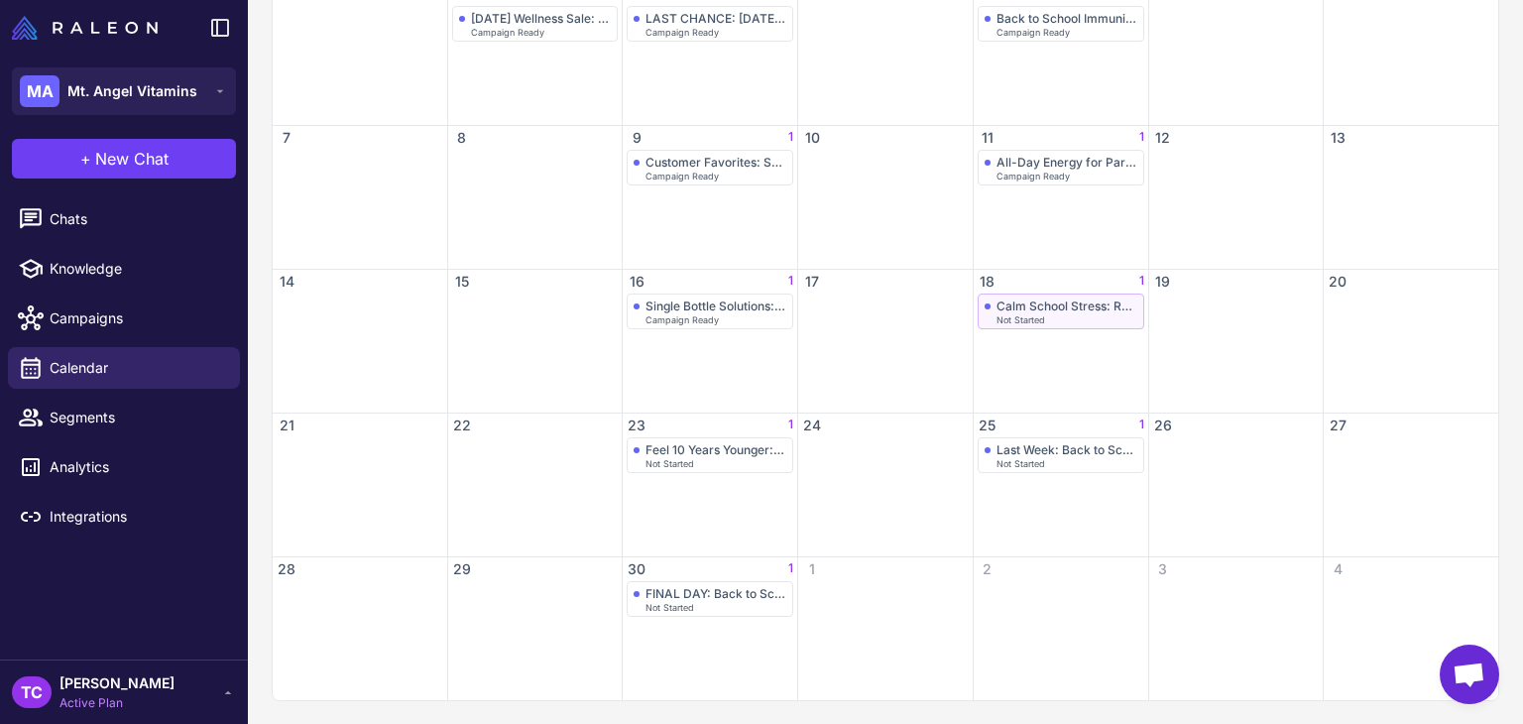
click at [1067, 305] on div "Calm School Stress: Relaxing Passion Flower" at bounding box center [1067, 305] width 141 height 15
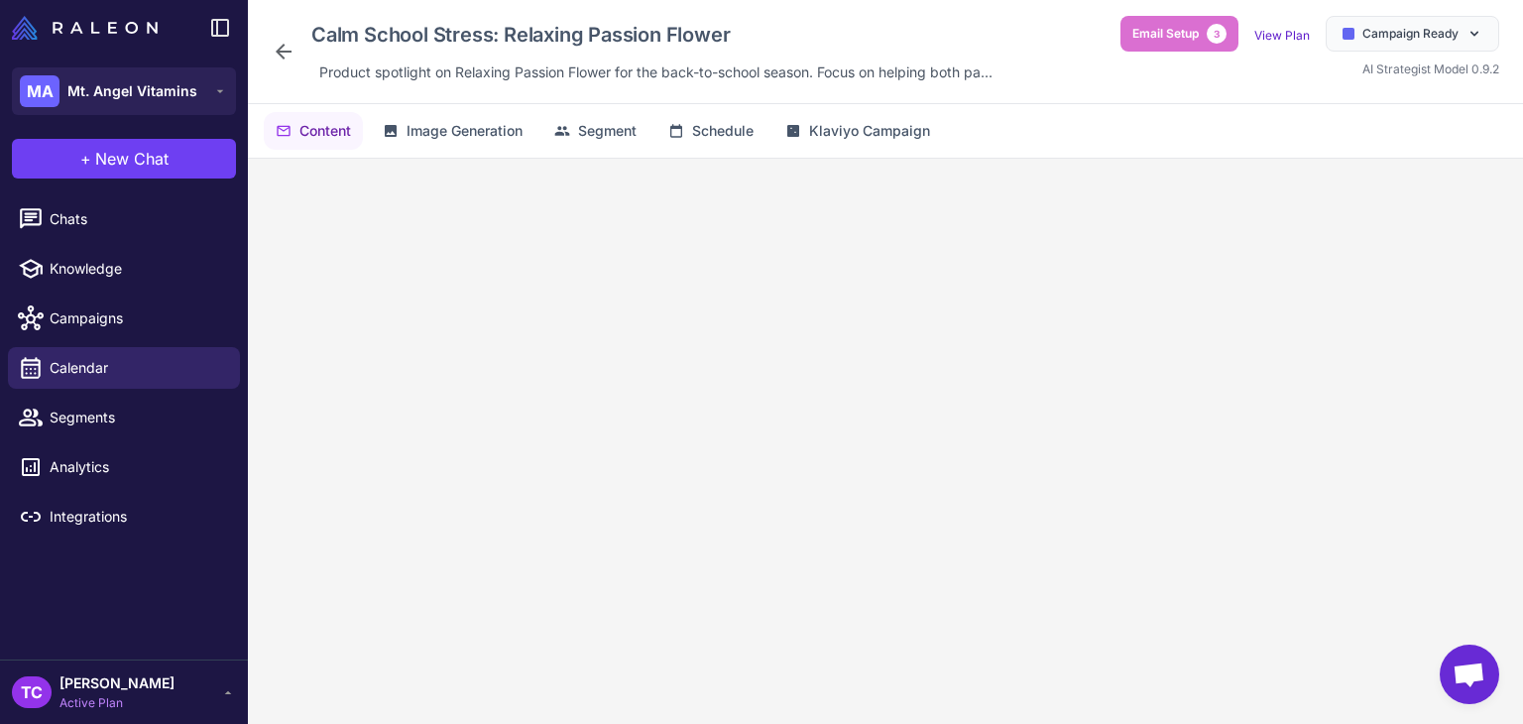
scroll to position [185, 0]
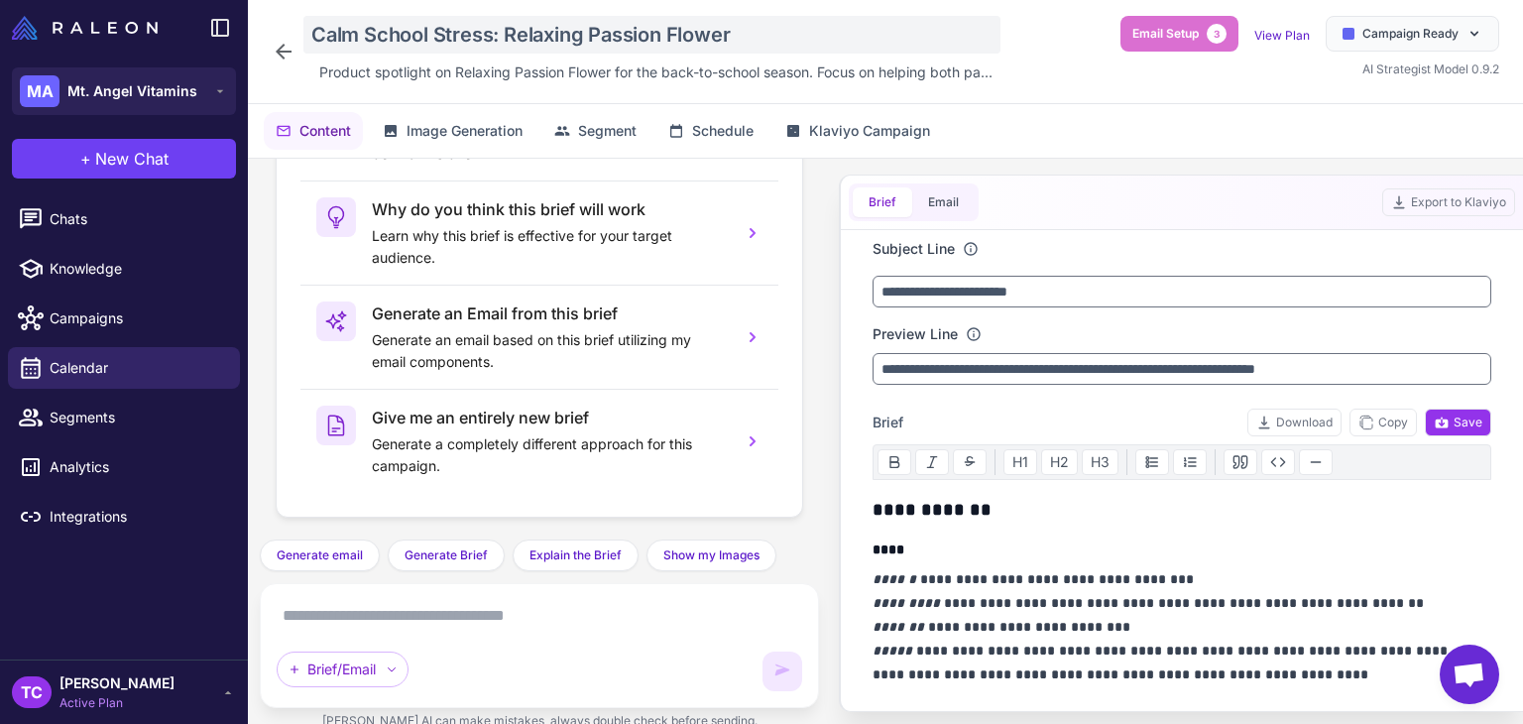
click at [394, 18] on div "Calm School Stress: Relaxing Passion Flower" at bounding box center [651, 35] width 697 height 38
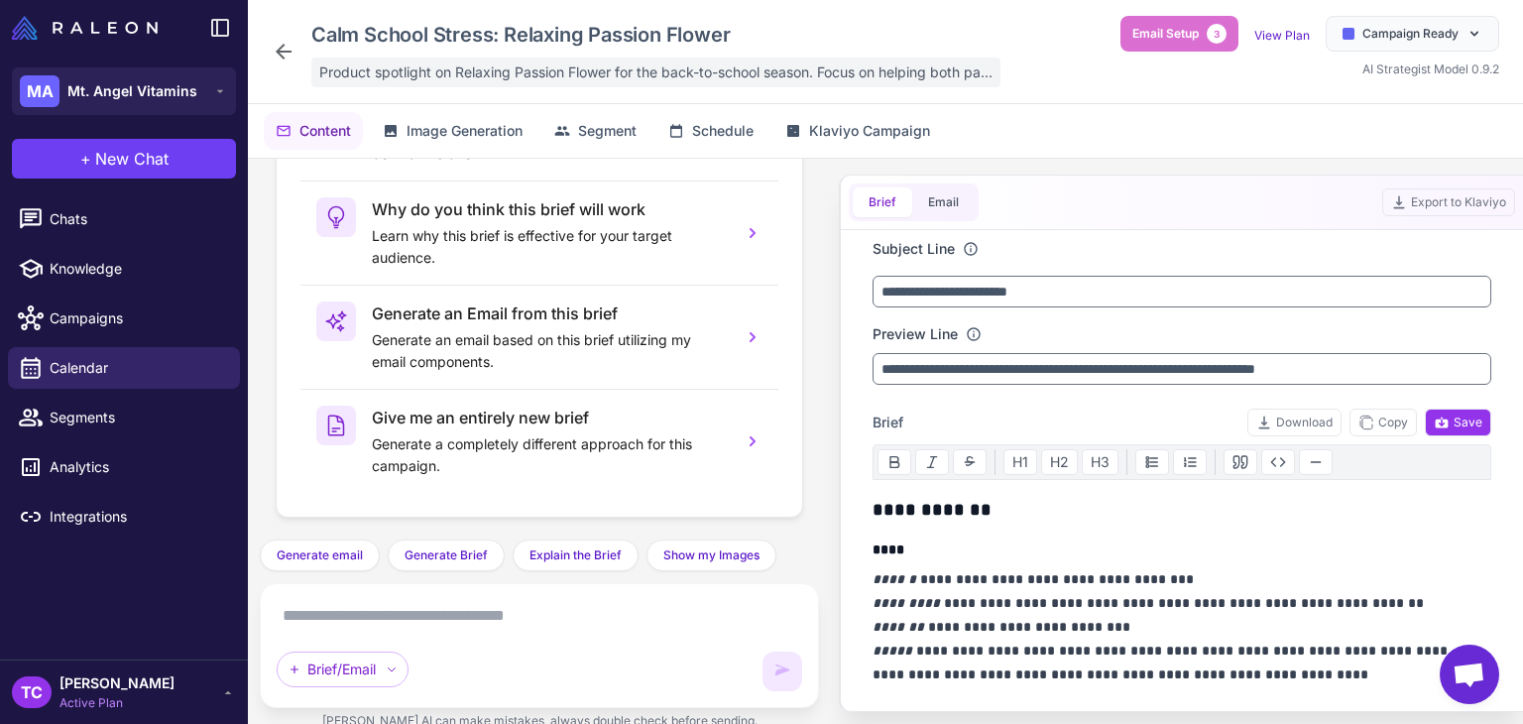
click at [465, 82] on span "Product spotlight on Relaxing Passion Flower for the back-to-school season. Foc…" at bounding box center [655, 72] width 673 height 22
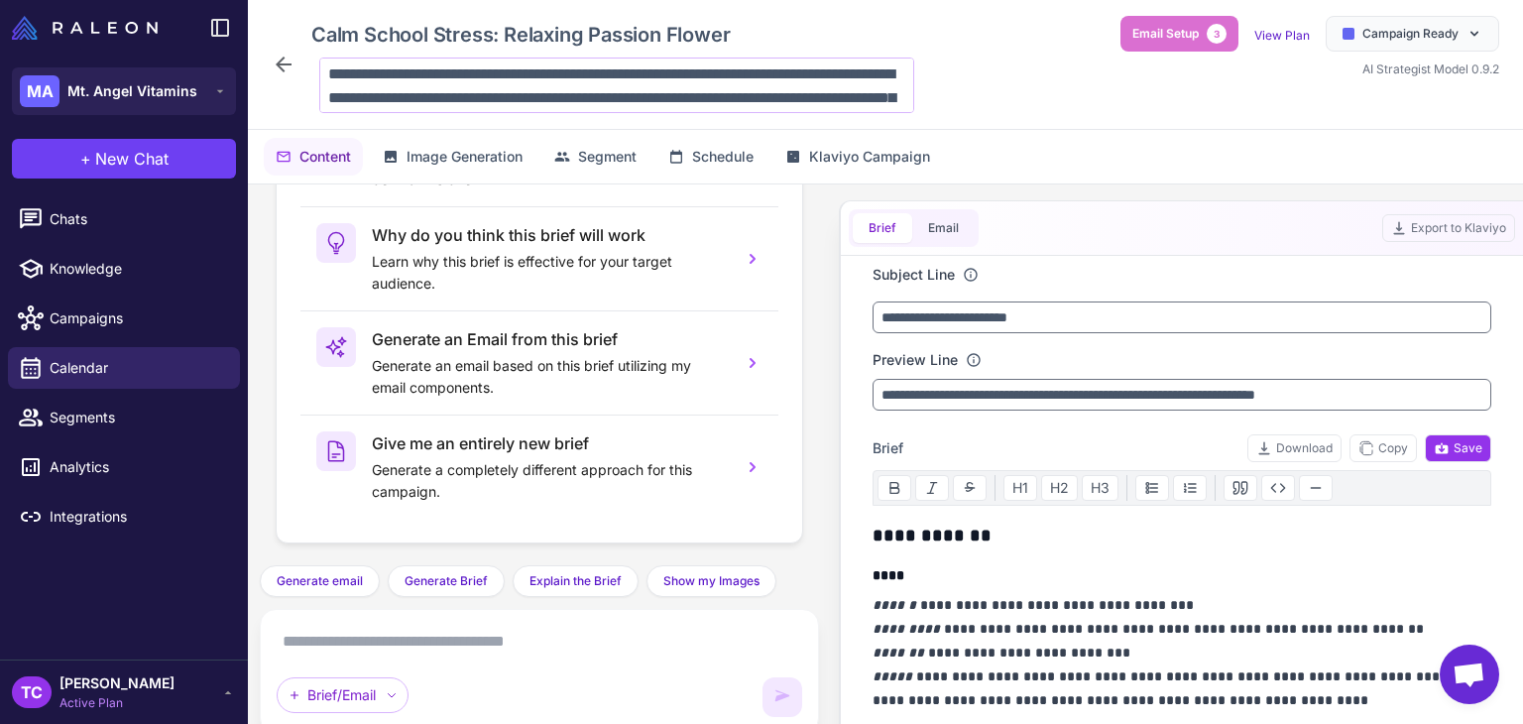
scroll to position [49, 0]
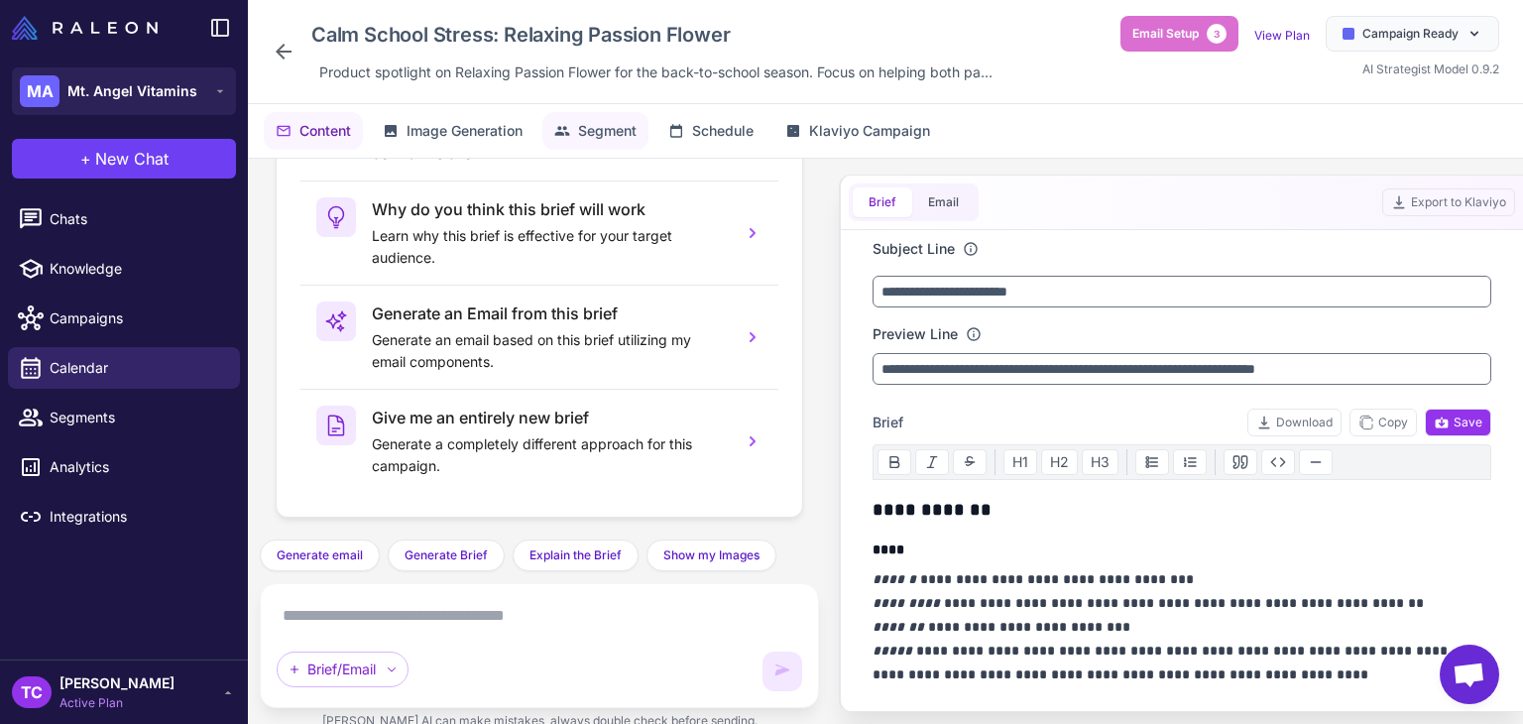
click at [610, 146] on button "Segment" at bounding box center [595, 131] width 106 height 38
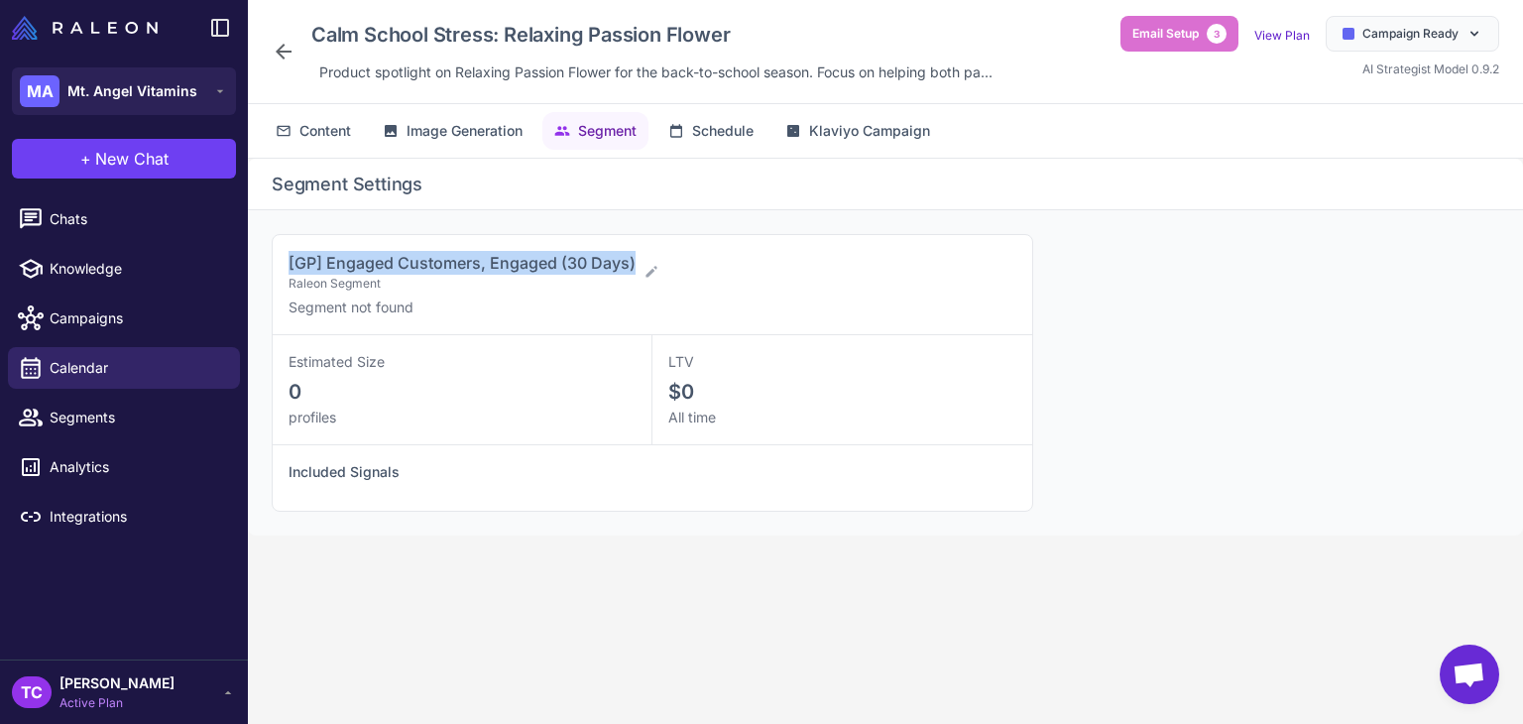
drag, startPoint x: 343, startPoint y: 265, endPoint x: 635, endPoint y: 260, distance: 291.6
click at [635, 260] on div "[GP] Engaged Customers, Engaged (30 Days) Raleon Segment Segment not found" at bounding box center [653, 285] width 760 height 100
copy span "[GP] Engaged Customers, Engaged (30 Days)"
click at [164, 359] on span "Calendar" at bounding box center [137, 368] width 175 height 22
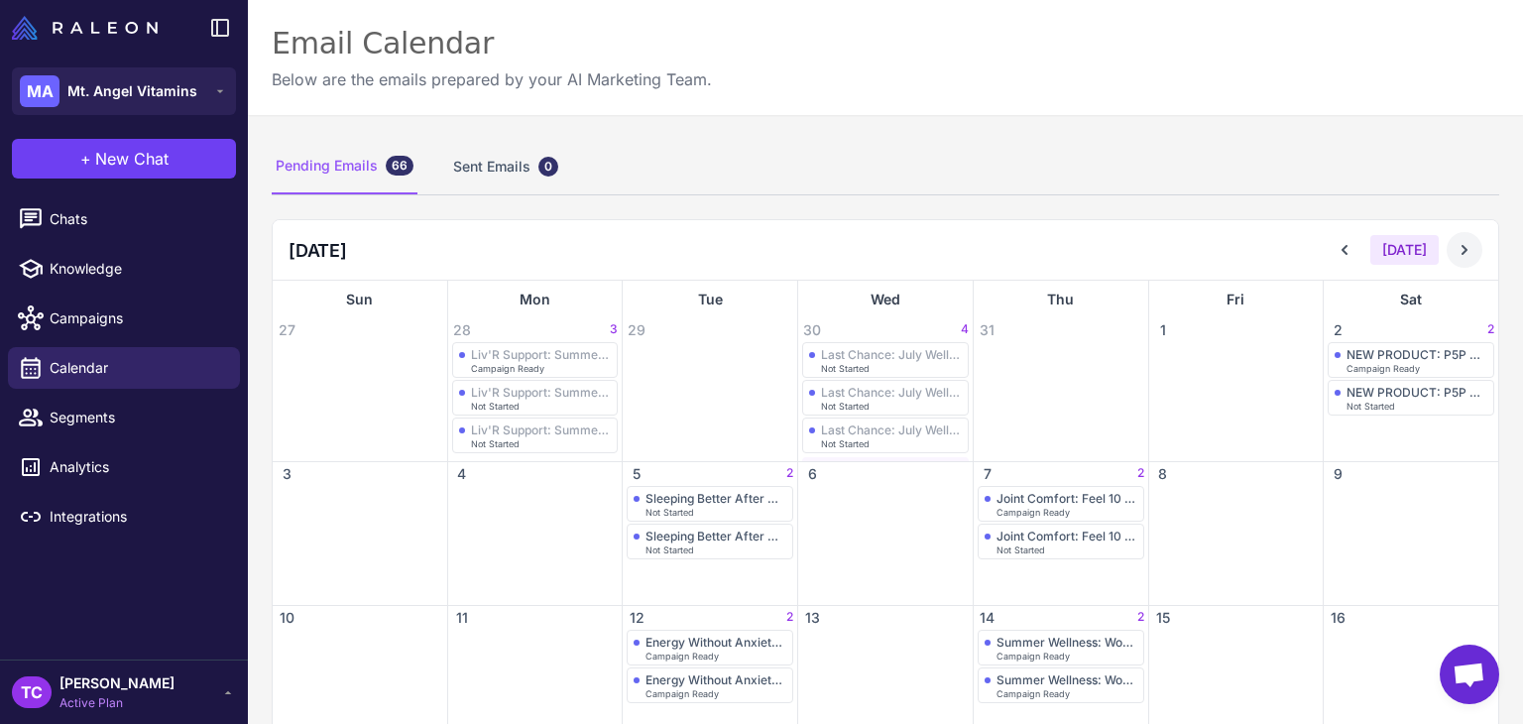
click at [1455, 243] on icon at bounding box center [1465, 250] width 20 height 20
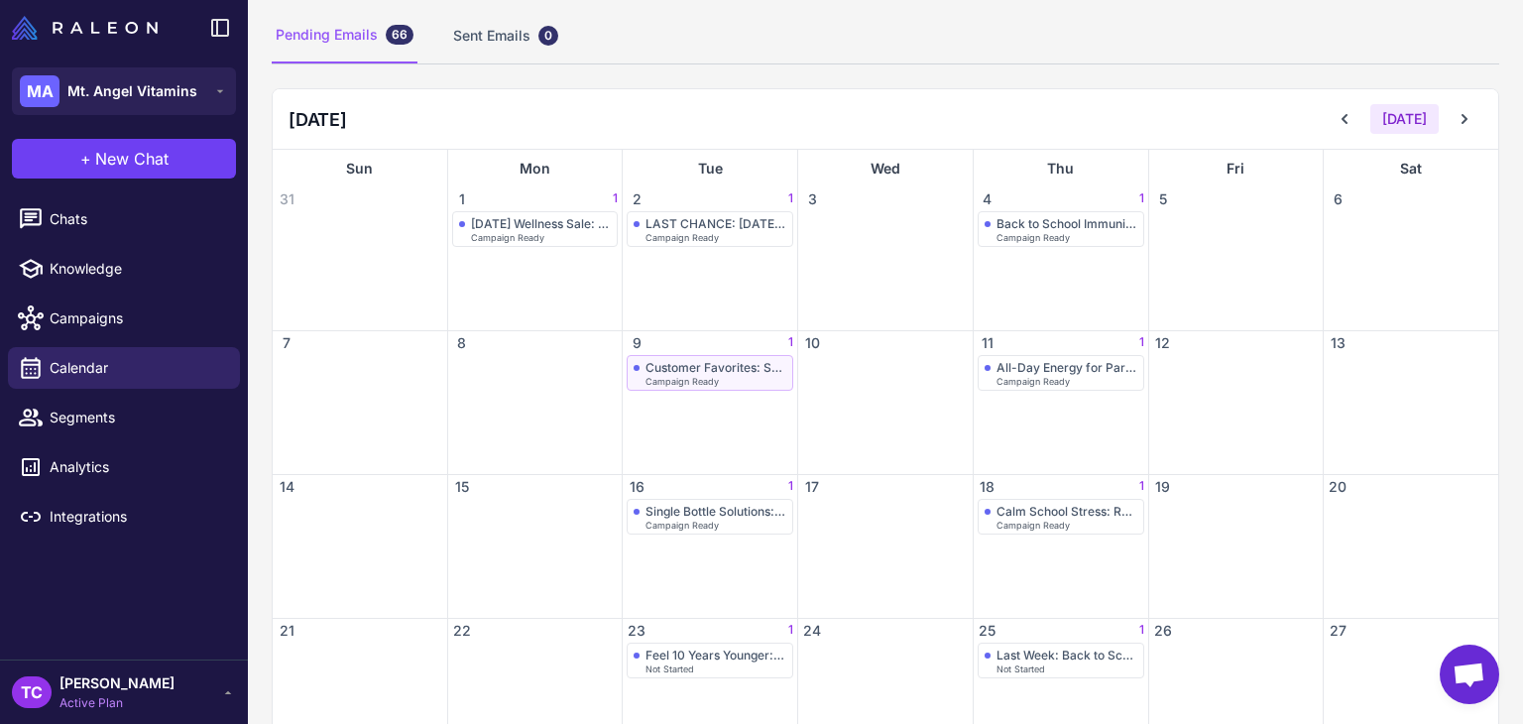
scroll to position [336, 0]
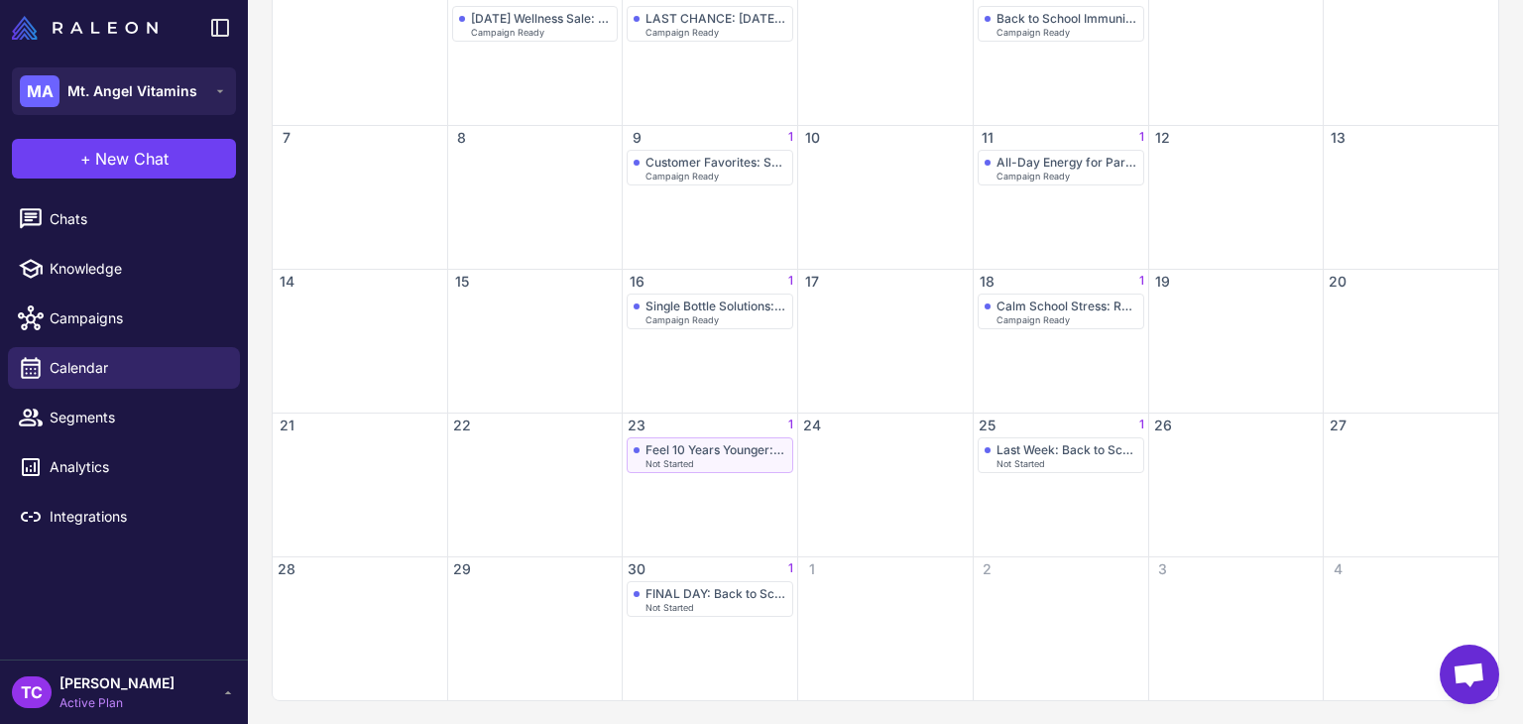
click at [714, 442] on div "Feel 10 Years Younger: Joint Health Essentials" at bounding box center [716, 449] width 141 height 15
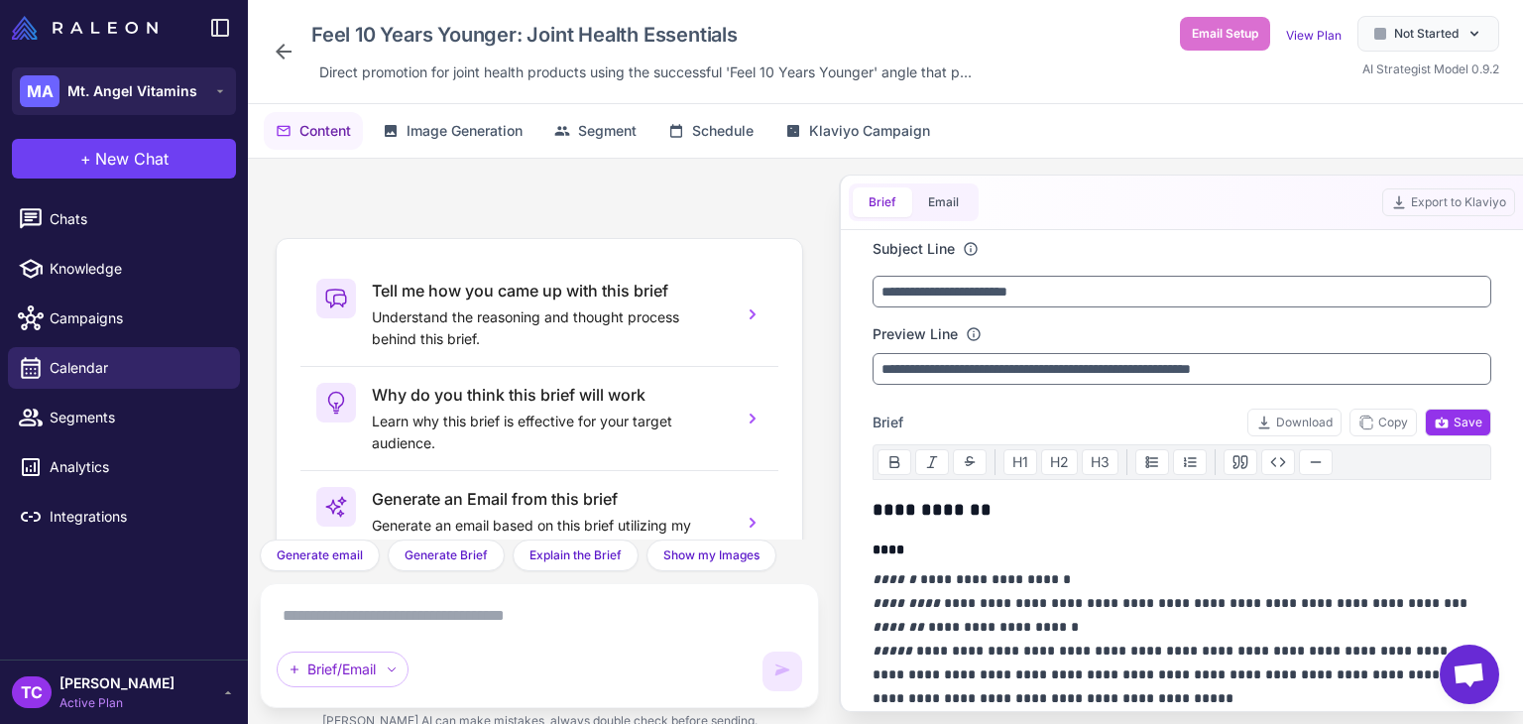
scroll to position [185, 0]
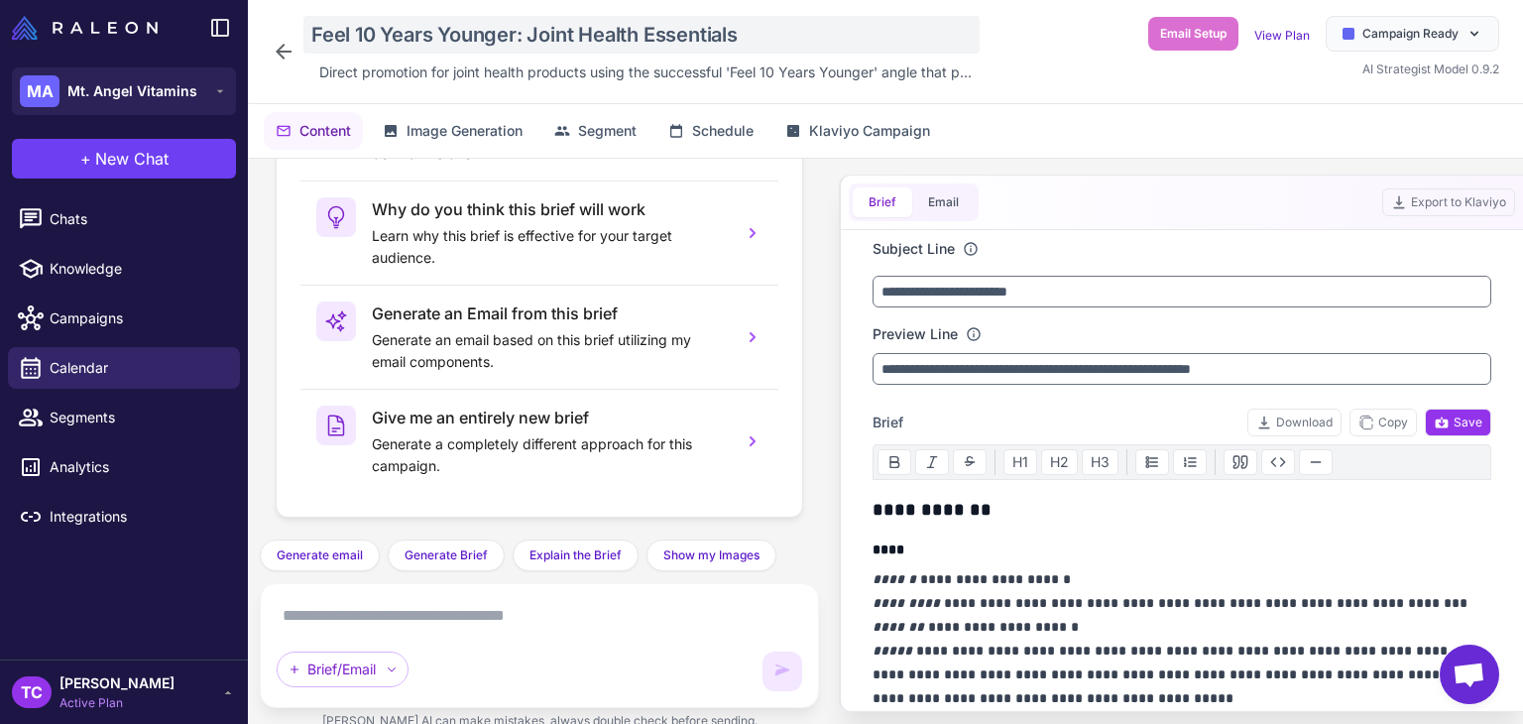
click at [387, 28] on div "Feel 10 Years Younger: Joint Health Essentials" at bounding box center [641, 35] width 676 height 38
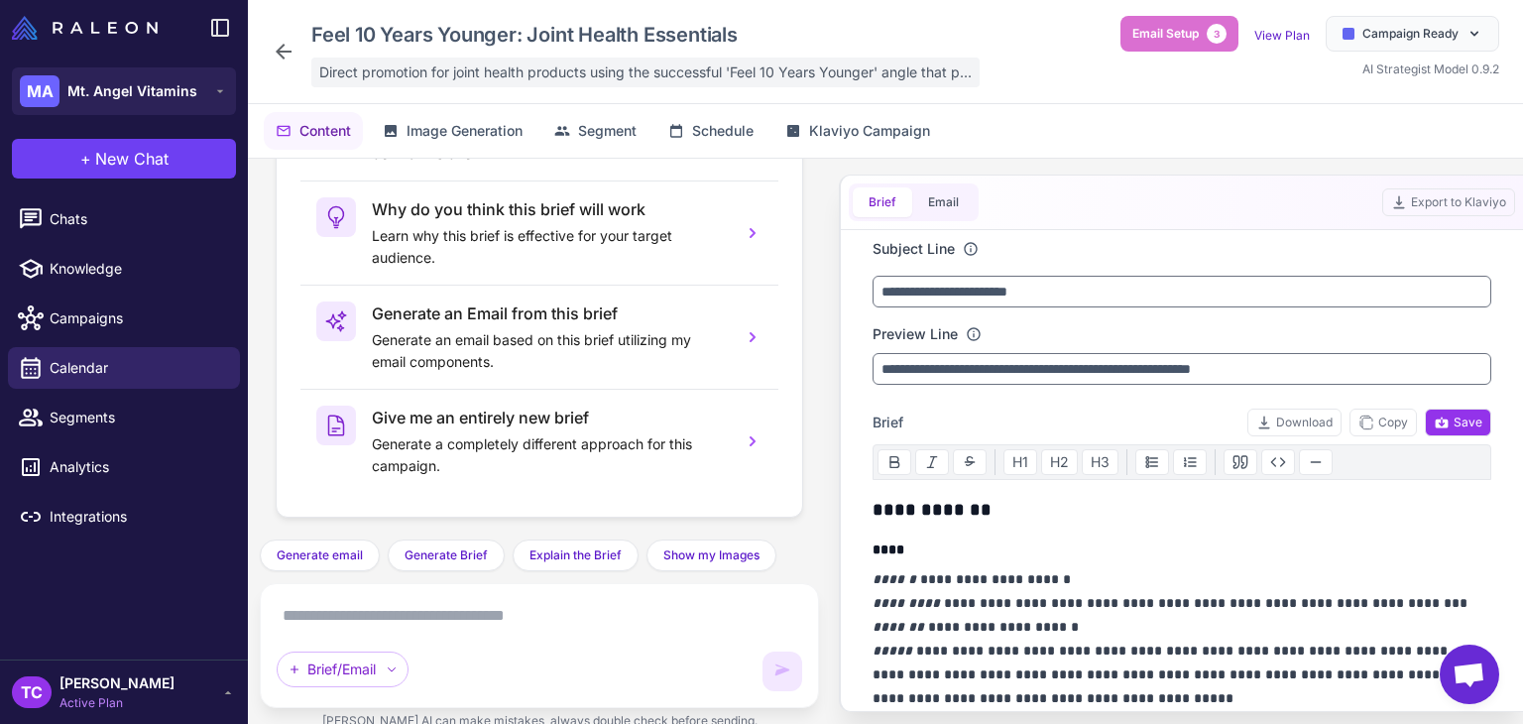
click at [452, 84] on div "Direct promotion for joint health products using the successful 'Feel 10 Years …" at bounding box center [645, 73] width 668 height 30
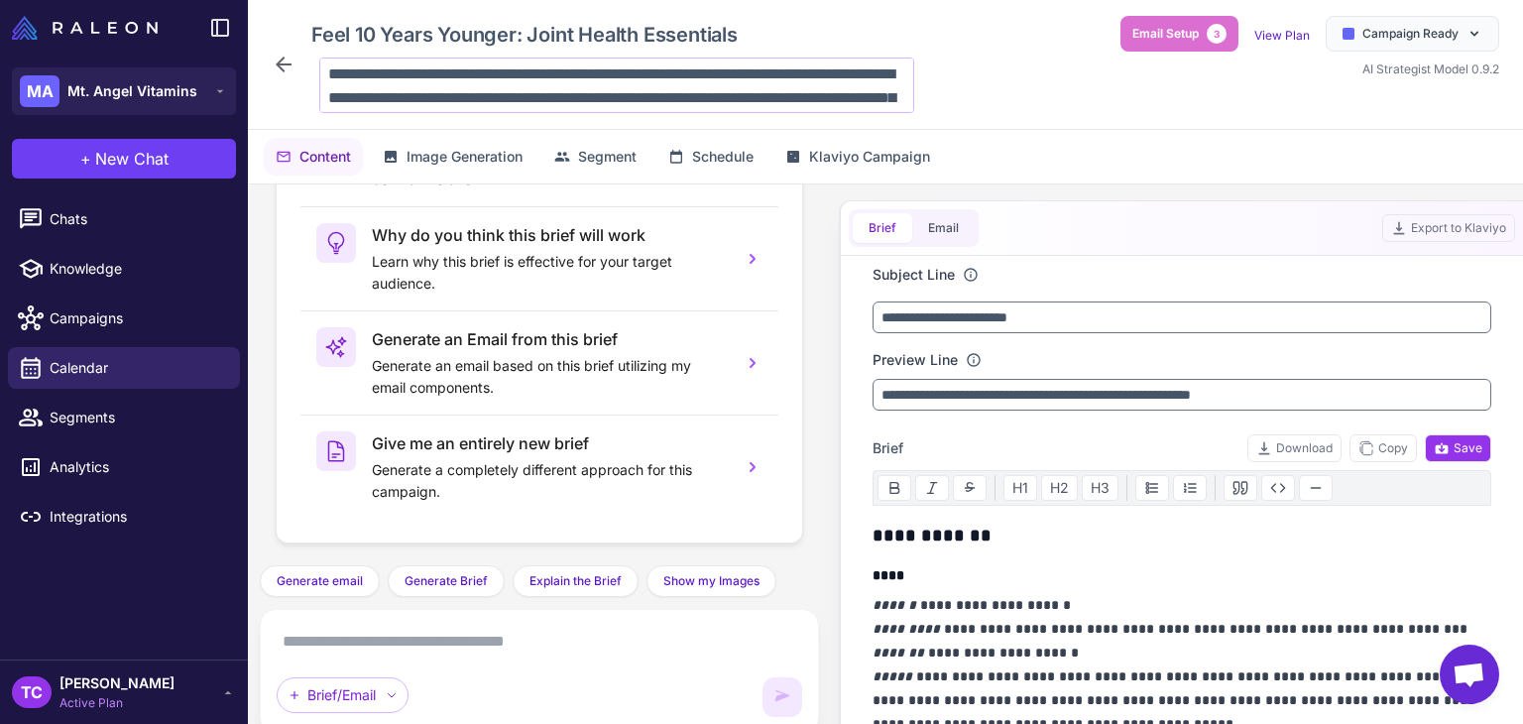
scroll to position [72, 0]
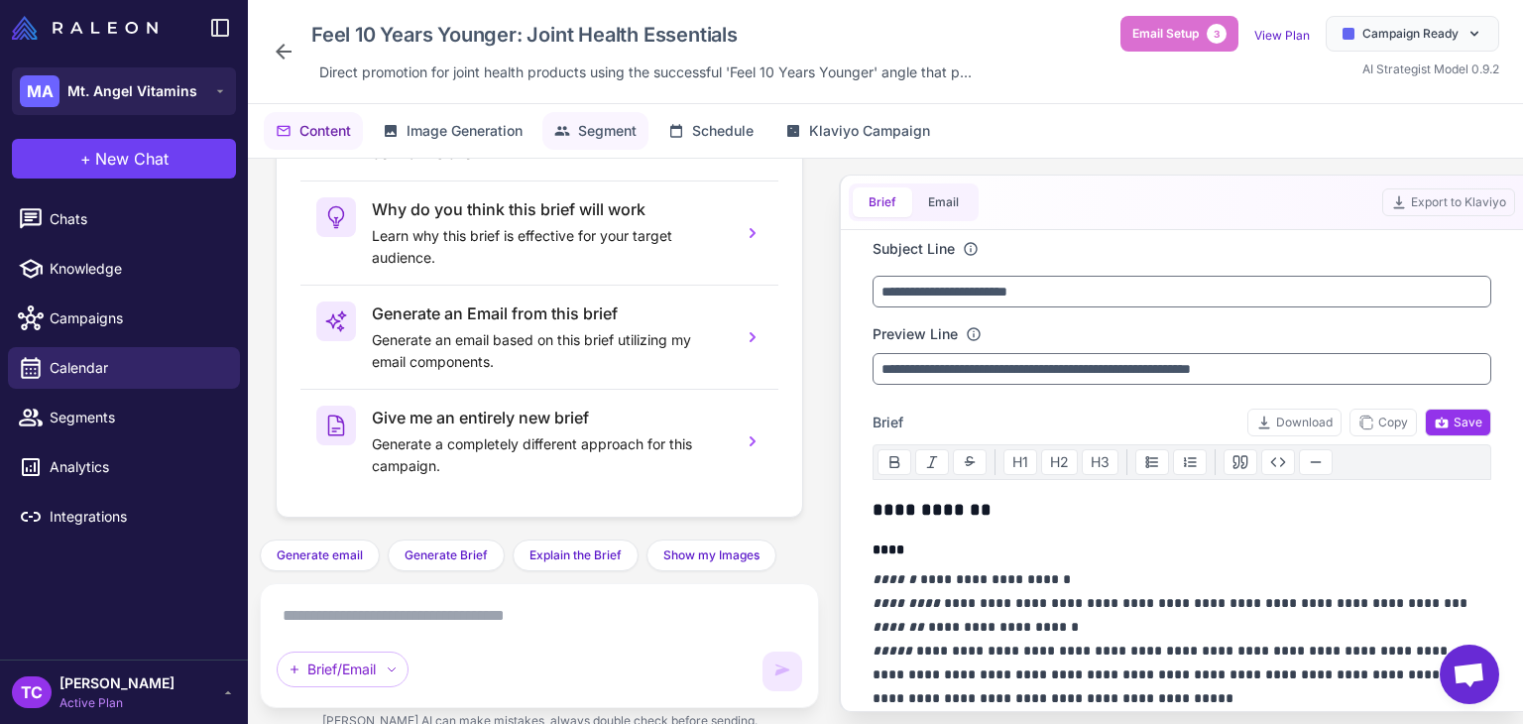
click at [594, 134] on span "Segment" at bounding box center [607, 131] width 59 height 22
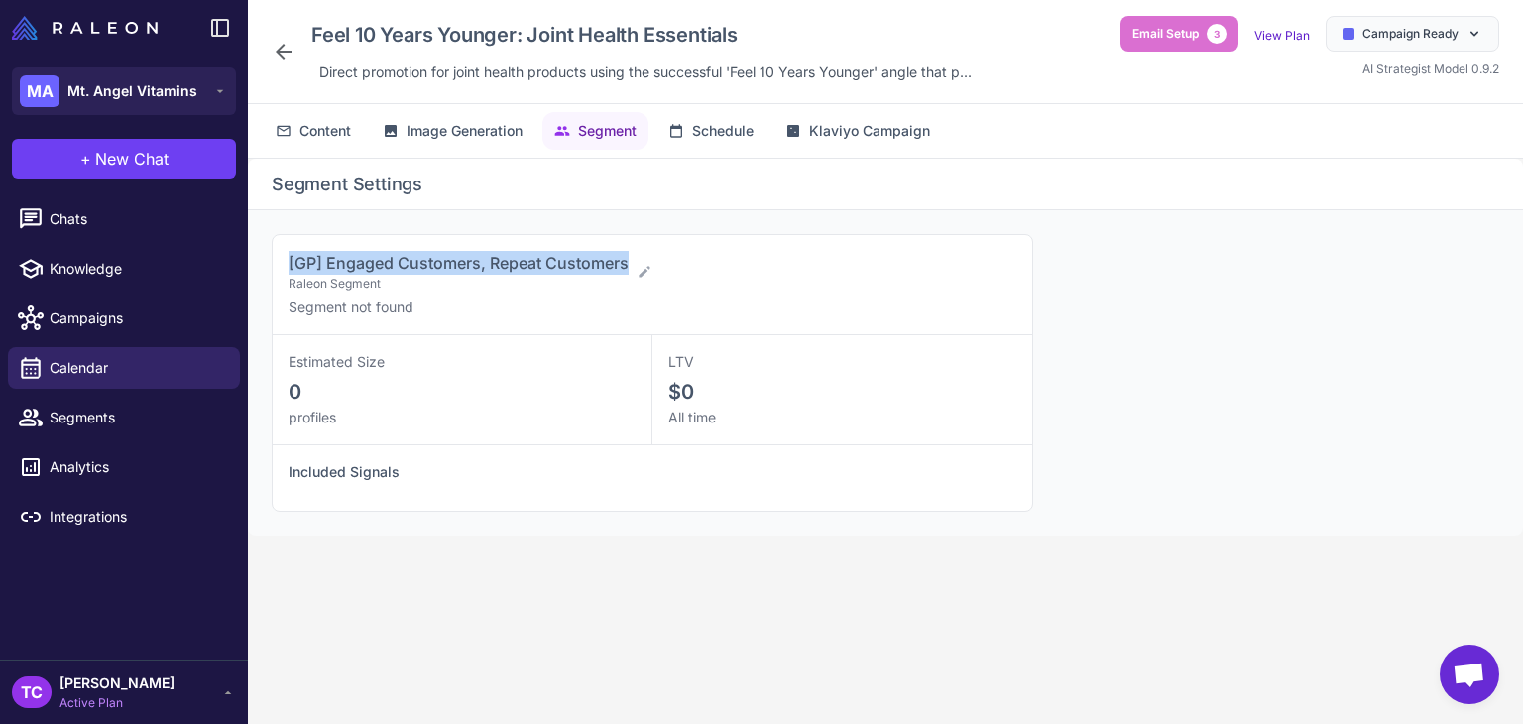
drag, startPoint x: 276, startPoint y: 261, endPoint x: 632, endPoint y: 263, distance: 356.0
click at [632, 263] on div "[GP] Engaged Customers, Repeat Customers Raleon Segment Segment not found Estim…" at bounding box center [885, 372] width 1275 height 325
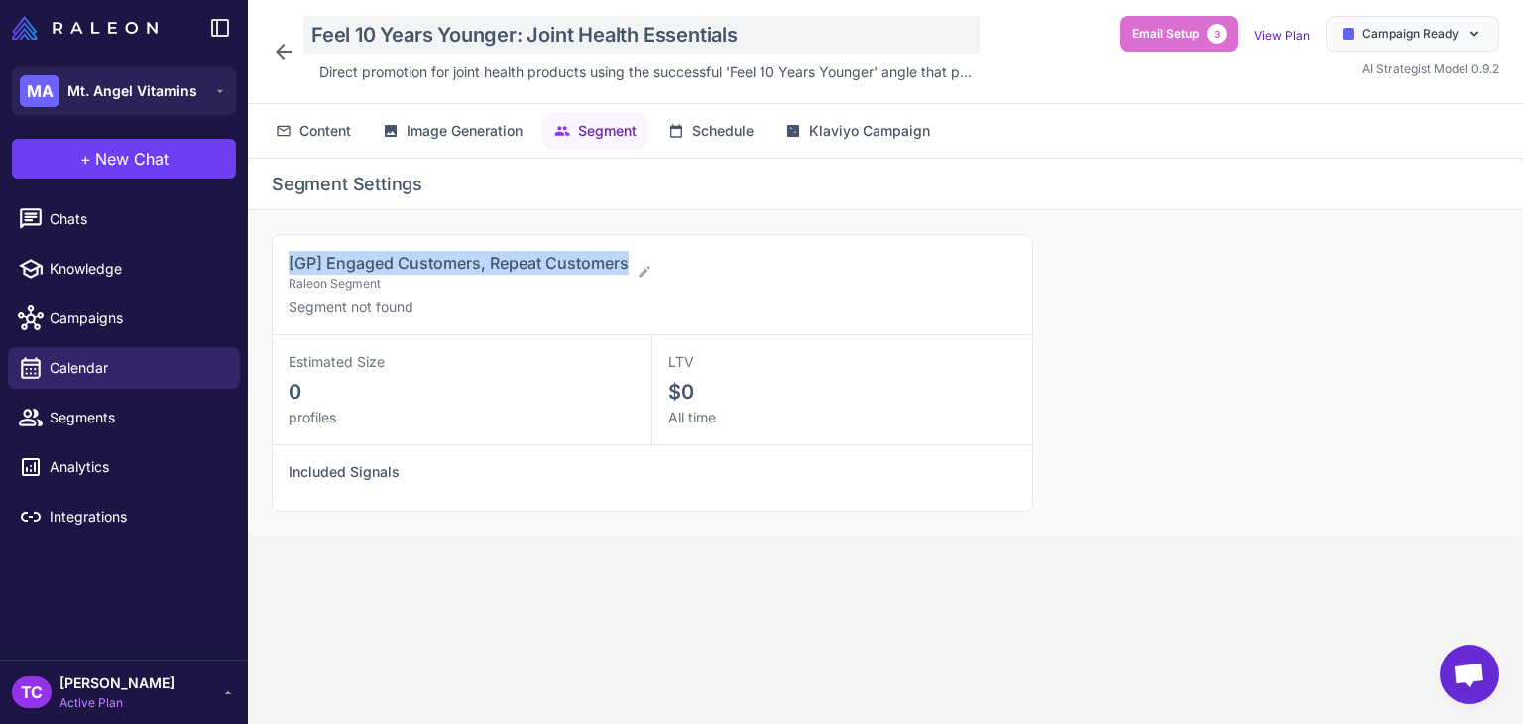
copy span "[GP] Engaged Customers, Repeat Customers"
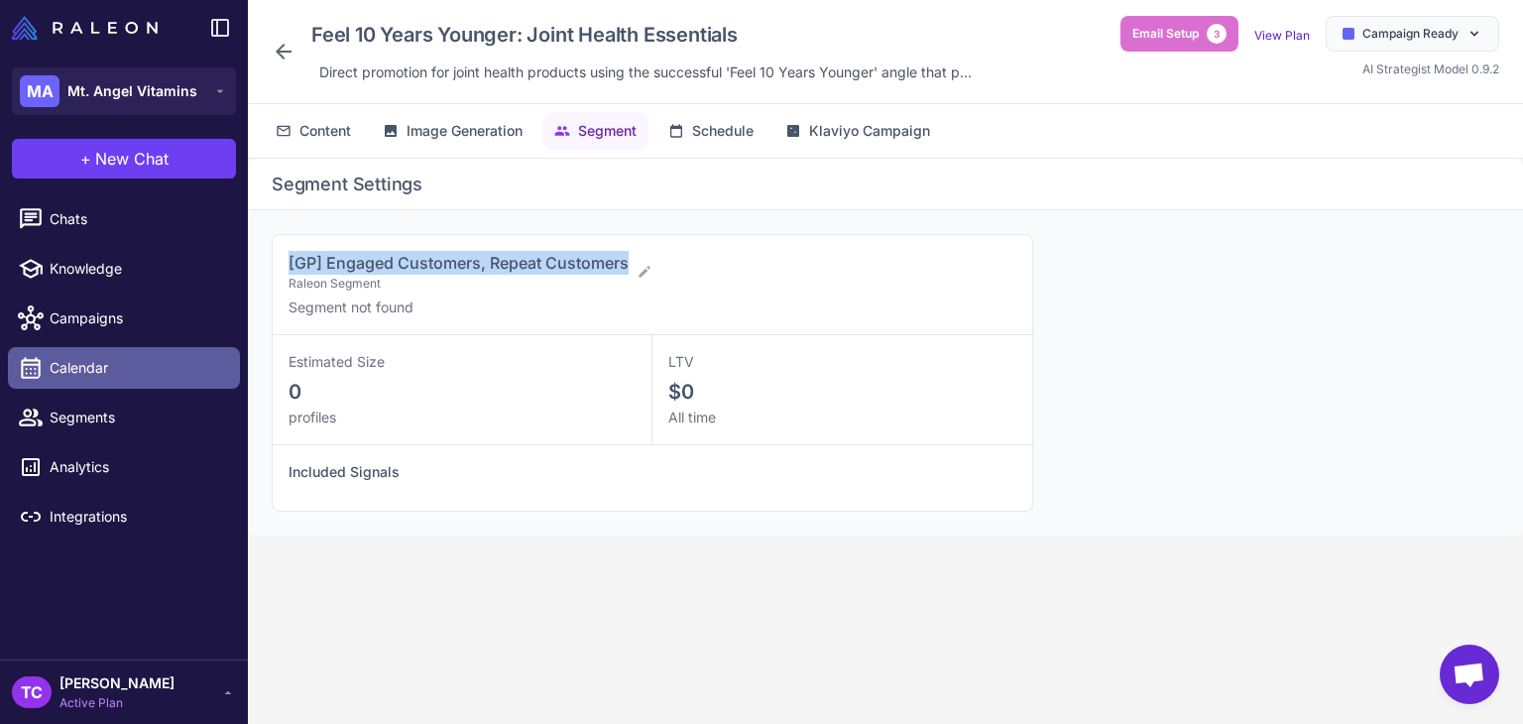
click at [135, 360] on span "Calendar" at bounding box center [137, 368] width 175 height 22
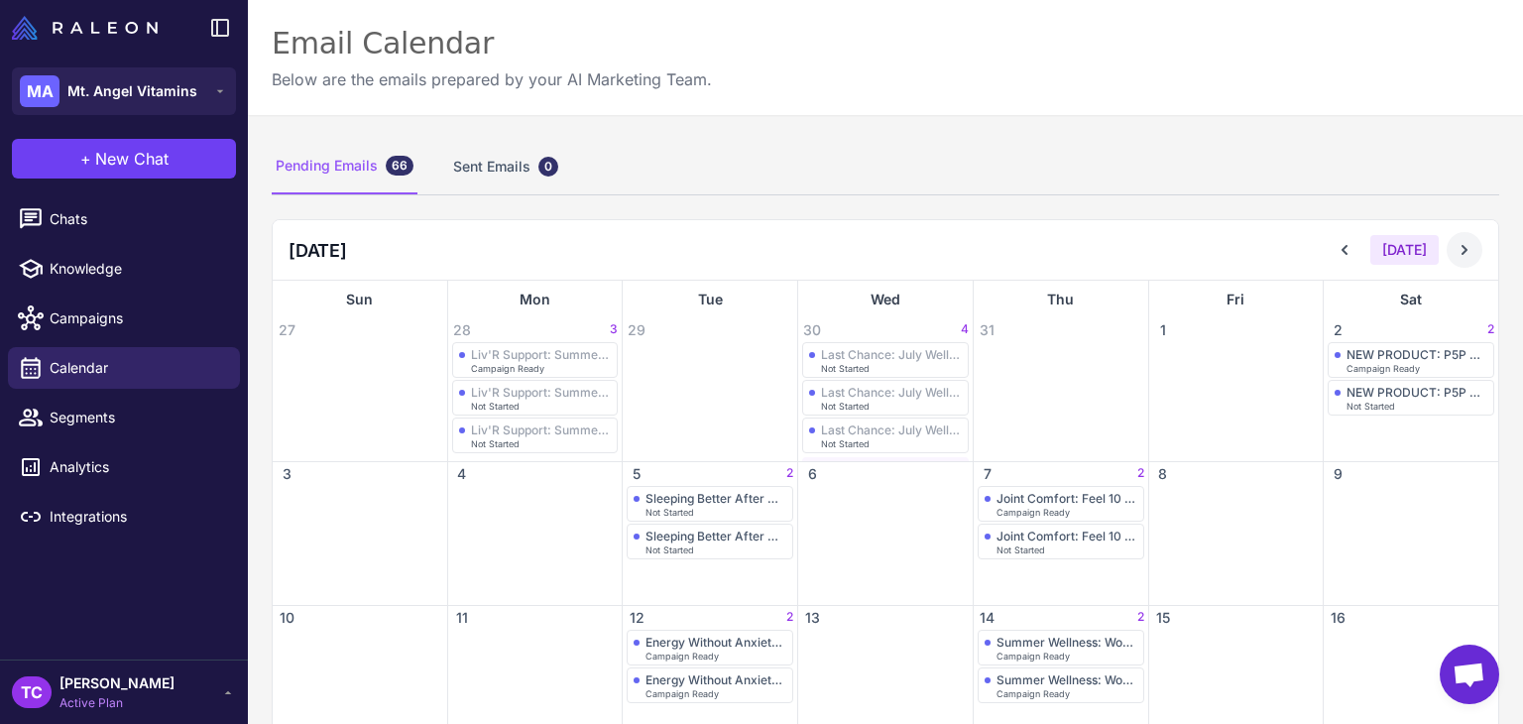
click at [1455, 254] on icon at bounding box center [1465, 250] width 20 height 20
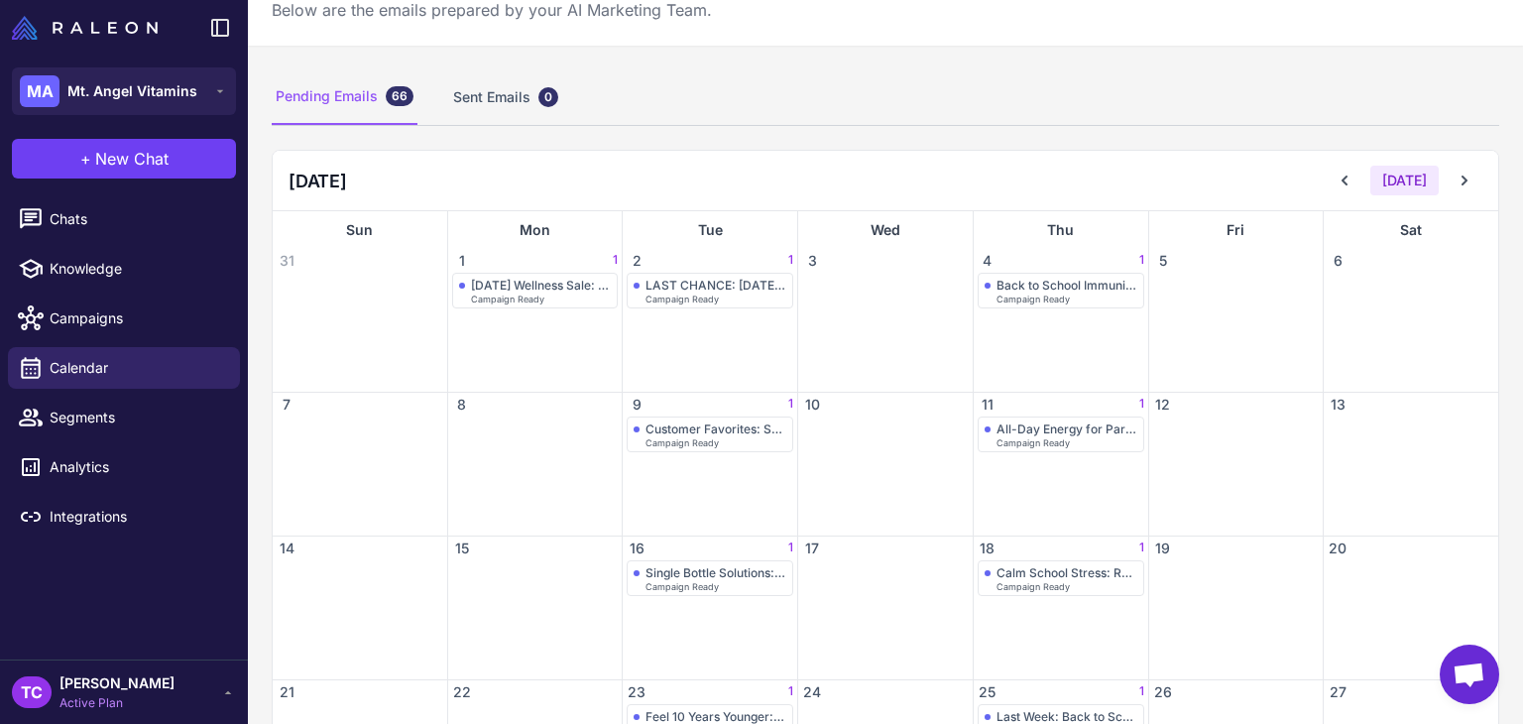
scroll to position [336, 0]
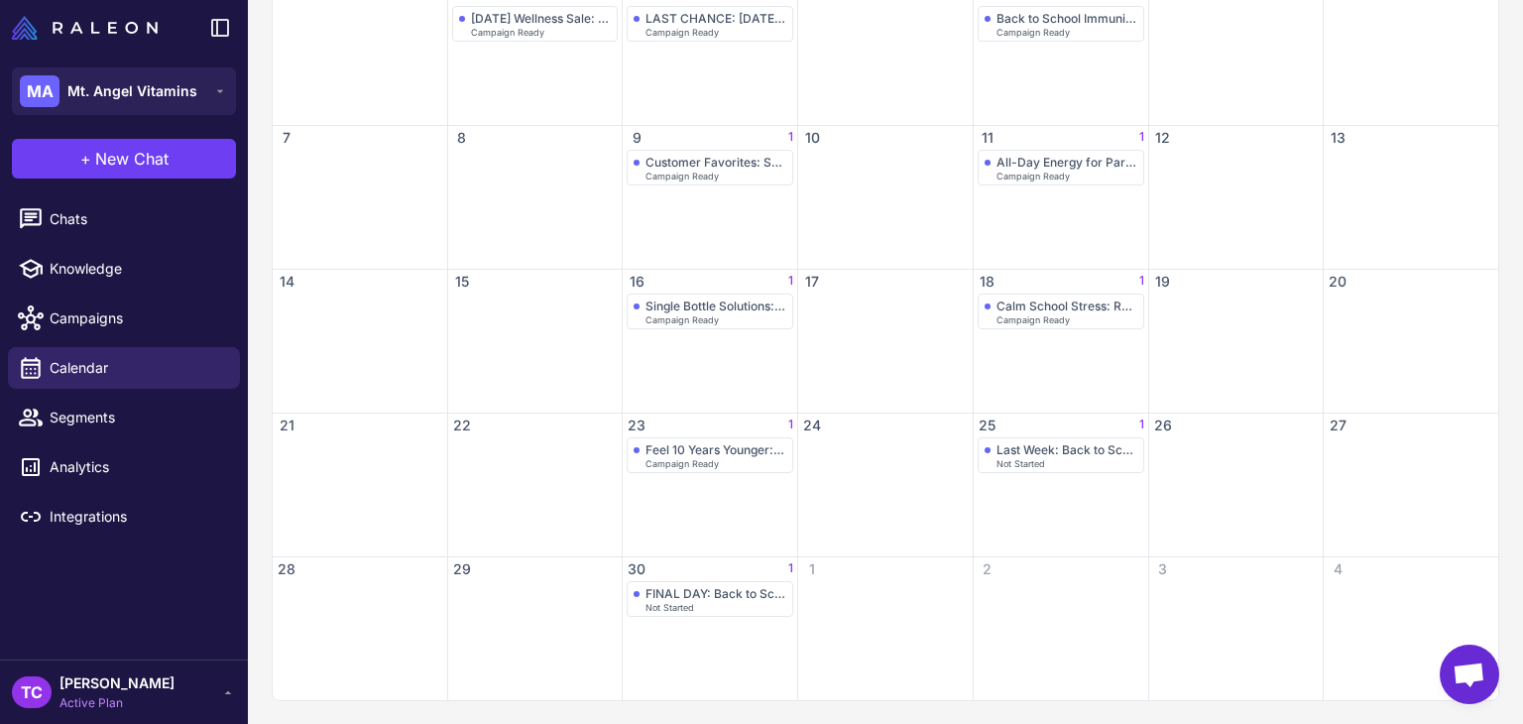
click at [1021, 428] on div "25 1" at bounding box center [1061, 425] width 175 height 24
click at [1003, 442] on div "Last Week: Back to School Essentials 20% Off" at bounding box center [1067, 449] width 141 height 15
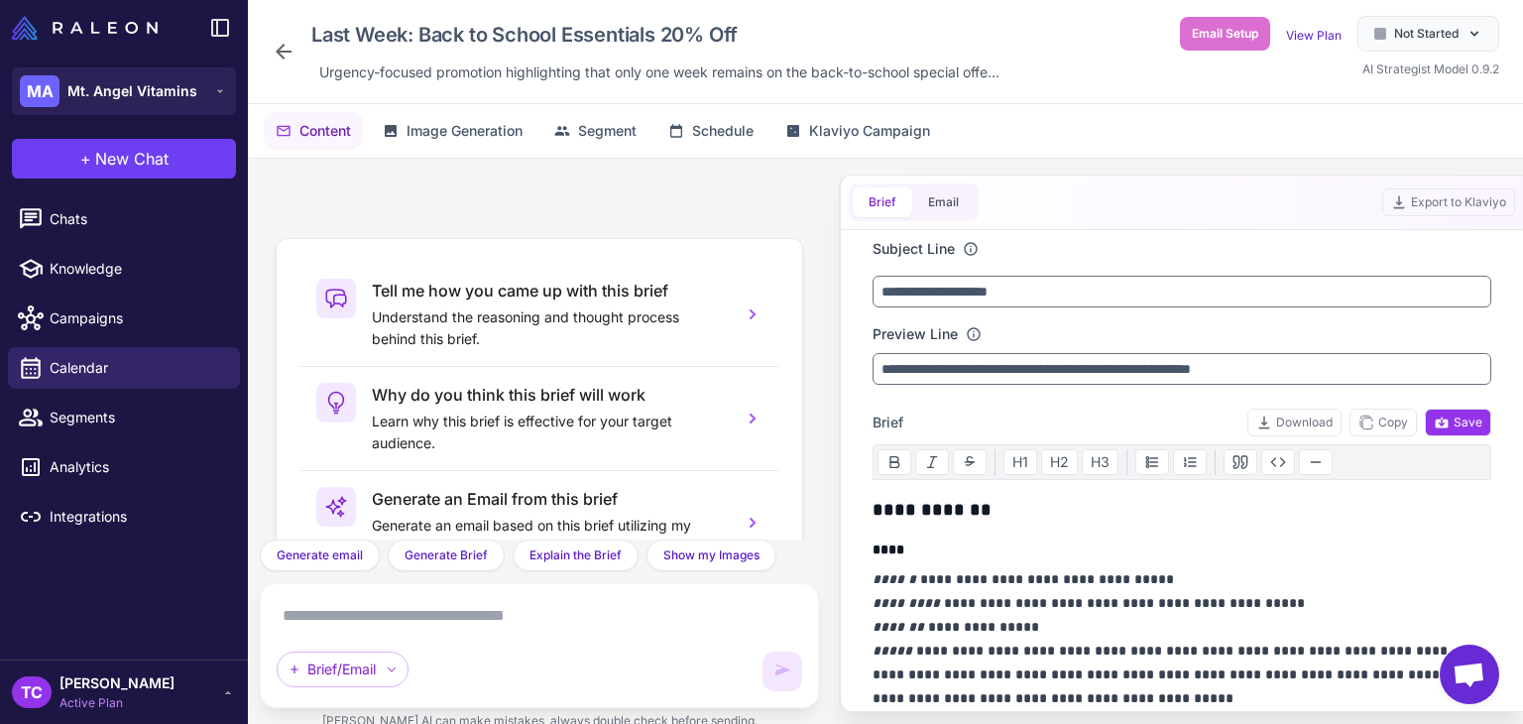
scroll to position [185, 0]
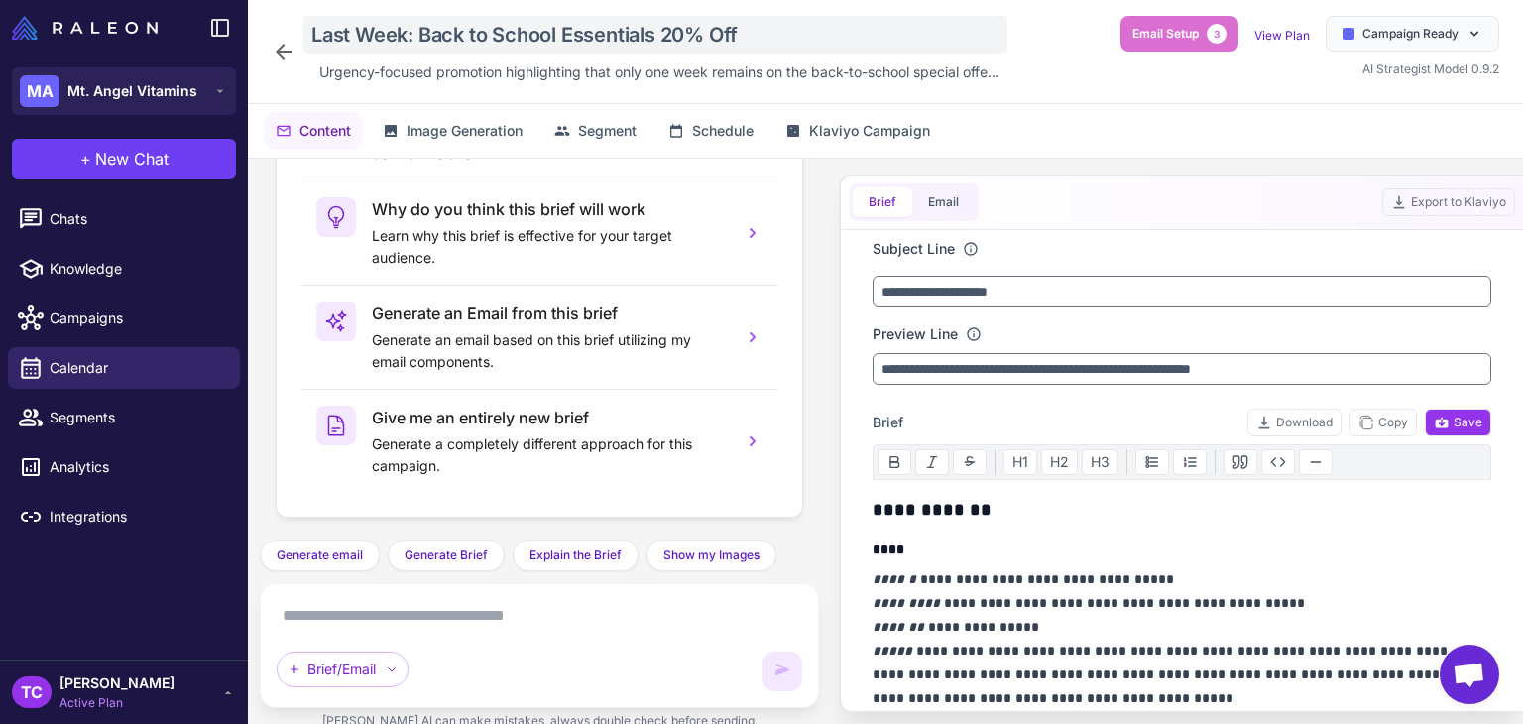
click at [529, 16] on div "Last Week: Back to School Essentials 20% Off" at bounding box center [655, 35] width 704 height 38
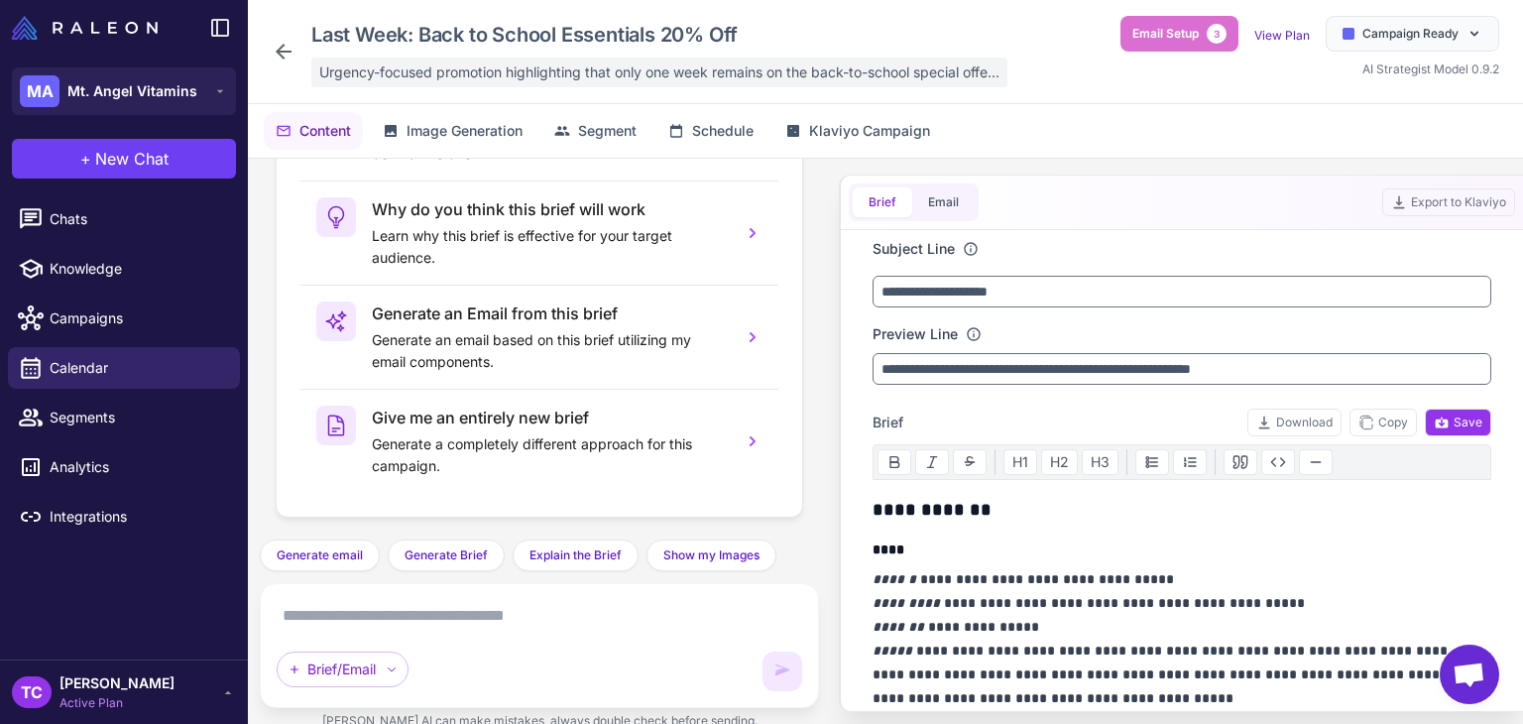
click at [517, 80] on span "Urgency-focused promotion highlighting that only one week remains on the back-t…" at bounding box center [659, 72] width 680 height 22
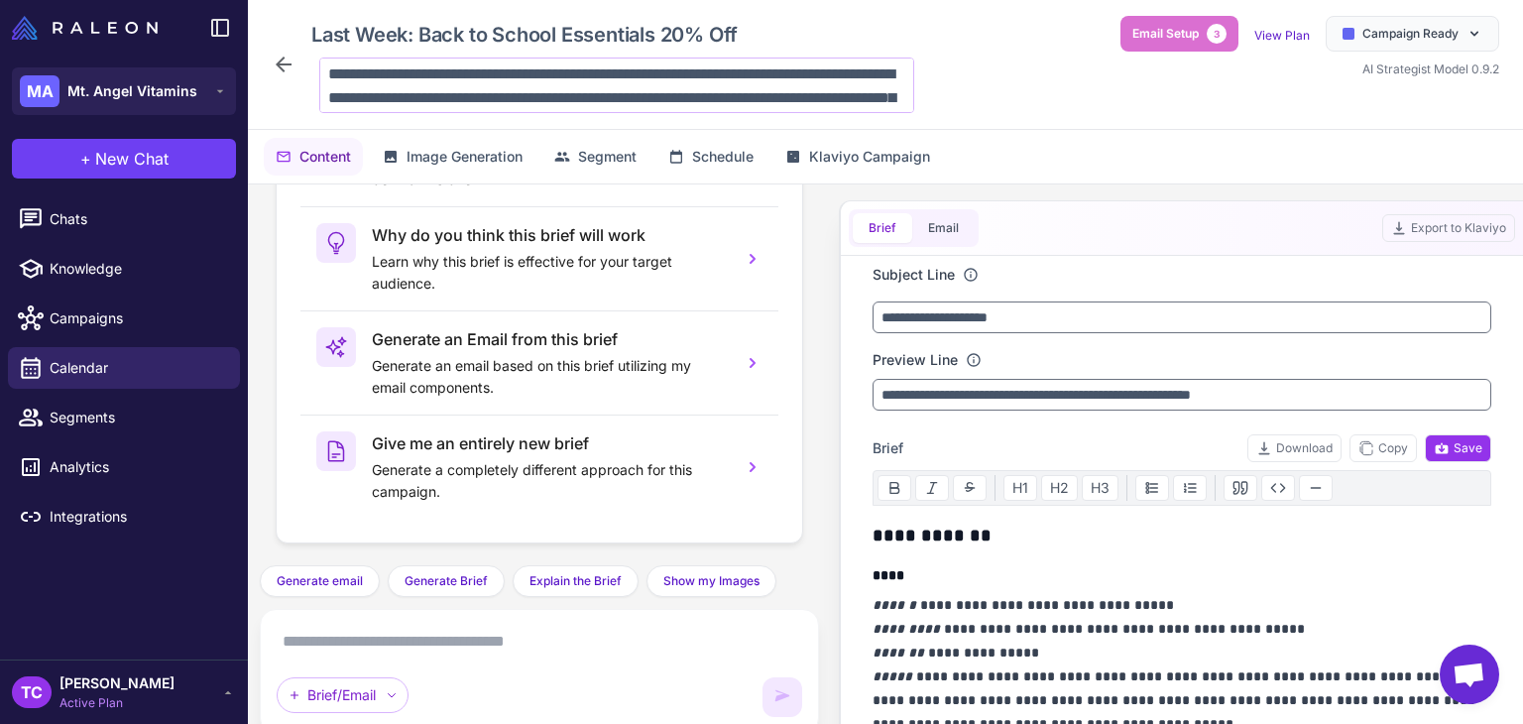
scroll to position [72, 0]
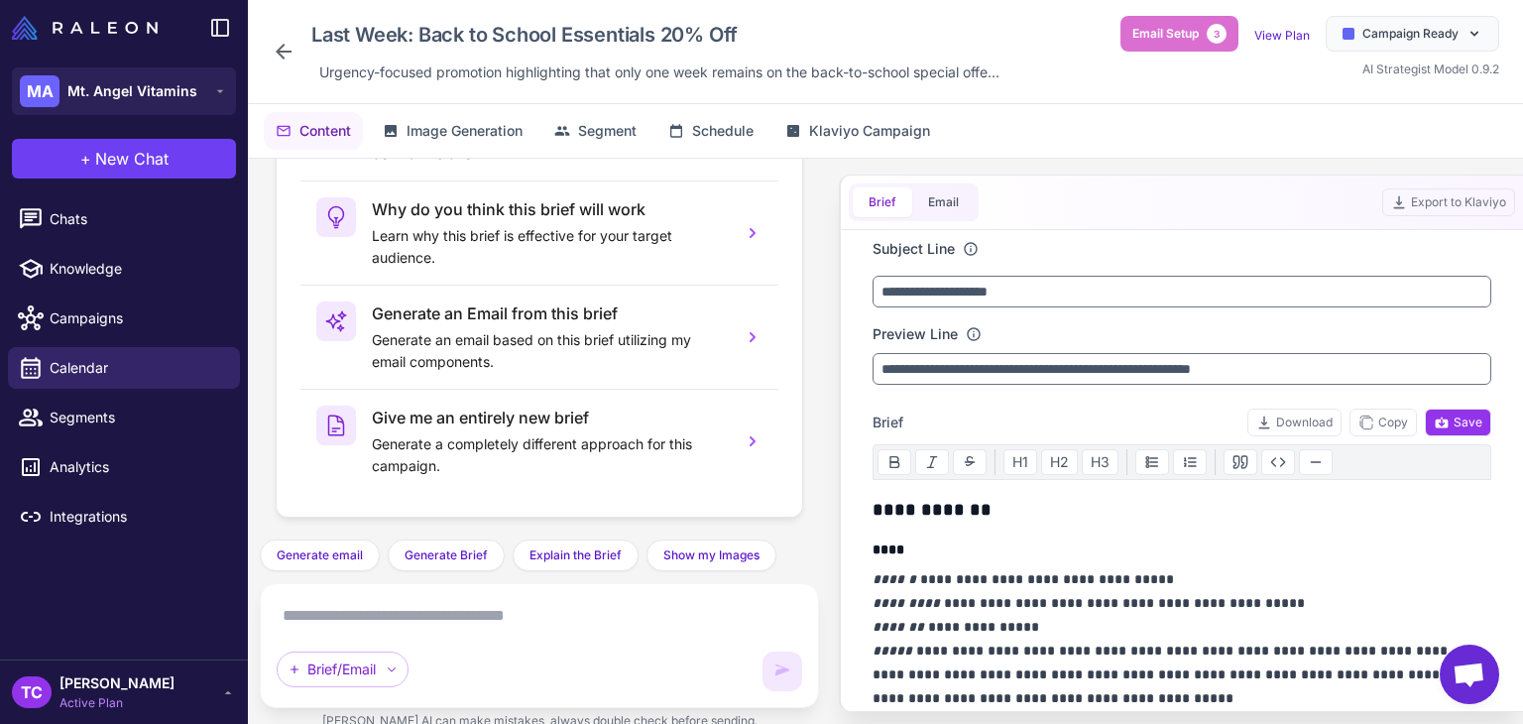
click at [601, 108] on div "Content Image Generation Segment Schedule Klaviyo Campaign" at bounding box center [885, 131] width 1275 height 54
click at [603, 125] on span "Segment" at bounding box center [607, 131] width 59 height 22
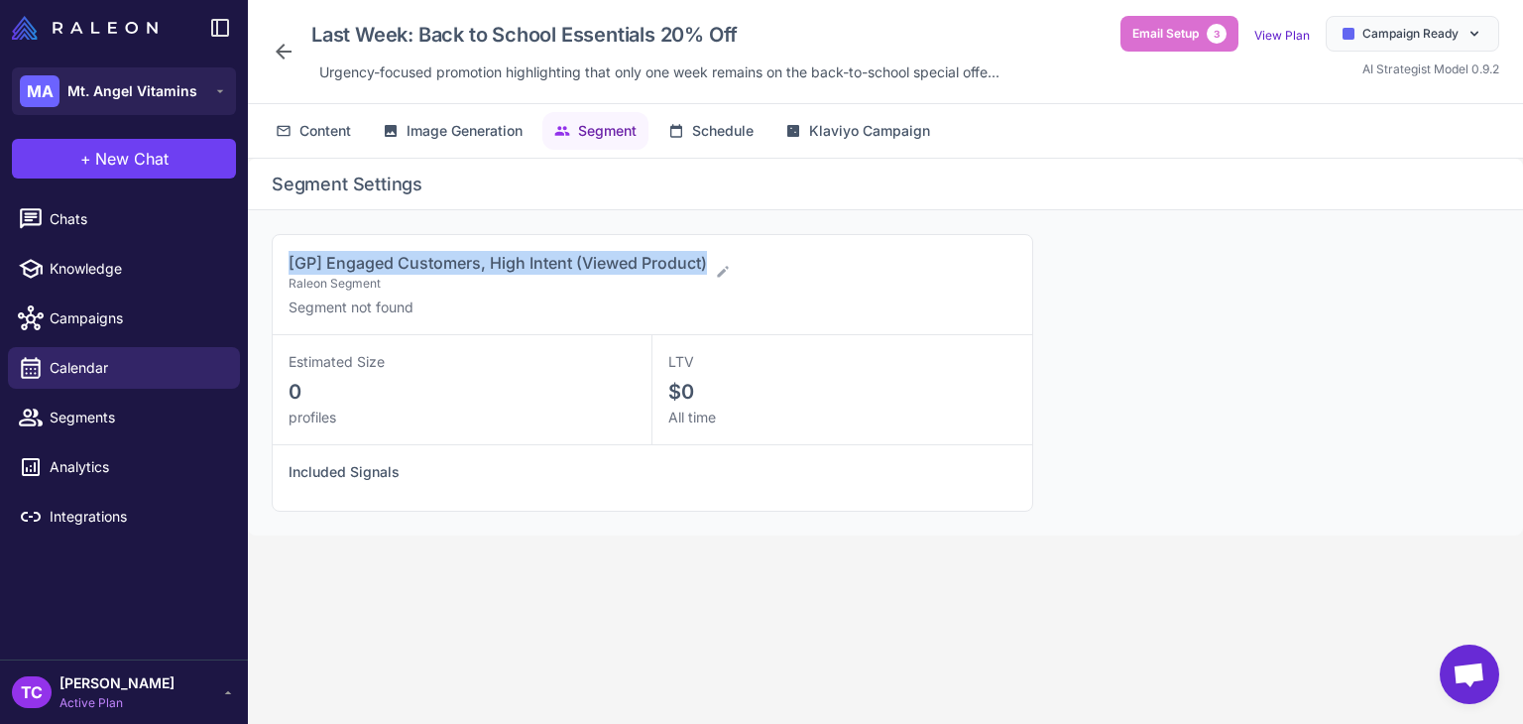
drag, startPoint x: 283, startPoint y: 263, endPoint x: 707, endPoint y: 259, distance: 424.4
click at [707, 259] on div "[GP] Engaged Customers, High Intent (Viewed Product) Raleon Segment Segment not…" at bounding box center [653, 285] width 760 height 100
copy span "[GP] Engaged Customers, High Intent (Viewed Product)"
click at [79, 371] on span "Calendar" at bounding box center [137, 368] width 175 height 22
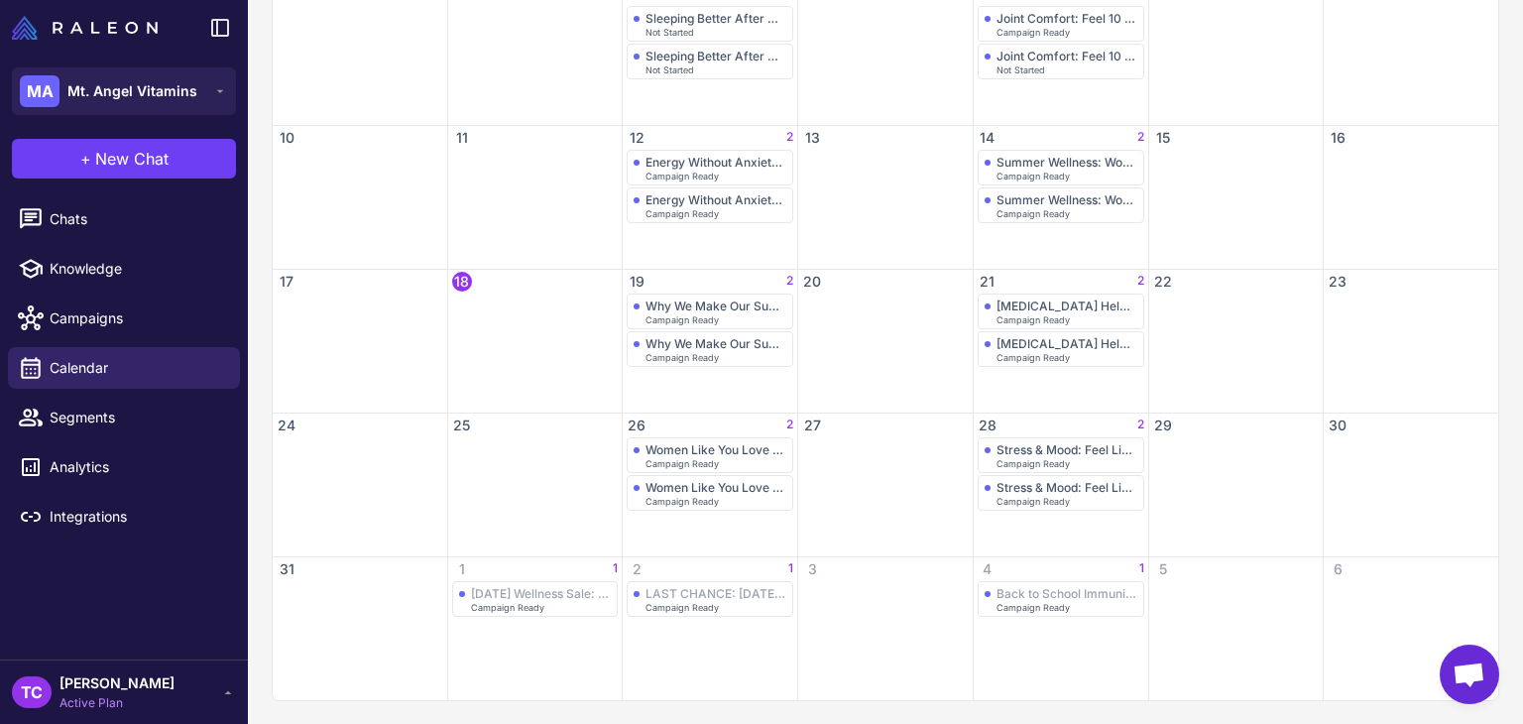
scroll to position [182, 0]
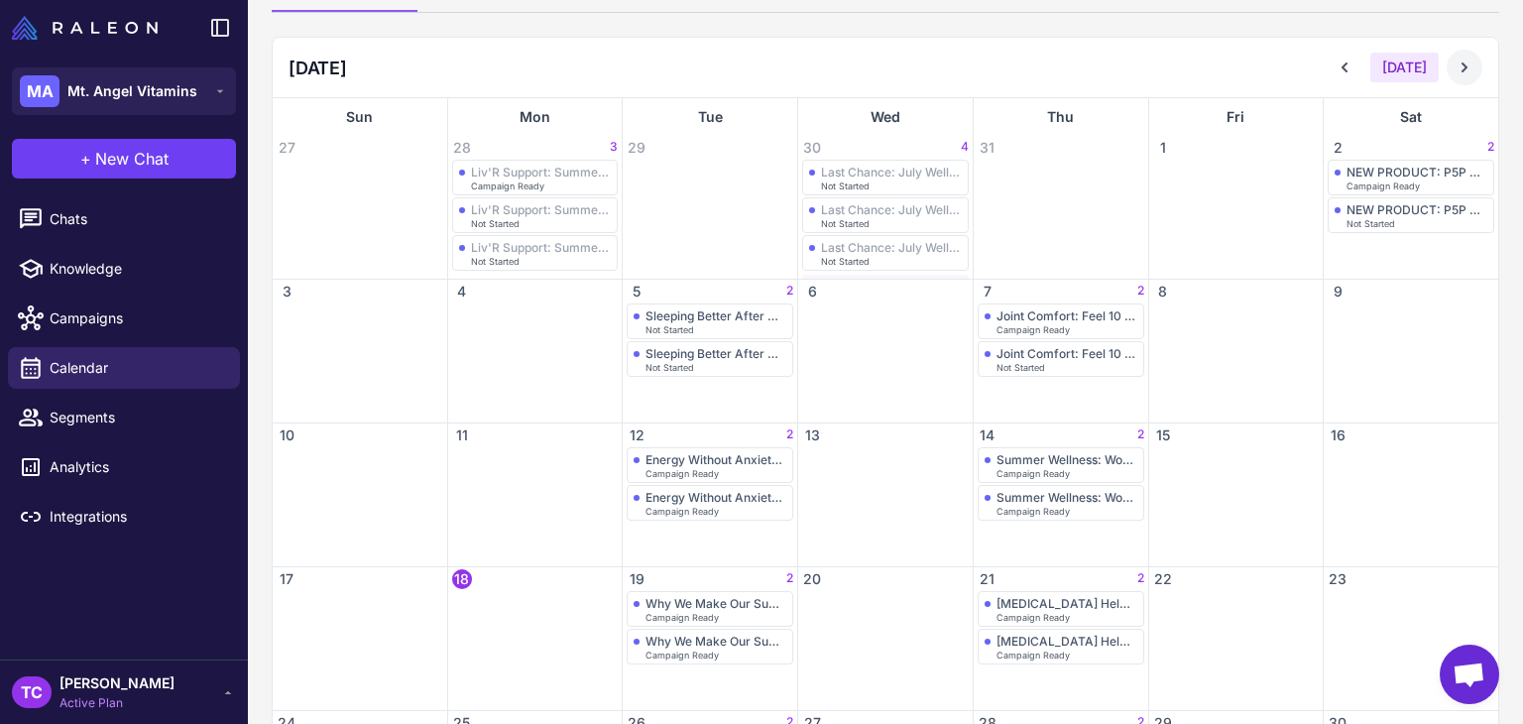
click at [1455, 62] on icon at bounding box center [1465, 68] width 20 height 20
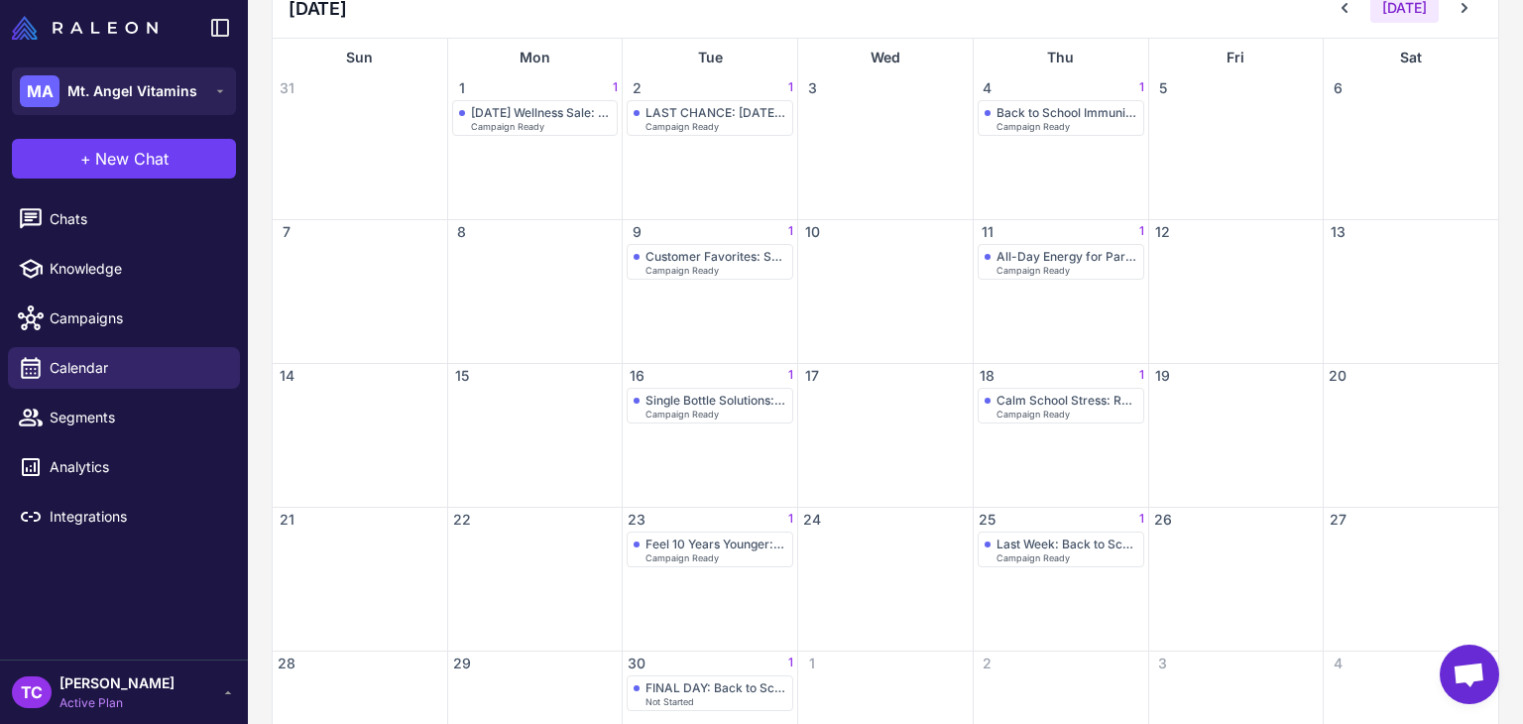
scroll to position [336, 0]
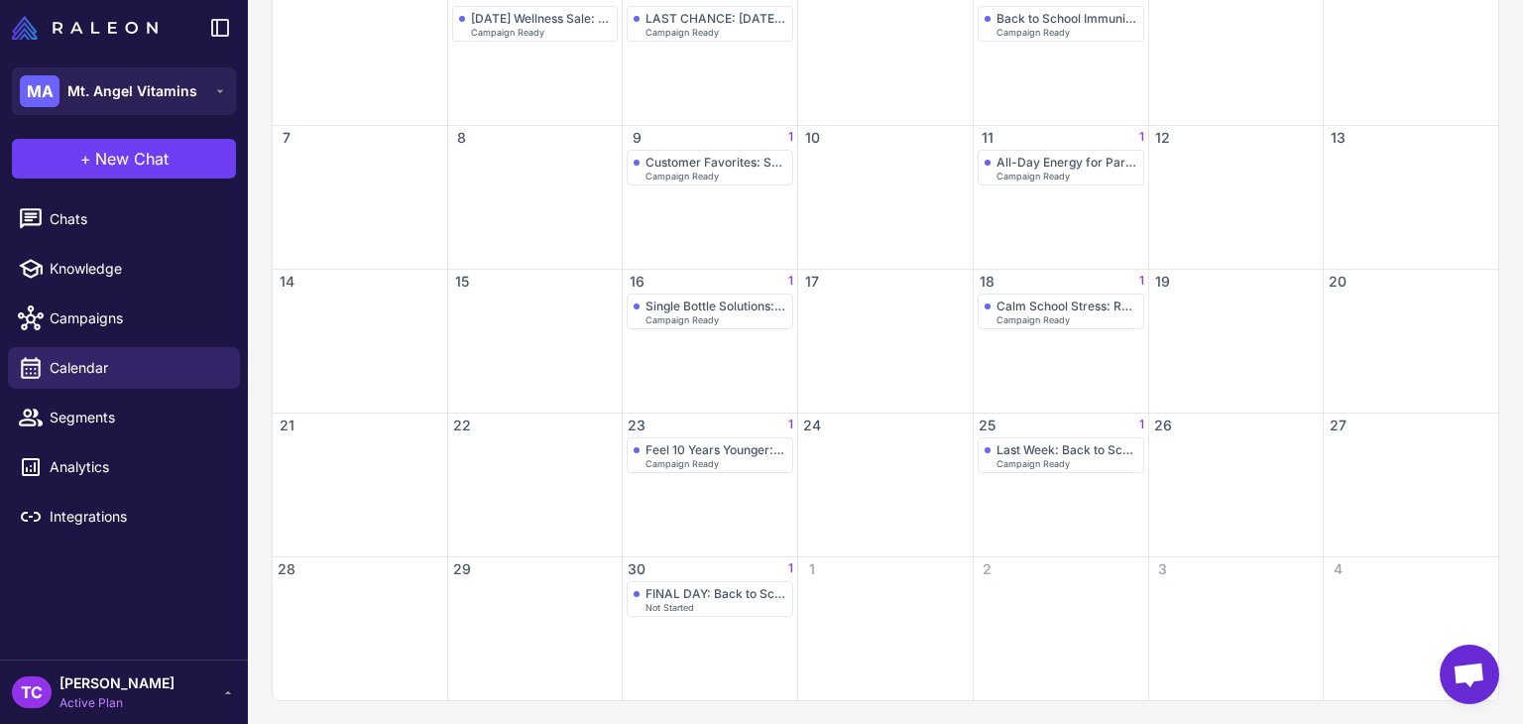
click at [693, 563] on div "30 1" at bounding box center [710, 569] width 175 height 24
click at [669, 587] on div "FINAL DAY: Back to School Essentials Sale Ends Tonight" at bounding box center [716, 593] width 141 height 15
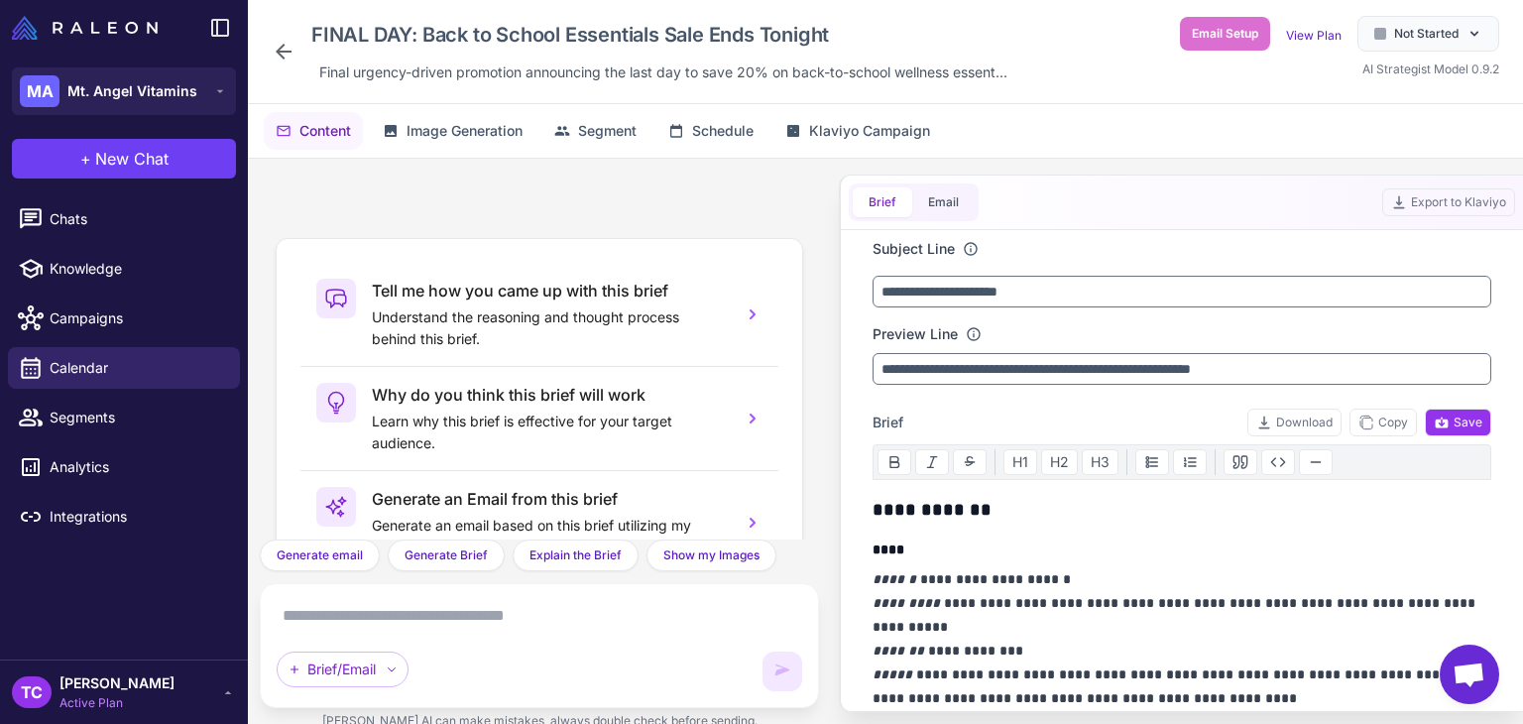
scroll to position [185, 0]
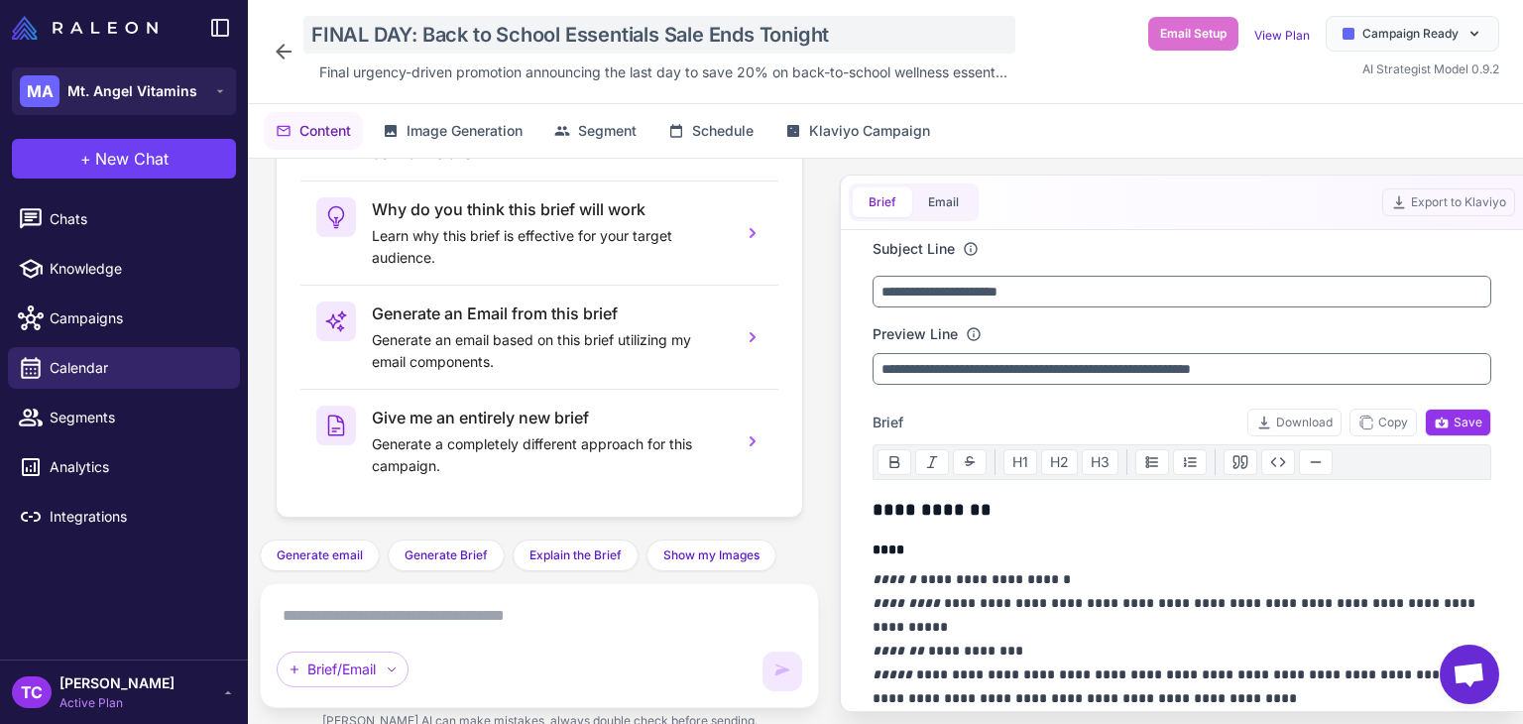
click at [416, 21] on div "FINAL DAY: Back to School Essentials Sale Ends Tonight" at bounding box center [659, 35] width 712 height 38
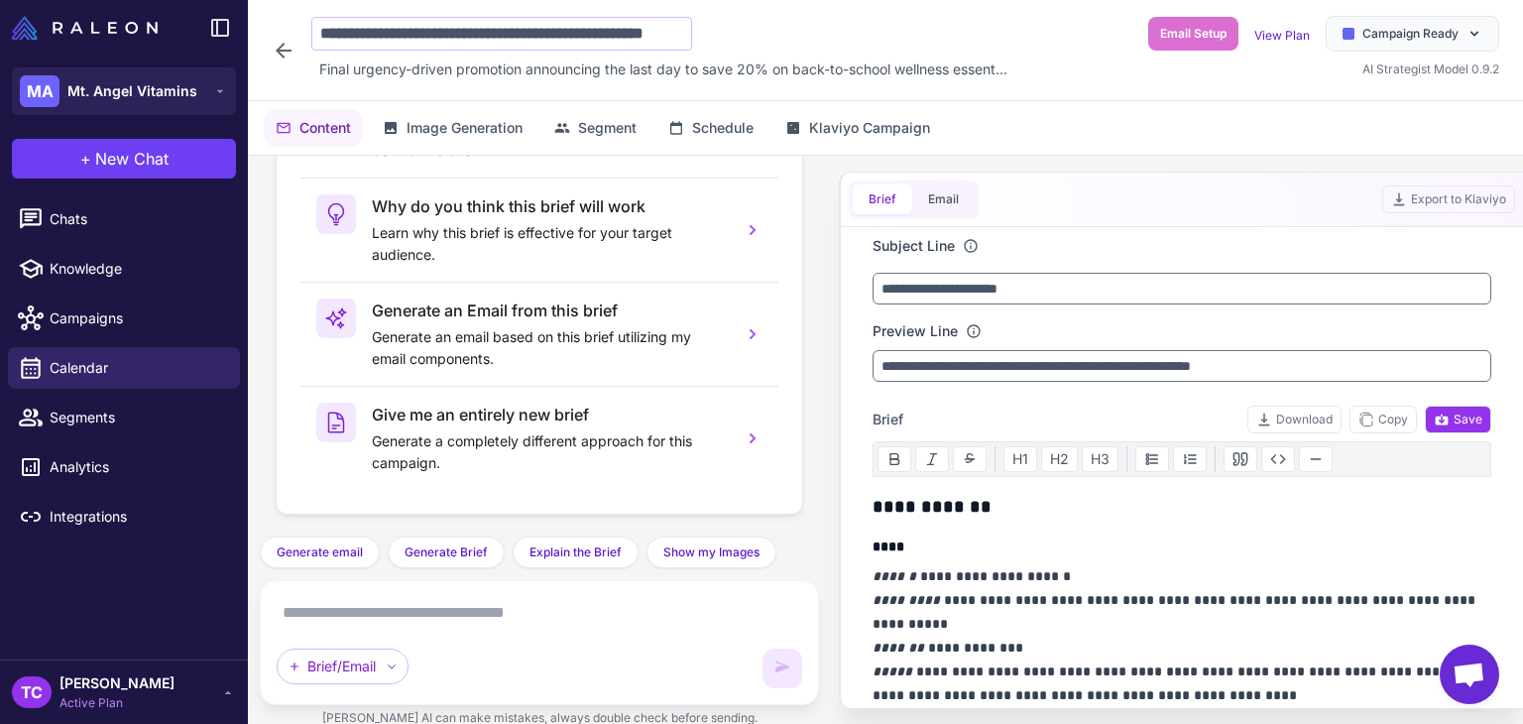
scroll to position [0, 63]
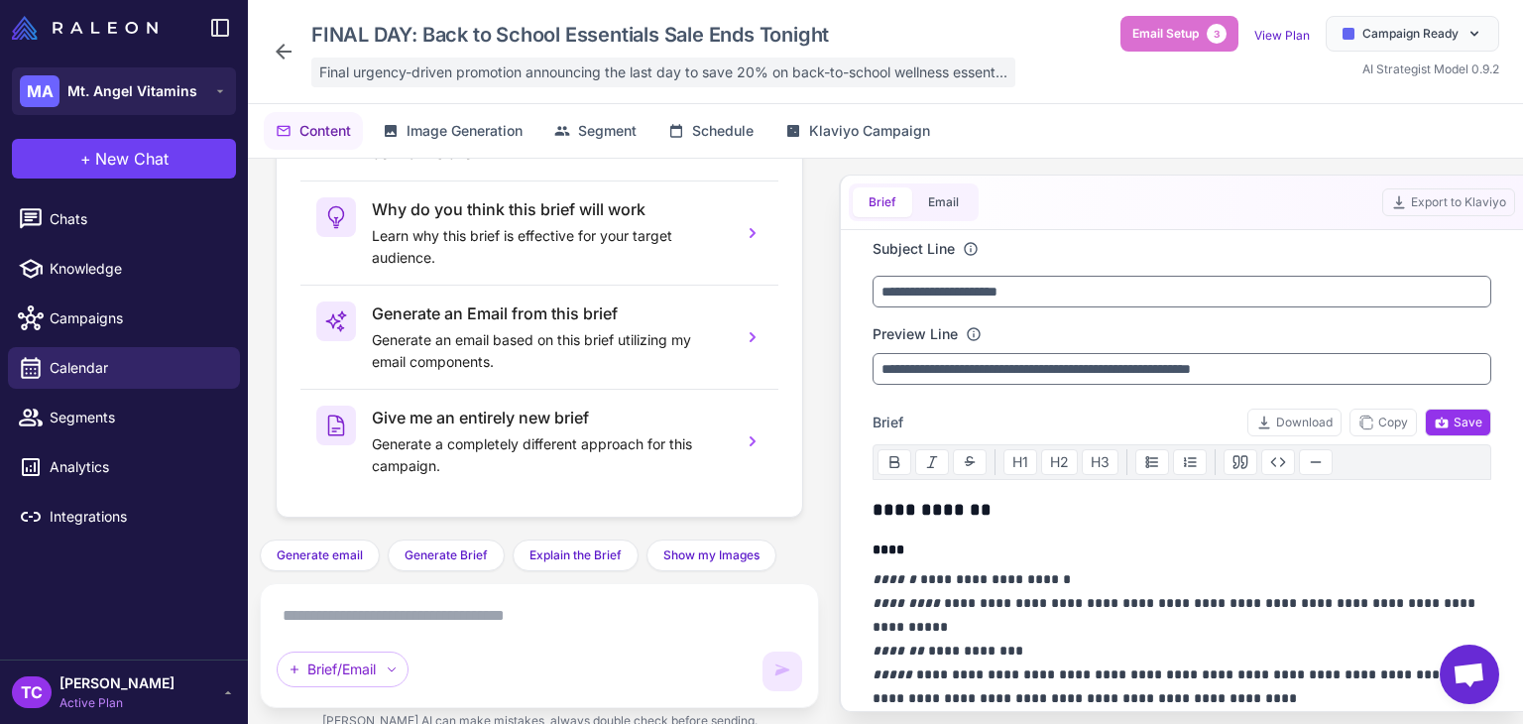
click at [508, 79] on span "Final urgency-driven promotion announcing the last day to save 20% on back-to-s…" at bounding box center [663, 72] width 688 height 22
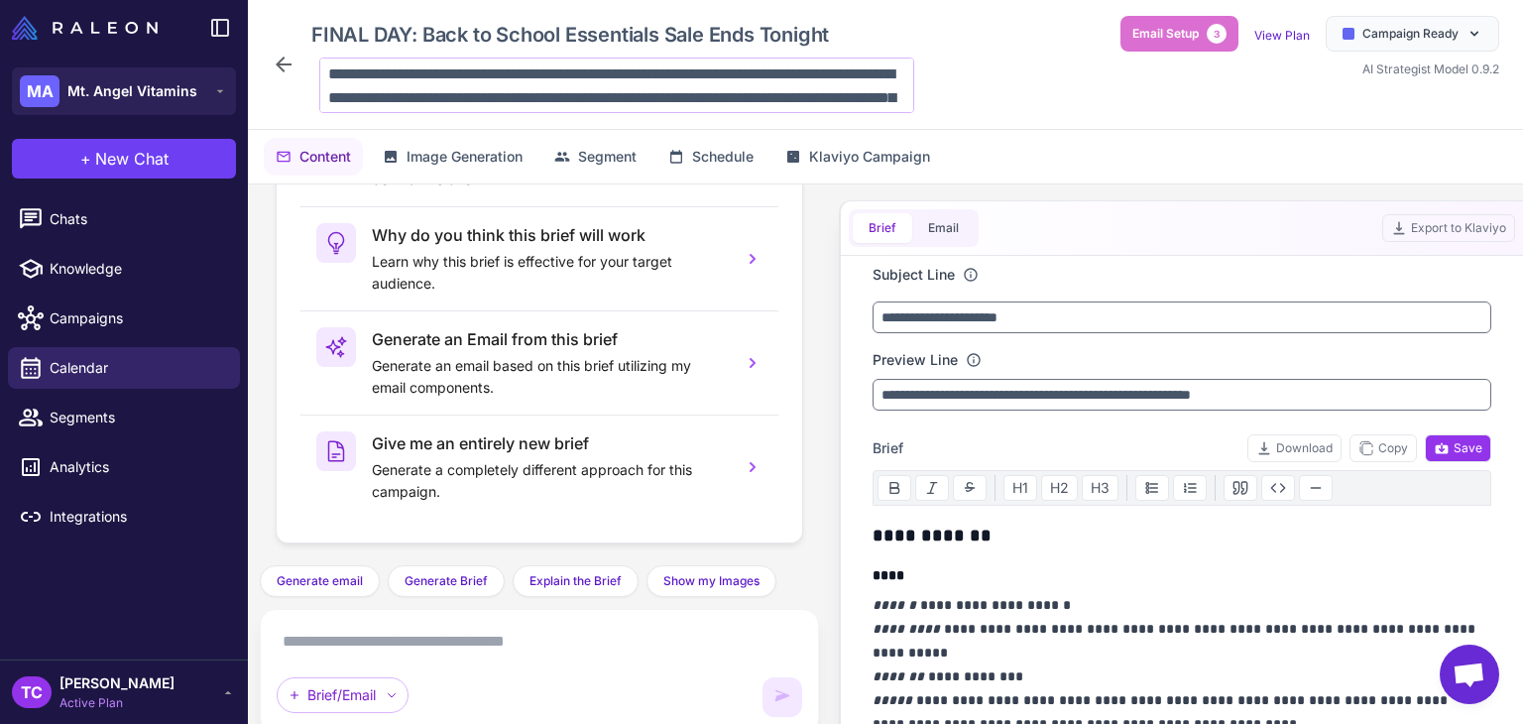
scroll to position [72, 0]
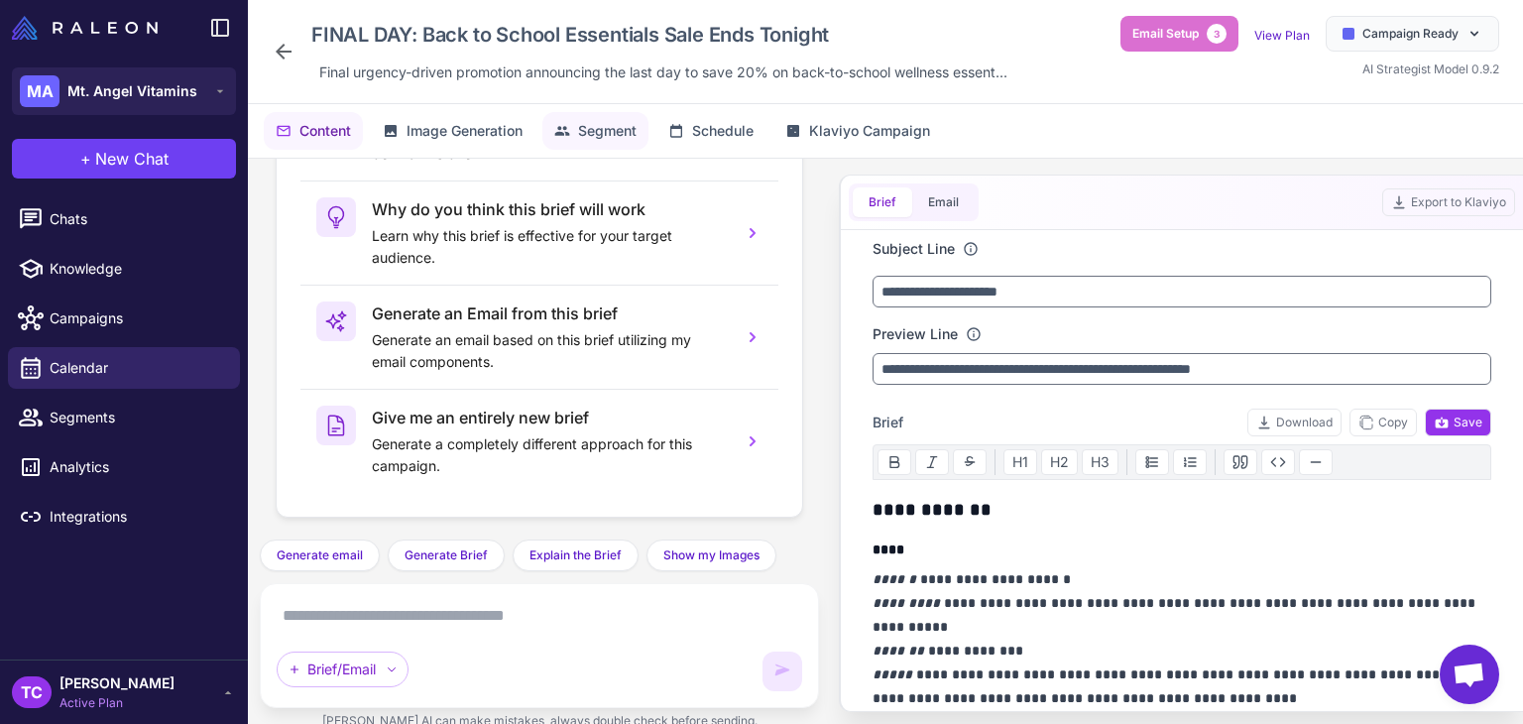
click at [608, 132] on span "Segment" at bounding box center [607, 131] width 59 height 22
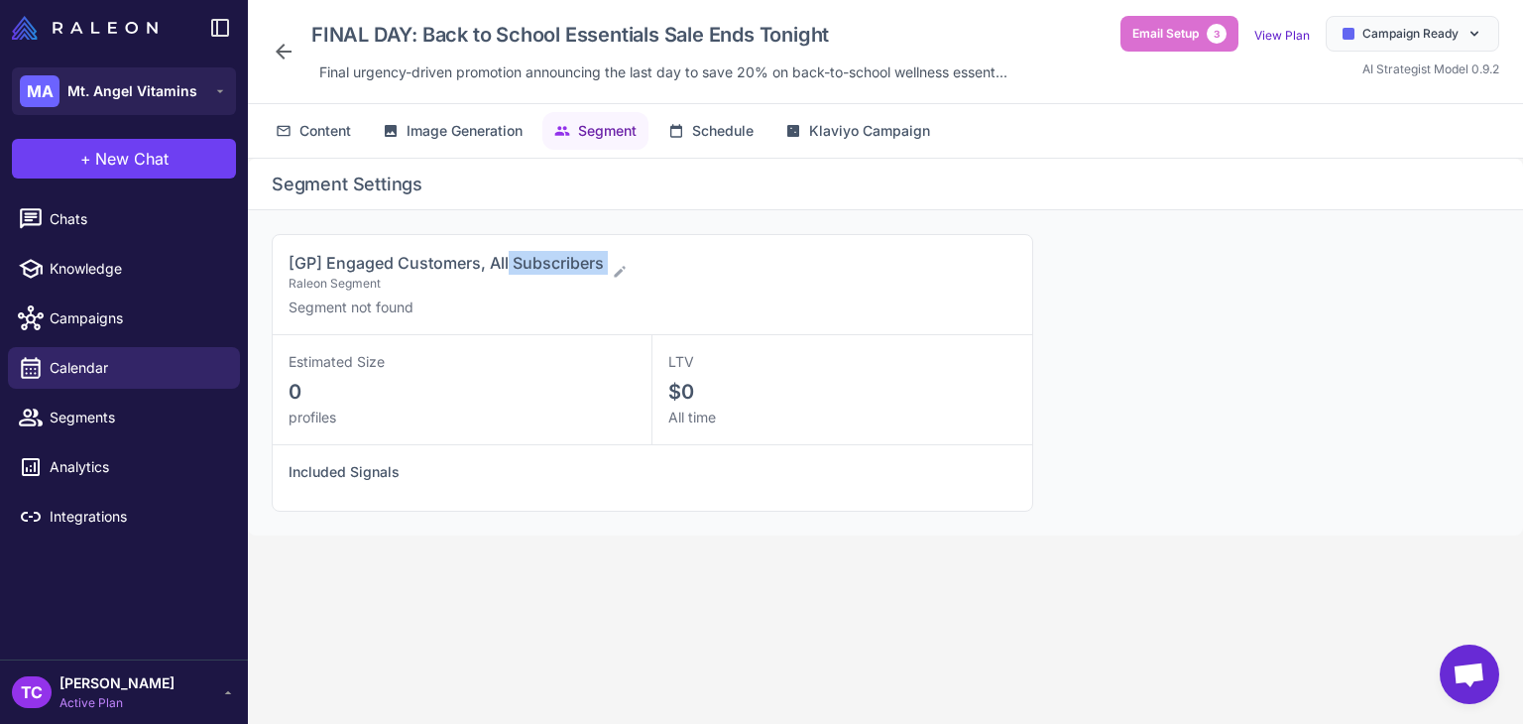
drag, startPoint x: 281, startPoint y: 280, endPoint x: 508, endPoint y: 255, distance: 228.4
click at [508, 255] on div "[GP] Engaged Customers, All Subscribers Raleon Segment Segment not found" at bounding box center [653, 285] width 760 height 100
click at [514, 255] on span "[GP] Engaged Customers, All Subscribers" at bounding box center [446, 263] width 315 height 20
click at [297, 268] on span "[GP] Engaged Customers, All Subscribers" at bounding box center [446, 263] width 315 height 20
drag, startPoint x: 276, startPoint y: 261, endPoint x: 543, endPoint y: 259, distance: 267.7
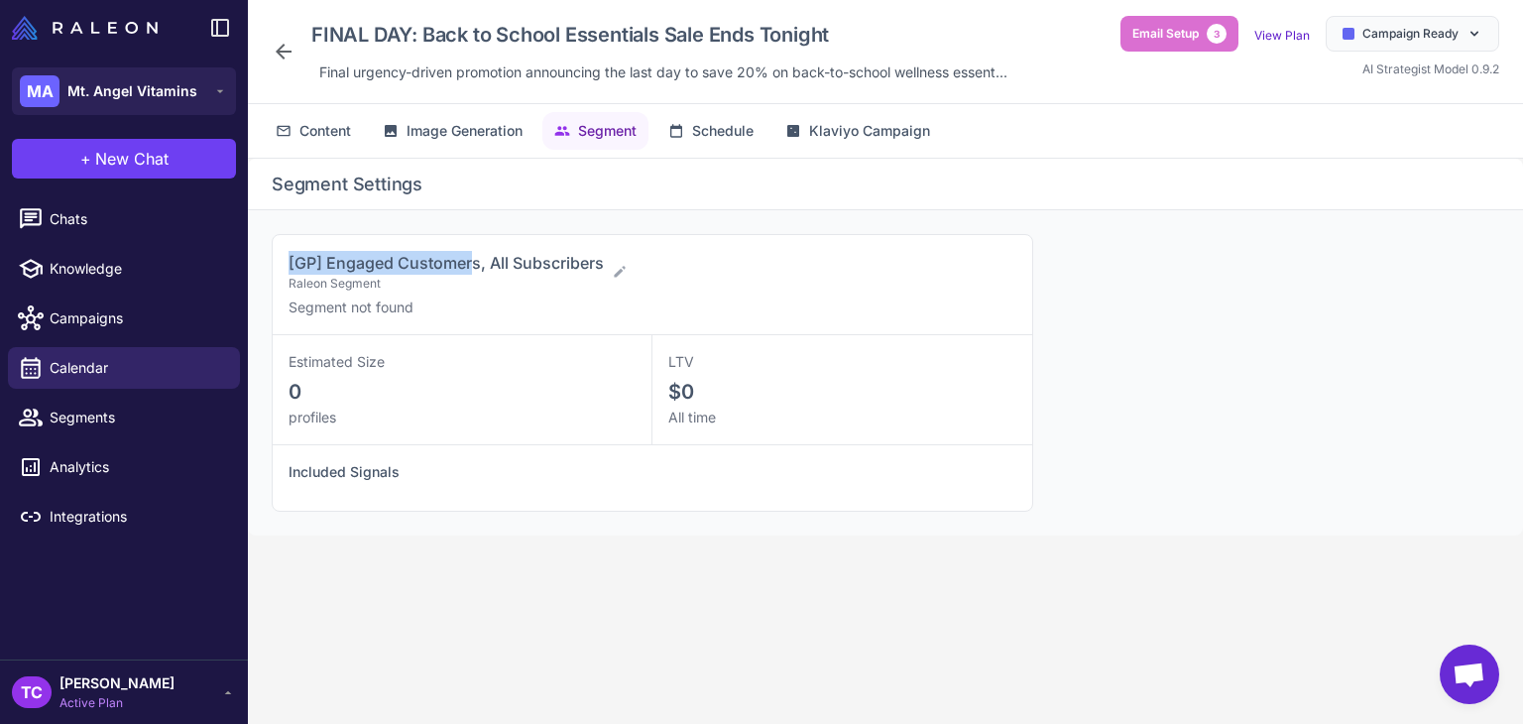
click at [535, 259] on div "[GP] Engaged Customers, All Subscribers Raleon Segment Segment not found" at bounding box center [653, 285] width 760 height 100
click at [597, 256] on span "[GP] Engaged Customers, All Subscribers" at bounding box center [446, 263] width 315 height 20
click at [615, 256] on div "[GP] Engaged Customers, All Subscribers Raleon Segment" at bounding box center [645, 272] width 712 height 42
drag, startPoint x: 603, startPoint y: 258, endPoint x: 283, endPoint y: 269, distance: 320.5
click at [283, 269] on div "[GP] Engaged Customers, All Subscribers Raleon Segment Segment not found" at bounding box center [653, 285] width 760 height 100
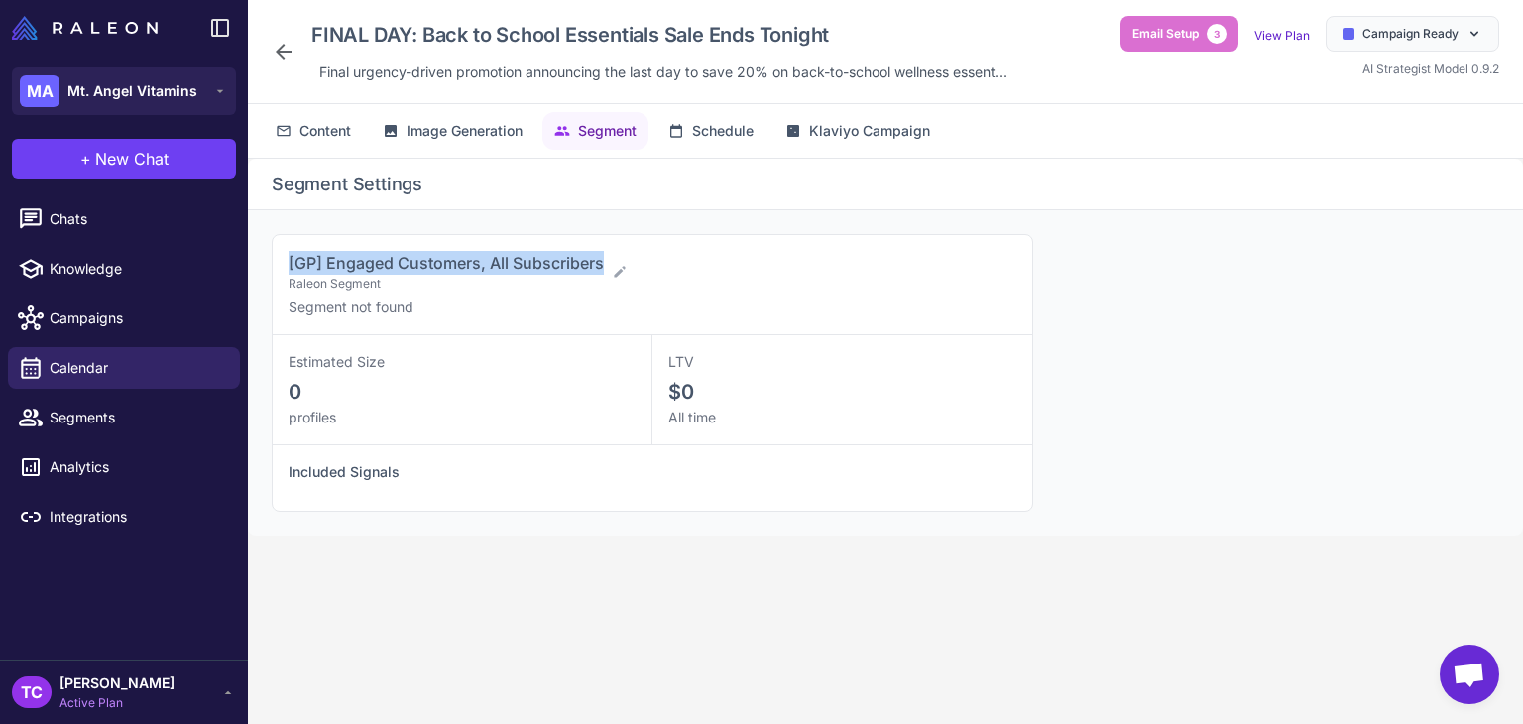
copy span "[GP] Engaged Customers, All Subscribers"
click at [155, 386] on link "Calendar" at bounding box center [124, 368] width 232 height 42
